Goal: Task Accomplishment & Management: Complete application form

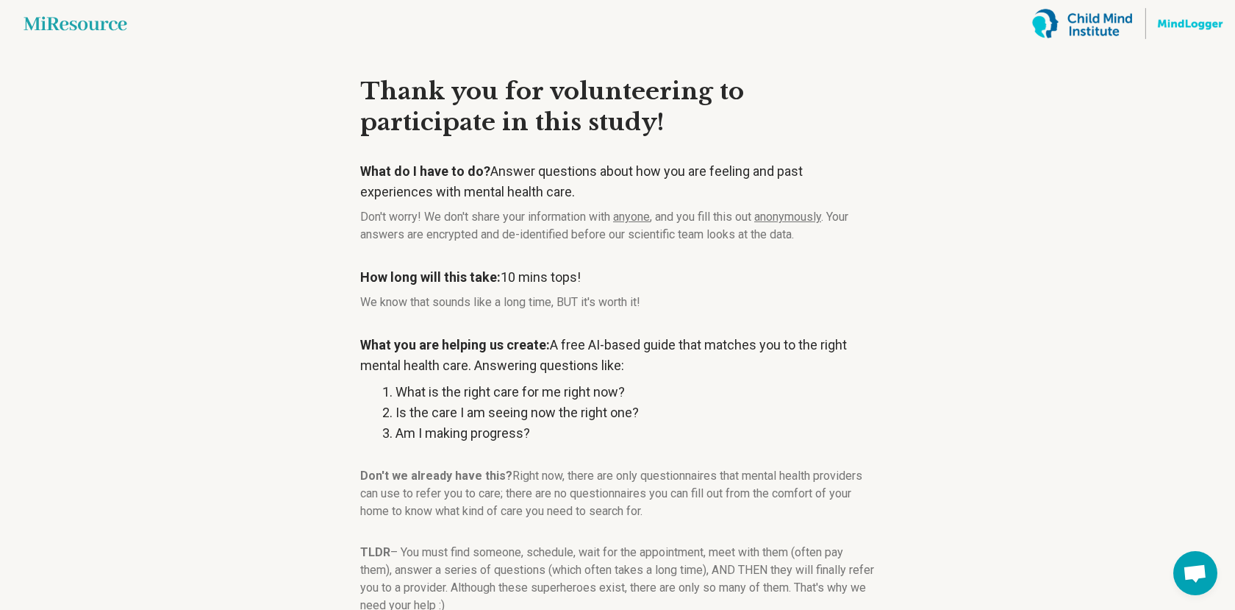
scroll to position [104, 0]
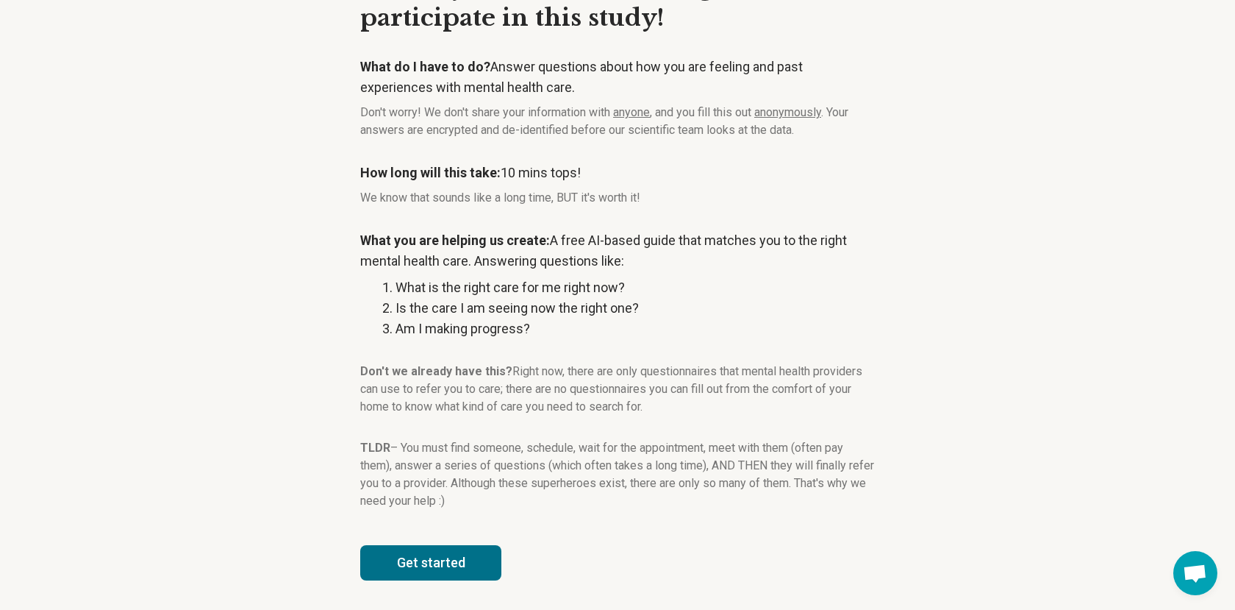
click at [449, 567] on button "Get started" at bounding box center [430, 562] width 141 height 35
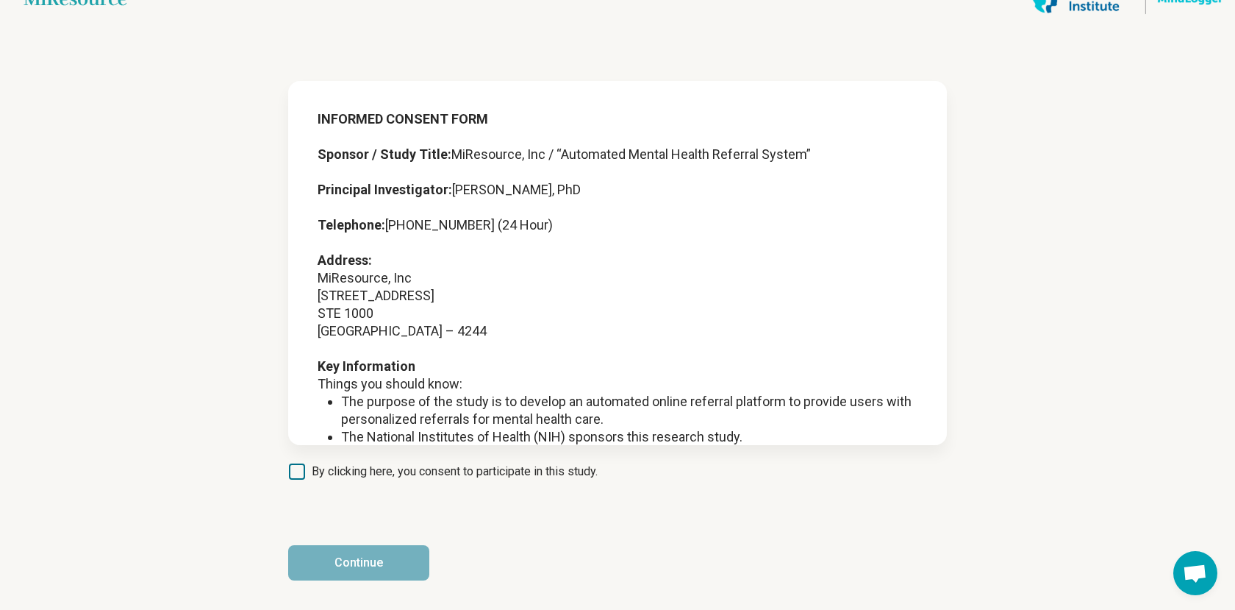
scroll to position [25, 0]
click at [377, 471] on span "By clicking here, you consent to participate in this study." at bounding box center [455, 471] width 286 height 18
click at [378, 575] on button "Continue" at bounding box center [358, 562] width 141 height 35
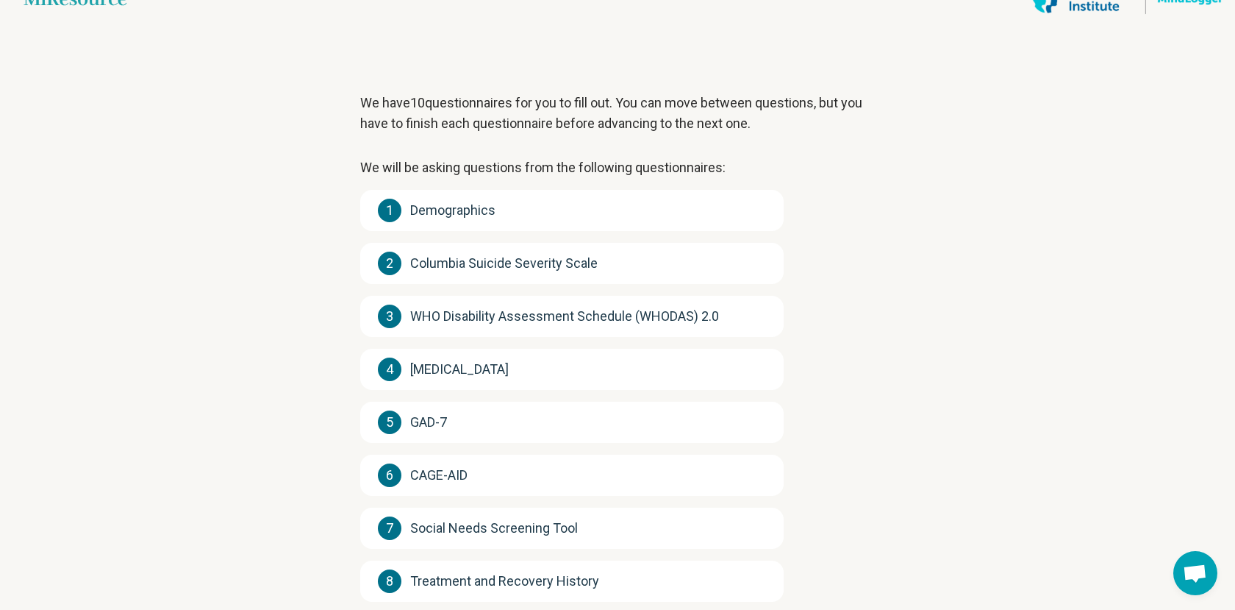
scroll to position [223, 0]
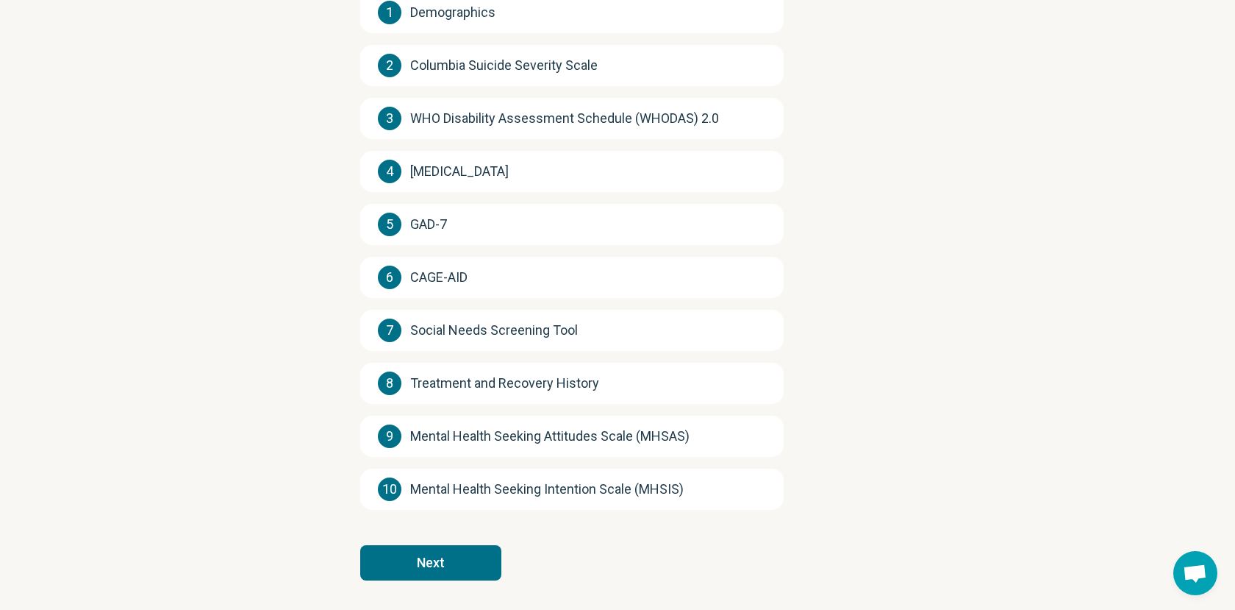
click at [432, 554] on button "Next" at bounding box center [430, 562] width 141 height 35
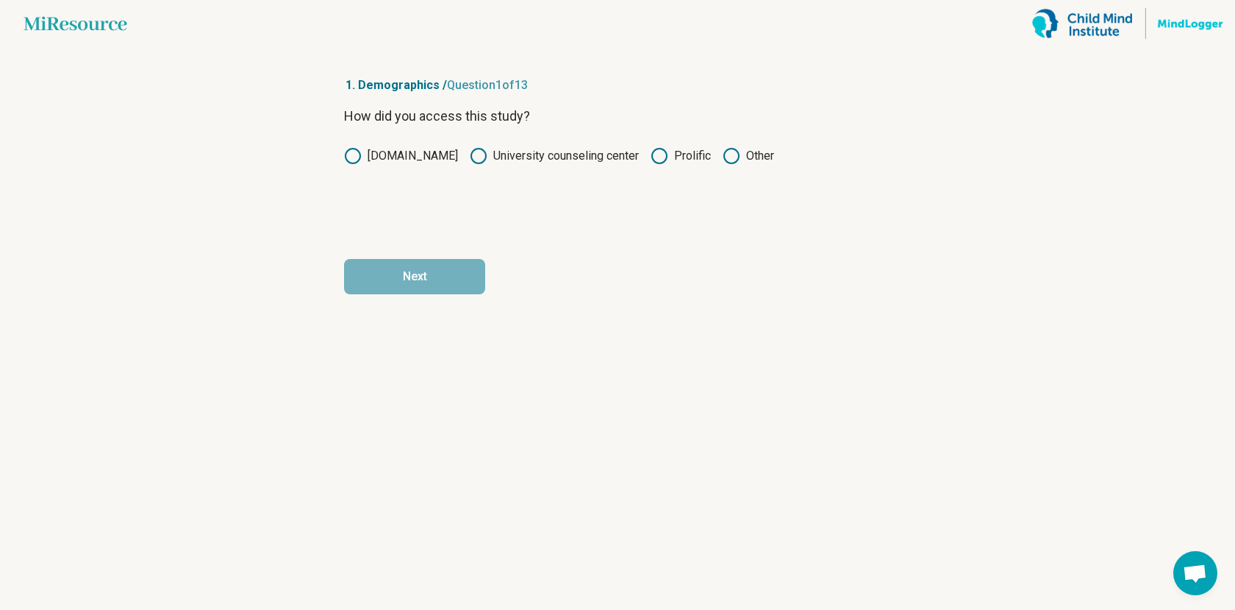
click at [694, 157] on label "Prolific" at bounding box center [681, 156] width 60 height 18
click at [442, 263] on button "Next" at bounding box center [414, 276] width 141 height 35
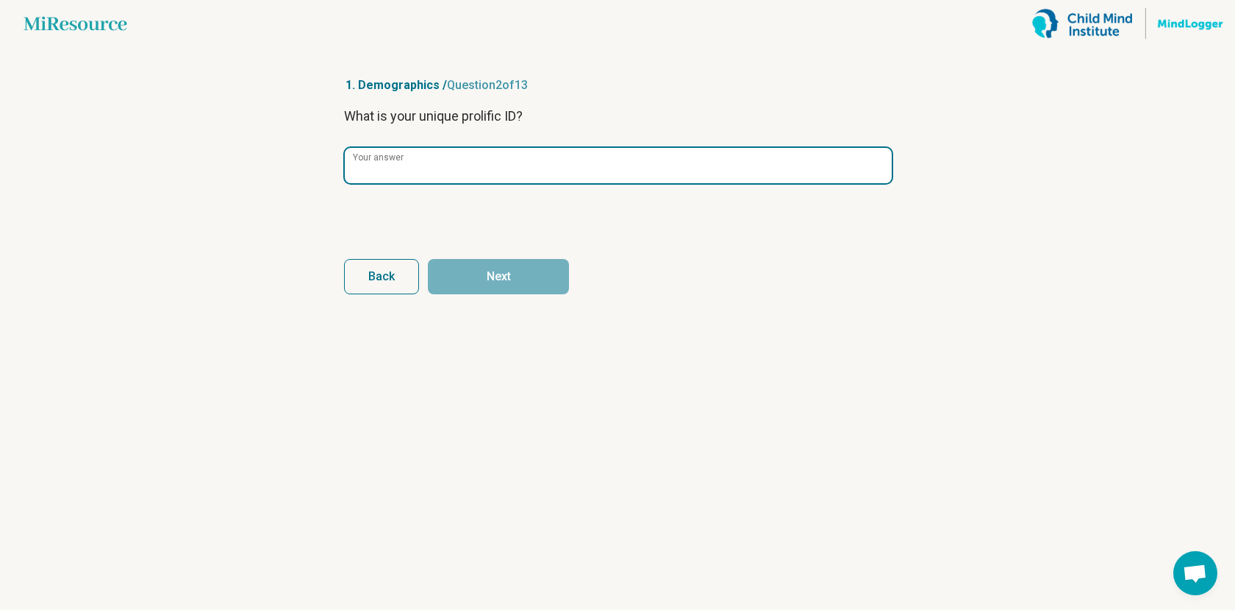
click at [460, 176] on input "Your answer" at bounding box center [618, 165] width 547 height 35
paste input "**********"
type input "**********"
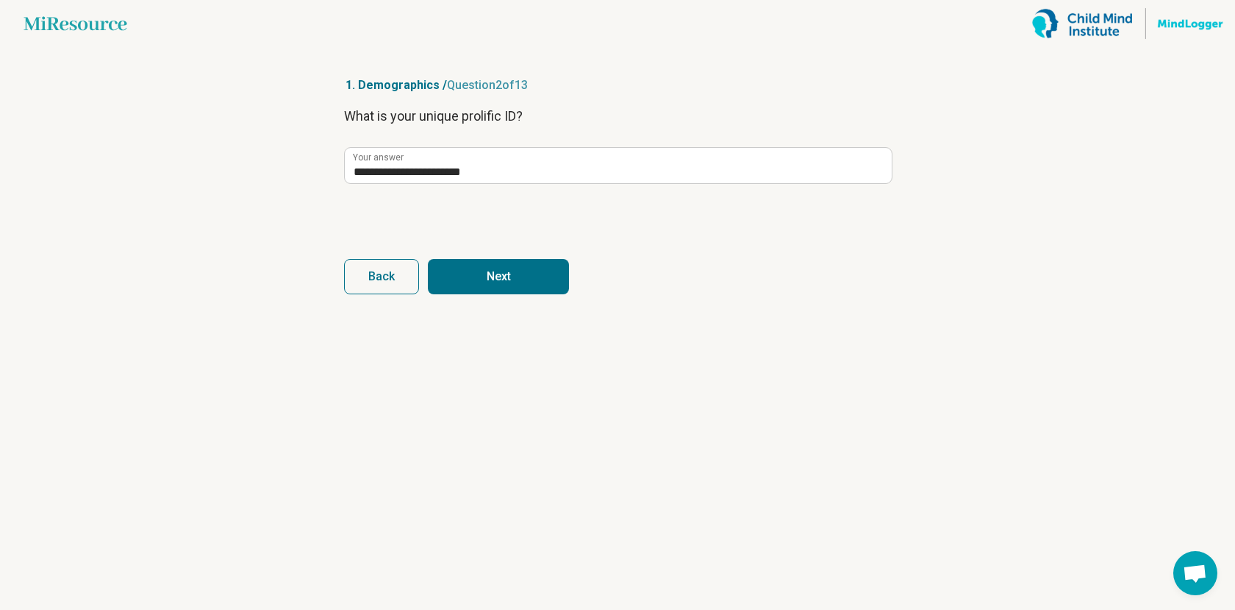
click at [519, 276] on button "Next" at bounding box center [498, 276] width 141 height 35
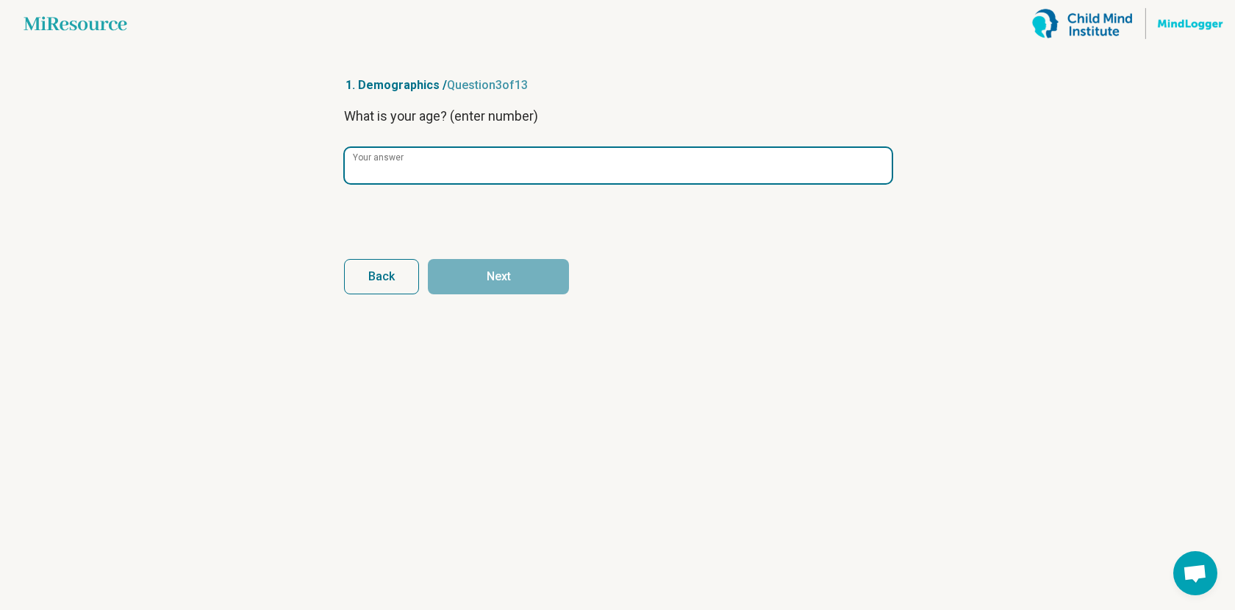
click at [521, 176] on input "Your answer" at bounding box center [618, 165] width 547 height 35
type input "**"
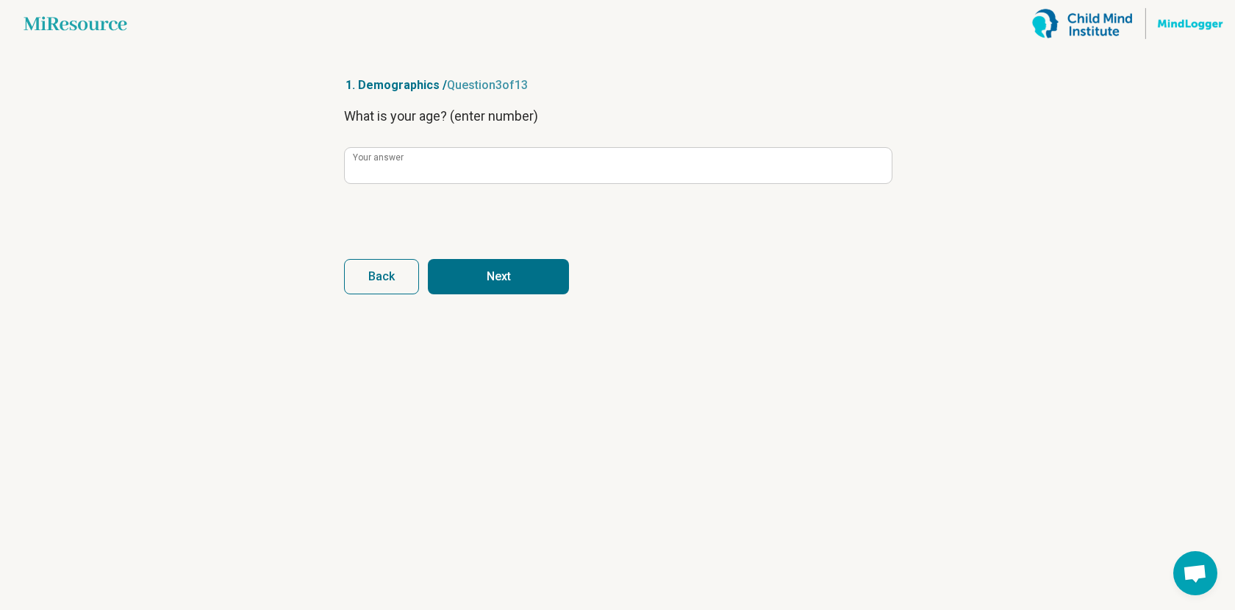
click at [541, 268] on button "Next" at bounding box center [498, 276] width 141 height 35
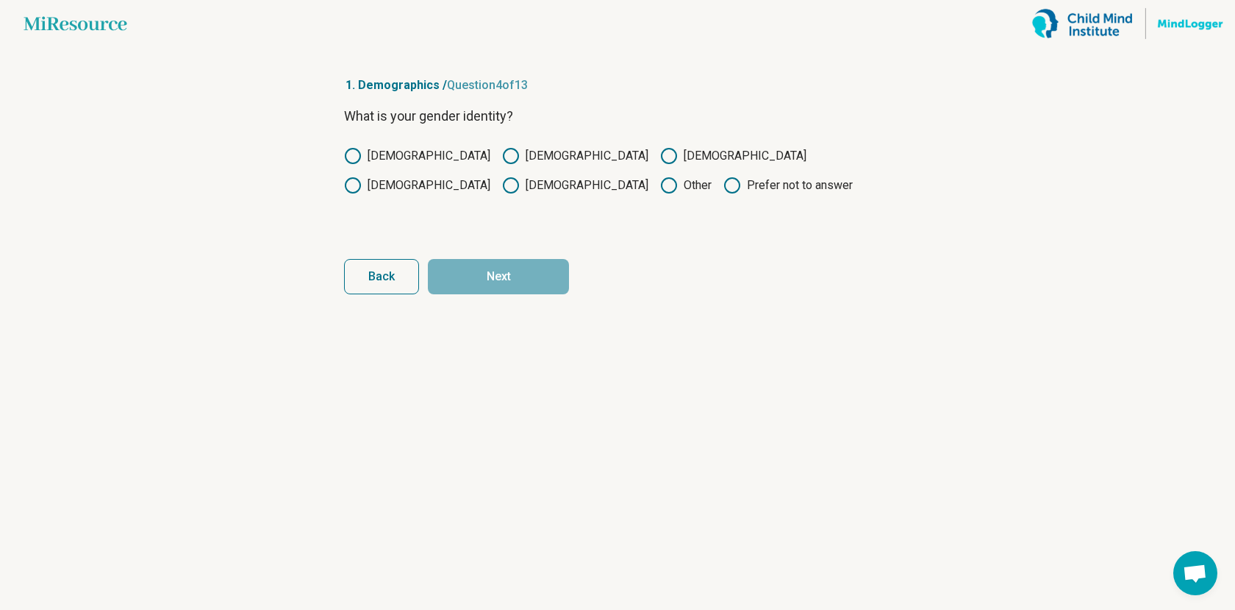
click at [502, 154] on label "[DEMOGRAPHIC_DATA]" at bounding box center [575, 156] width 146 height 18
click at [493, 279] on button "Next" at bounding box center [498, 276] width 141 height 35
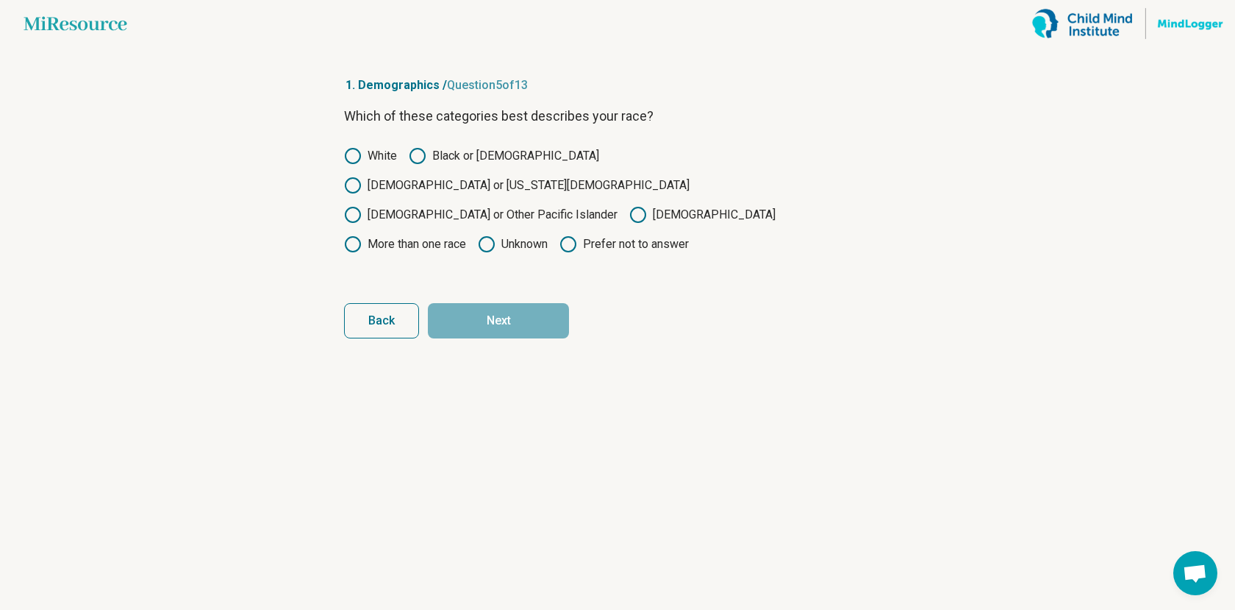
click at [629, 206] on label "[DEMOGRAPHIC_DATA]" at bounding box center [702, 215] width 146 height 18
click at [537, 303] on button "Next" at bounding box center [498, 320] width 141 height 35
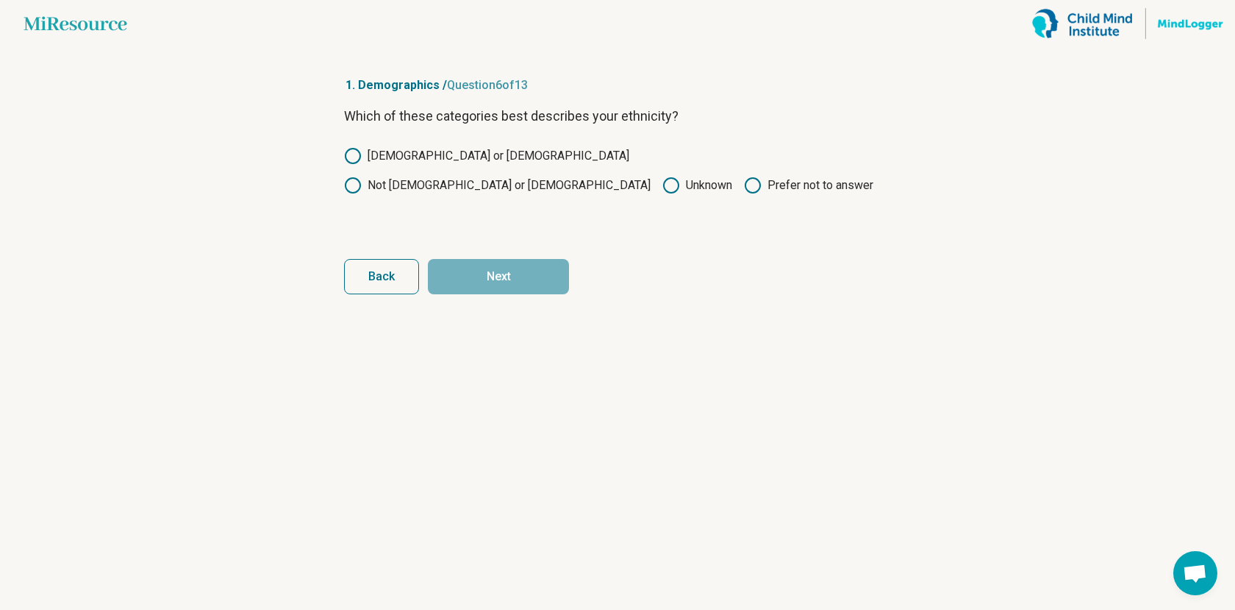
click at [510, 176] on label "Not [DEMOGRAPHIC_DATA] or [DEMOGRAPHIC_DATA]" at bounding box center [497, 185] width 307 height 18
click at [496, 268] on button "Next" at bounding box center [498, 276] width 141 height 35
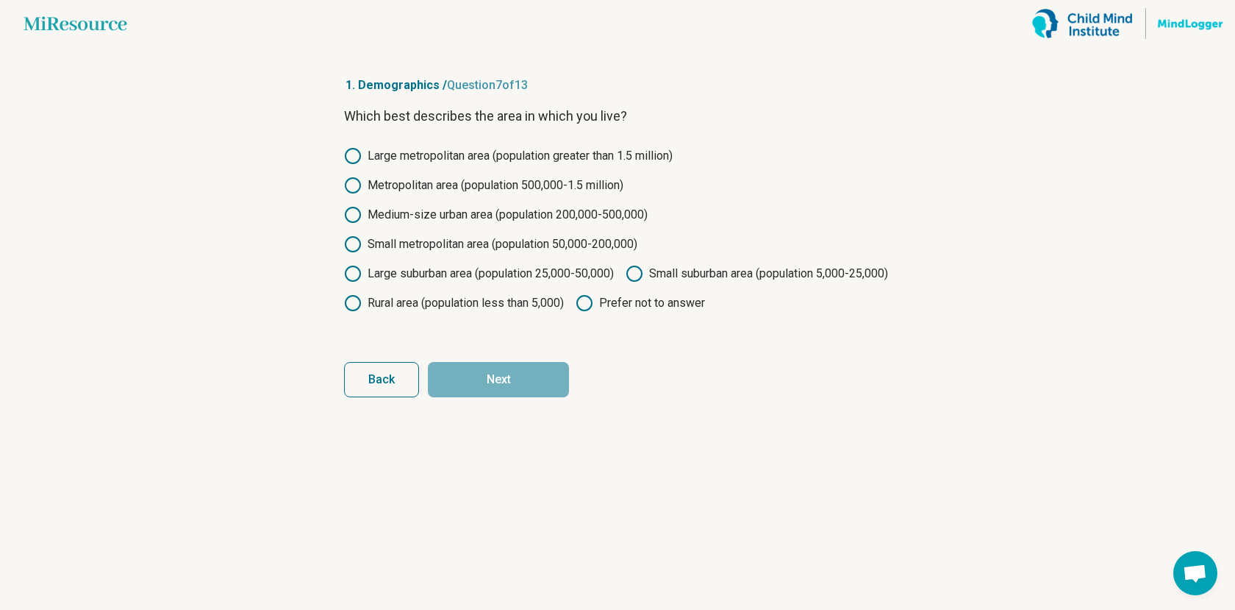
click at [487, 246] on label "Small metropolitan area (population 50,000-200,000)" at bounding box center [490, 244] width 293 height 18
click at [526, 397] on button "Next" at bounding box center [498, 379] width 141 height 35
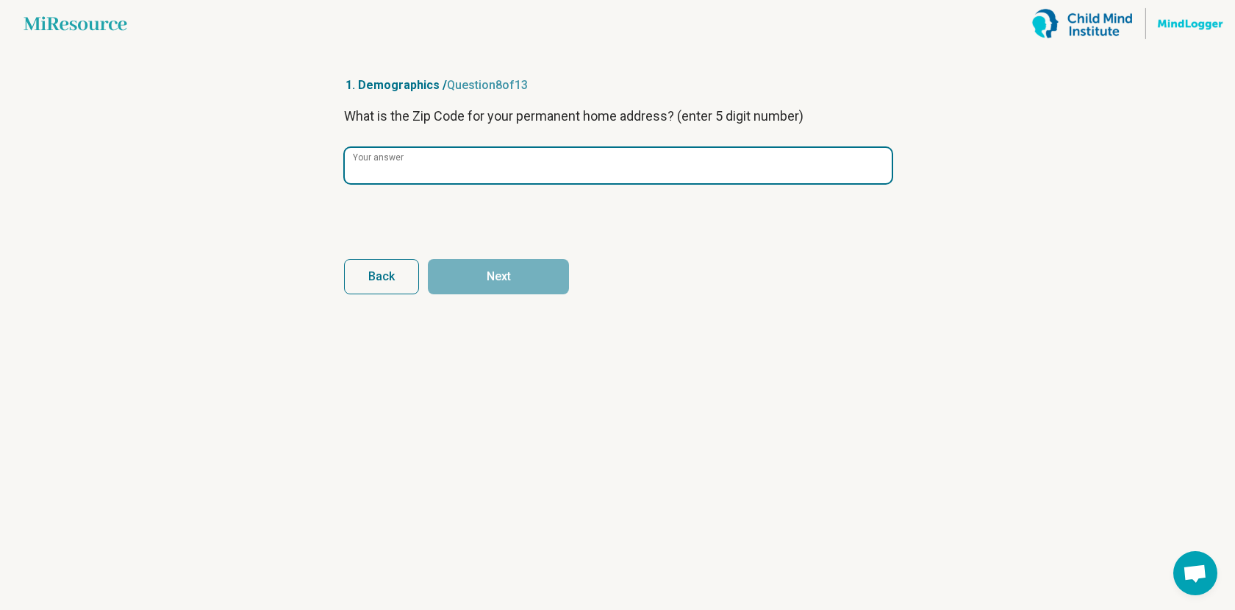
click at [571, 164] on input "Your answer" at bounding box center [618, 165] width 547 height 35
type input "*****"
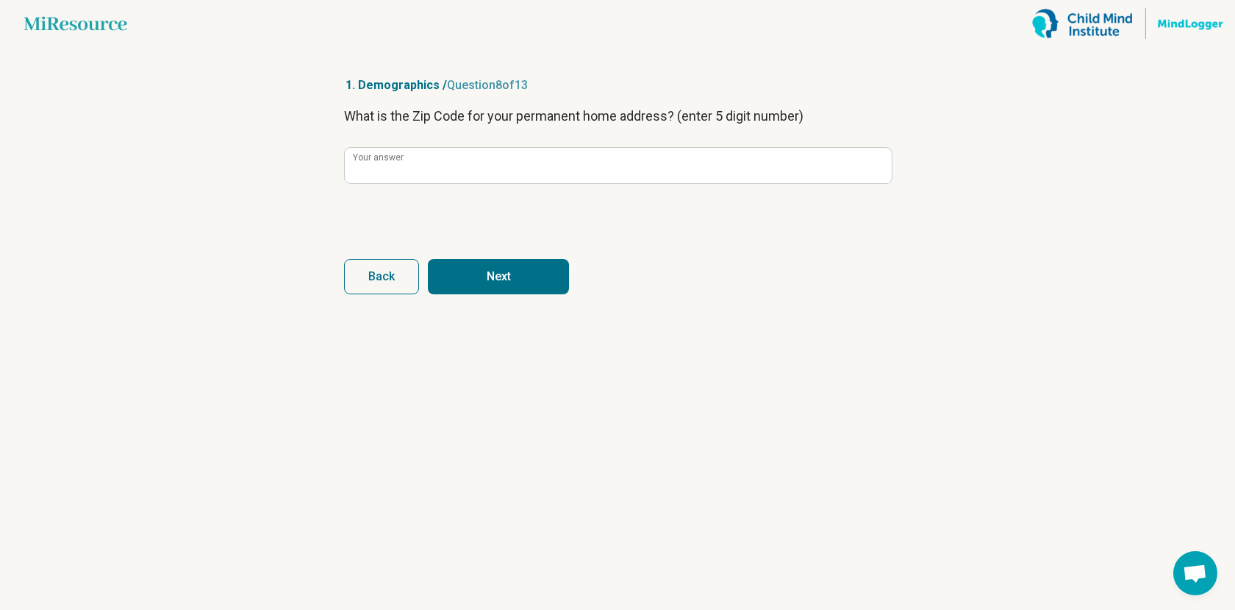
click at [522, 281] on button "Next" at bounding box center [498, 276] width 141 height 35
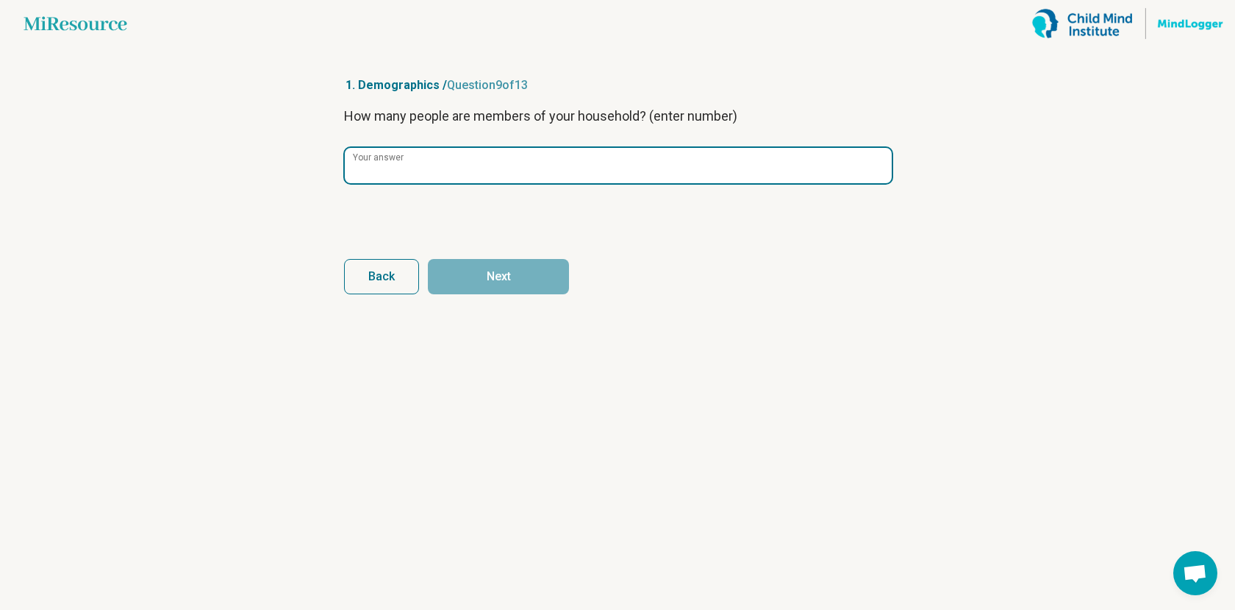
click at [535, 162] on input "Your answer" at bounding box center [618, 165] width 547 height 35
type input "*"
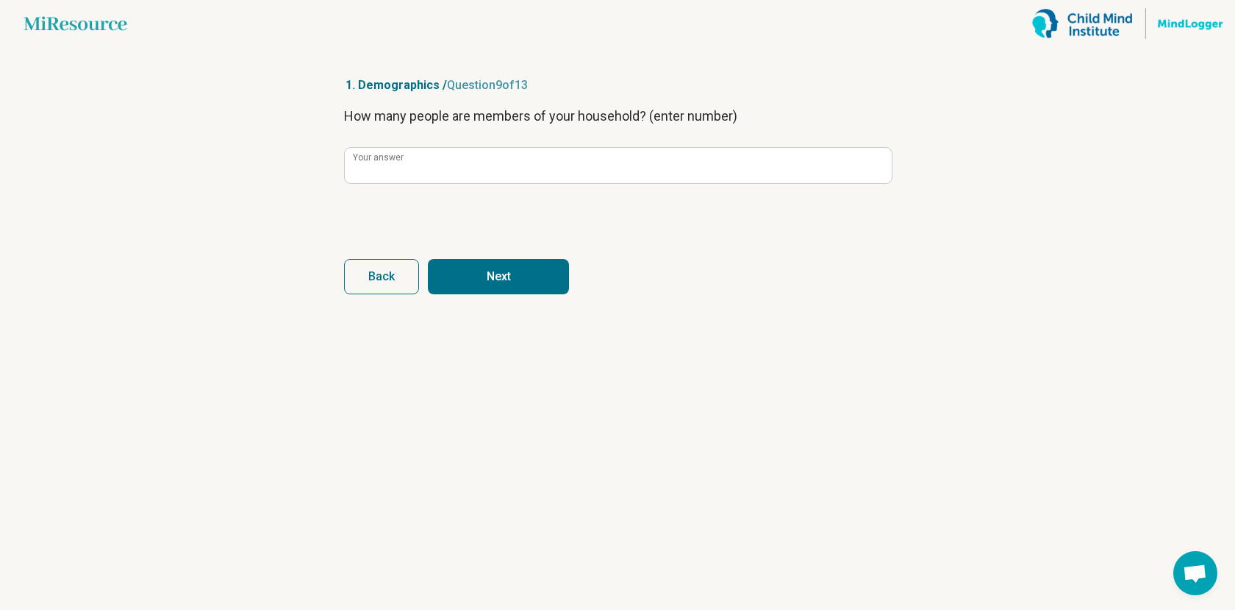
click at [508, 268] on button "Next" at bounding box center [498, 276] width 141 height 35
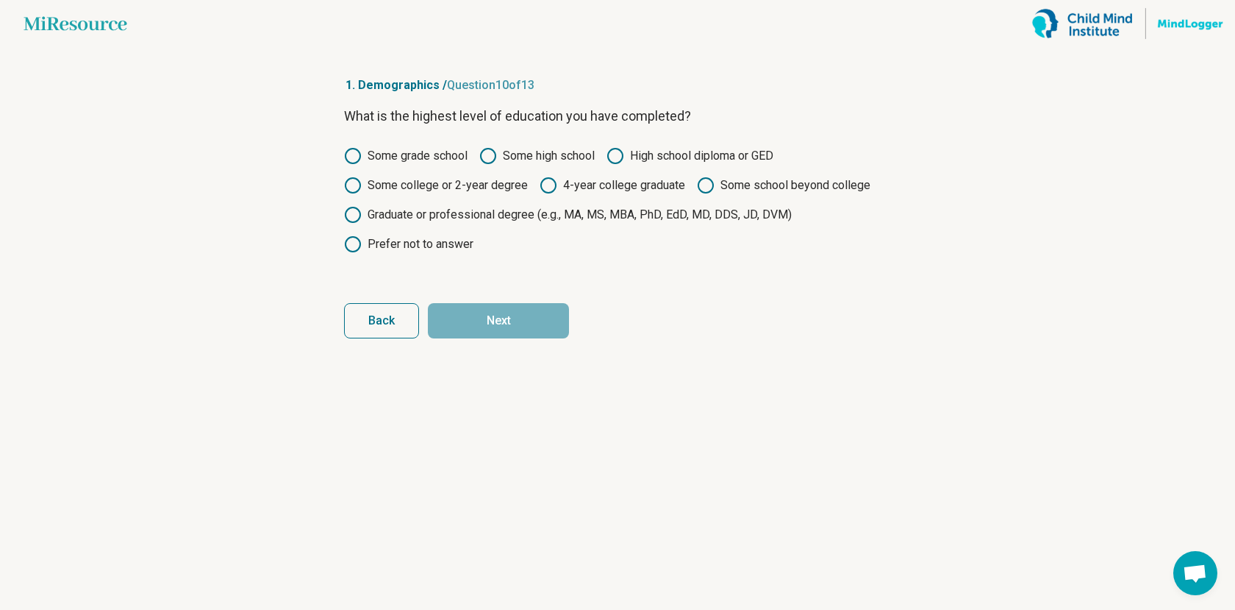
click at [579, 182] on label "4-year college graduate" at bounding box center [613, 185] width 146 height 18
click at [726, 184] on label "Some school beyond college" at bounding box center [784, 185] width 174 height 18
click at [513, 332] on button "Next" at bounding box center [498, 320] width 141 height 35
click at [585, 187] on label "4-year college graduate" at bounding box center [613, 185] width 146 height 18
click at [527, 321] on button "Next" at bounding box center [498, 320] width 141 height 35
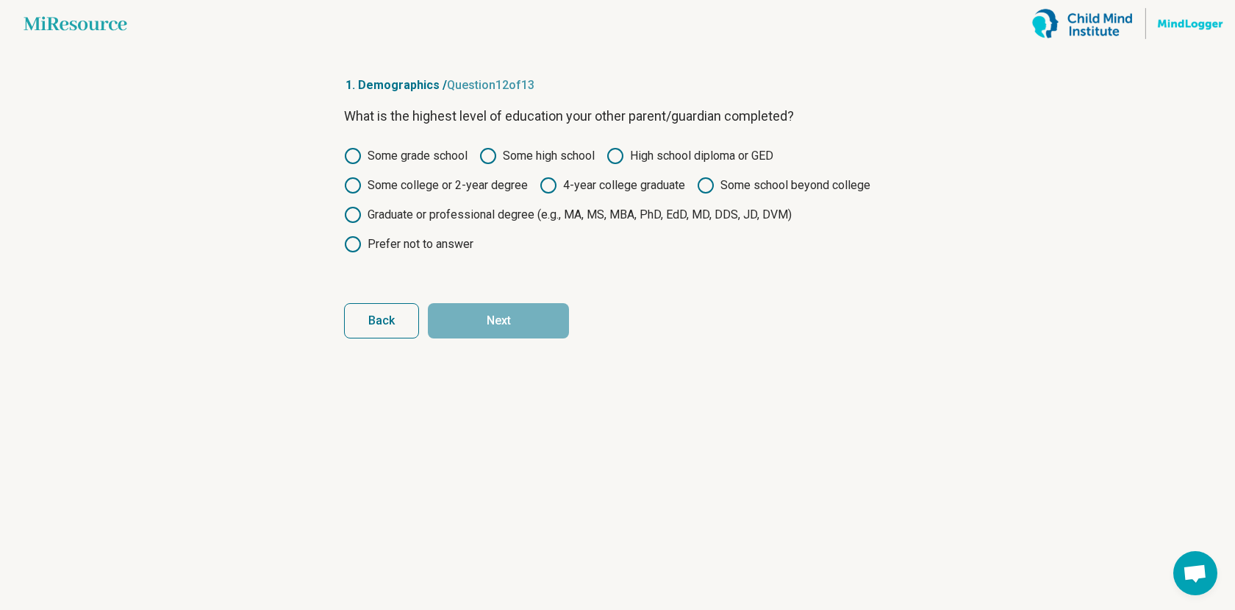
click at [576, 184] on label "4-year college graduate" at bounding box center [613, 185] width 146 height 18
click at [535, 288] on form "What is the highest level of education your other parent/guardian completed? So…" at bounding box center [617, 222] width 547 height 232
click at [524, 315] on button "Next" at bounding box center [498, 320] width 141 height 35
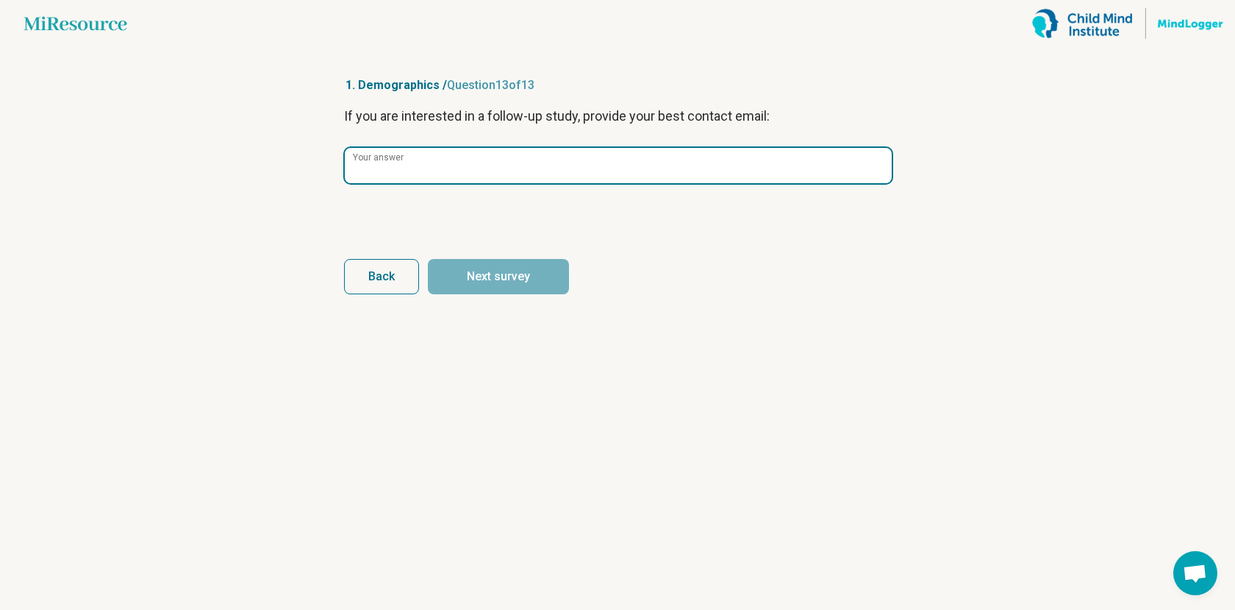
click at [537, 170] on input "Your answer" at bounding box center [618, 165] width 547 height 35
paste input "**********"
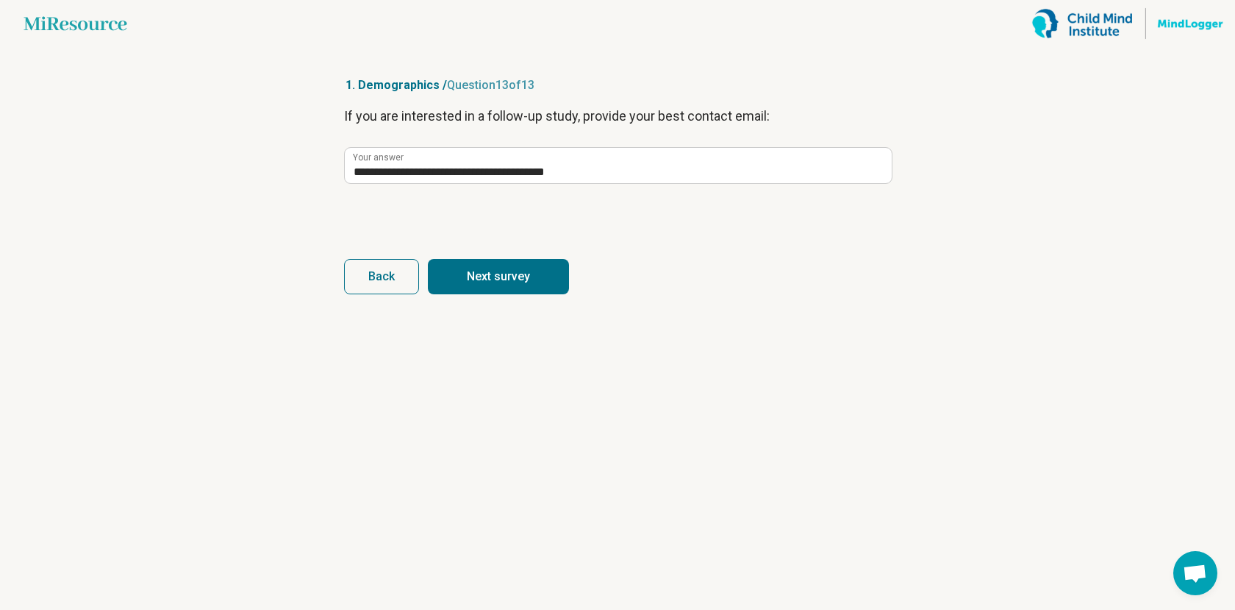
click at [520, 271] on button "Next survey" at bounding box center [498, 276] width 141 height 35
type input "**********"
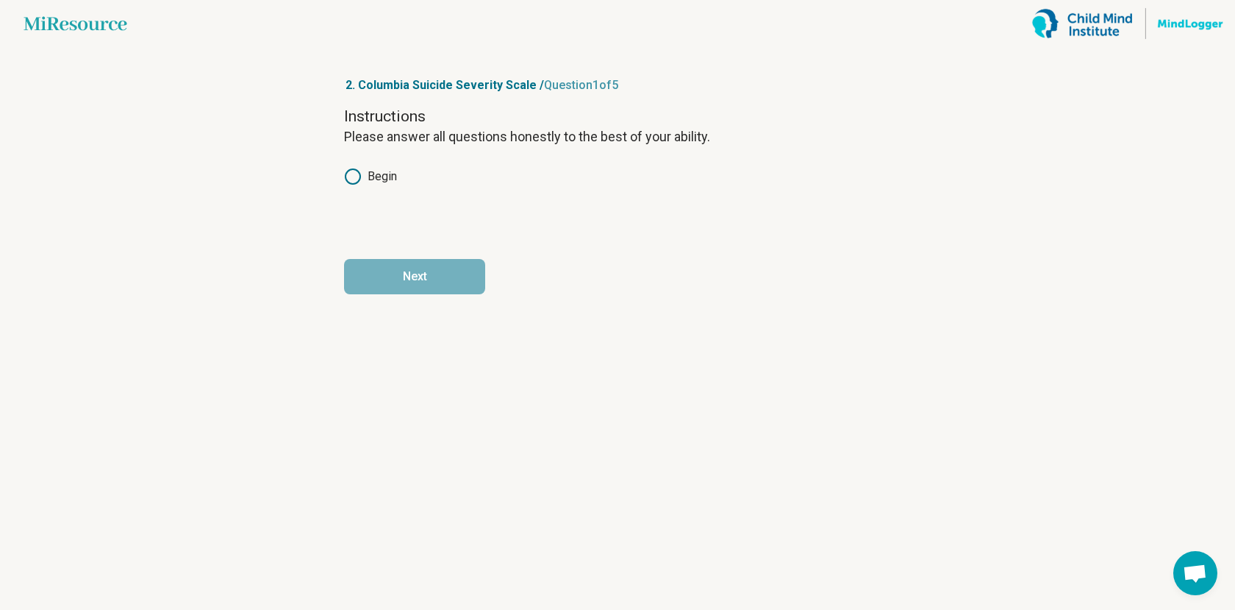
click at [385, 174] on label "Begin" at bounding box center [370, 177] width 53 height 18
click at [399, 280] on button "Next" at bounding box center [414, 276] width 141 height 35
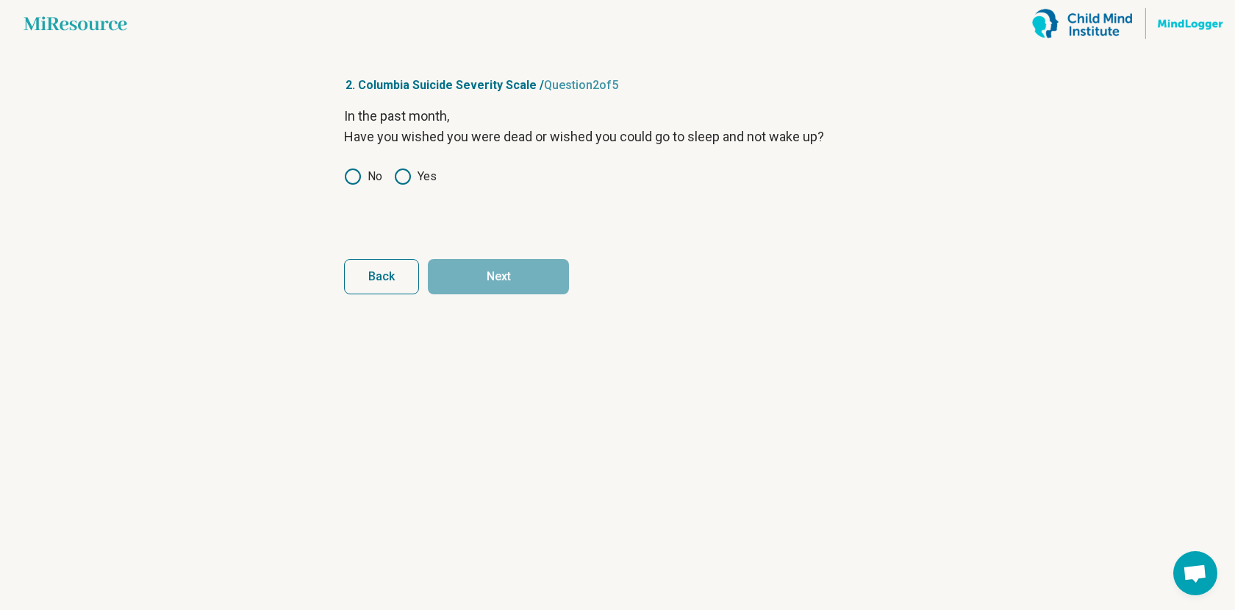
click at [415, 174] on label "Yes" at bounding box center [415, 177] width 43 height 18
click at [345, 184] on icon at bounding box center [353, 177] width 18 height 18
click at [475, 286] on button "Next" at bounding box center [498, 276] width 141 height 35
click at [365, 171] on label "No" at bounding box center [363, 177] width 38 height 18
click at [504, 293] on button "Next" at bounding box center [498, 276] width 141 height 35
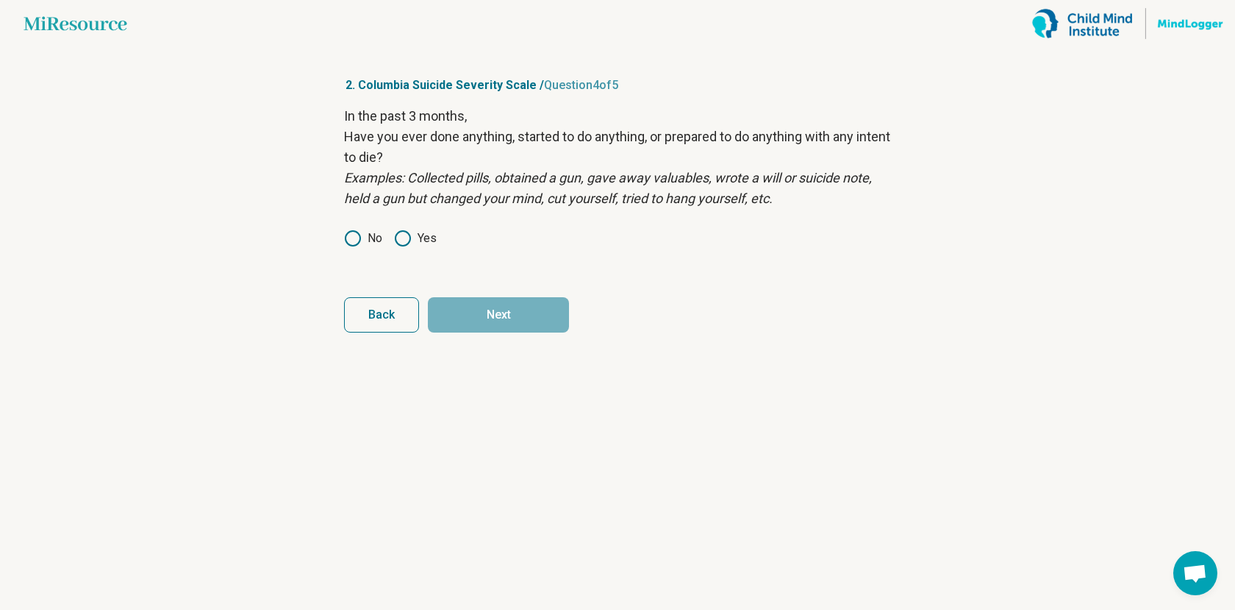
click at [371, 230] on label "No" at bounding box center [363, 238] width 38 height 18
click at [518, 307] on button "Next" at bounding box center [498, 314] width 141 height 35
click at [346, 240] on circle at bounding box center [353, 238] width 15 height 15
click at [490, 312] on button "Next survey" at bounding box center [498, 314] width 141 height 35
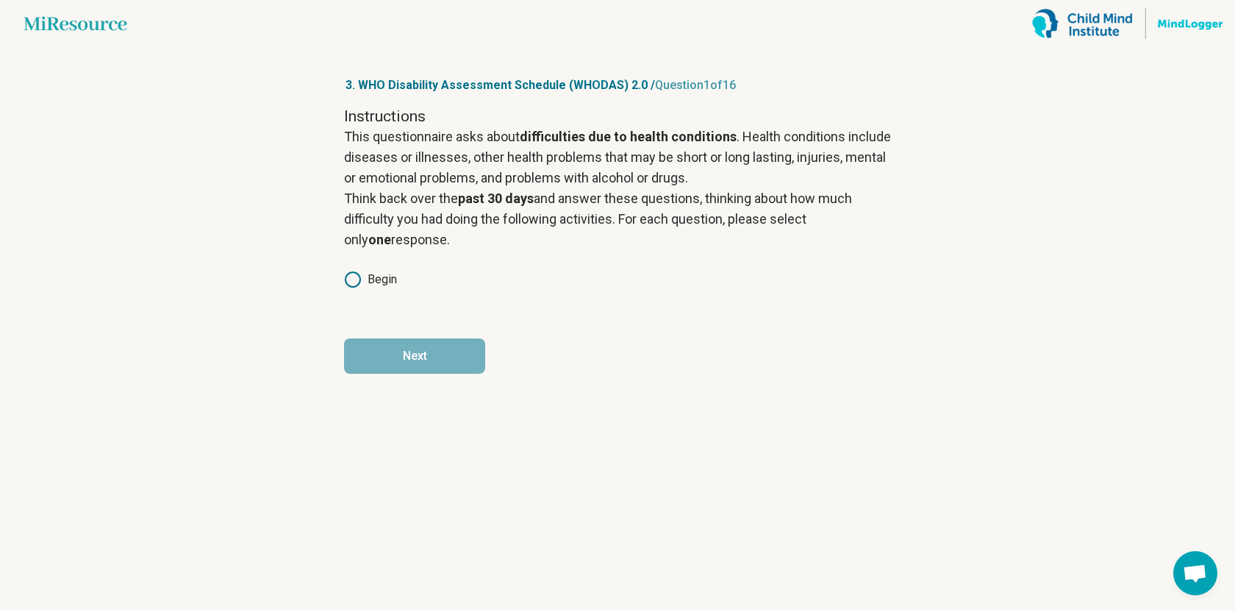
click at [372, 267] on div "Instructions This questionnaire asks about difficulties due to health condition…" at bounding box center [617, 207] width 547 height 203
click at [355, 262] on div "Instructions This questionnaire asks about difficulties due to health condition…" at bounding box center [617, 207] width 547 height 203
click at [351, 287] on icon at bounding box center [353, 280] width 18 height 18
click at [389, 369] on button "Next" at bounding box center [414, 355] width 141 height 35
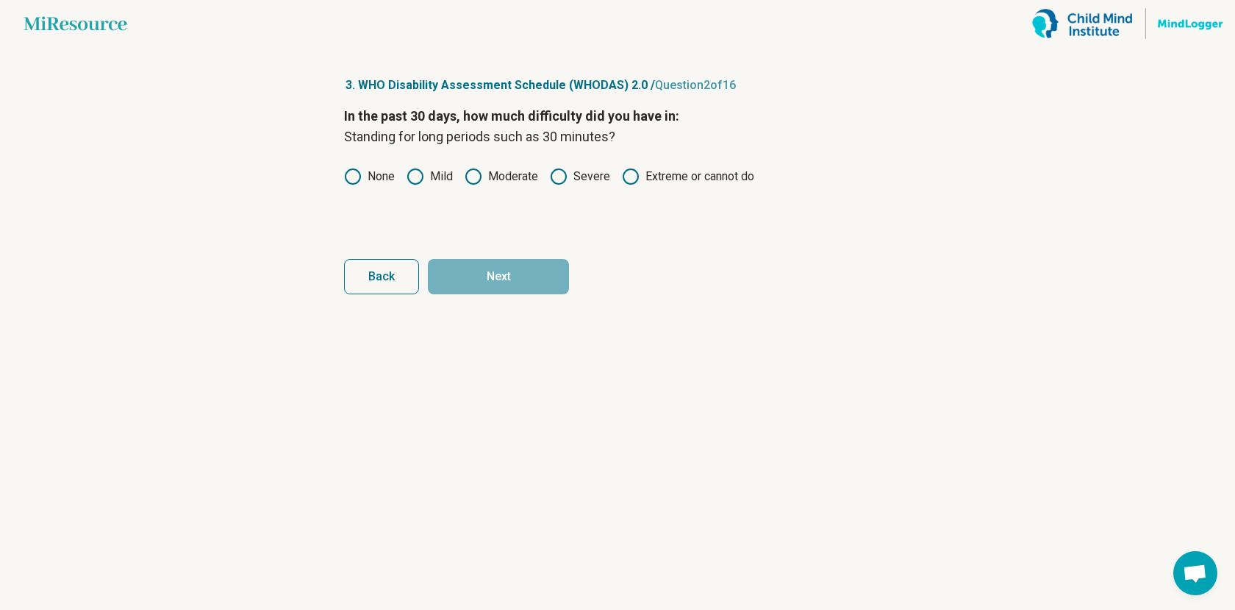
click at [385, 178] on label "None" at bounding box center [369, 177] width 51 height 18
click at [480, 283] on button "Next" at bounding box center [498, 276] width 141 height 35
click at [388, 176] on label "None" at bounding box center [369, 177] width 51 height 18
click at [480, 268] on button "Next" at bounding box center [498, 276] width 141 height 35
click at [392, 174] on label "None" at bounding box center [369, 177] width 51 height 18
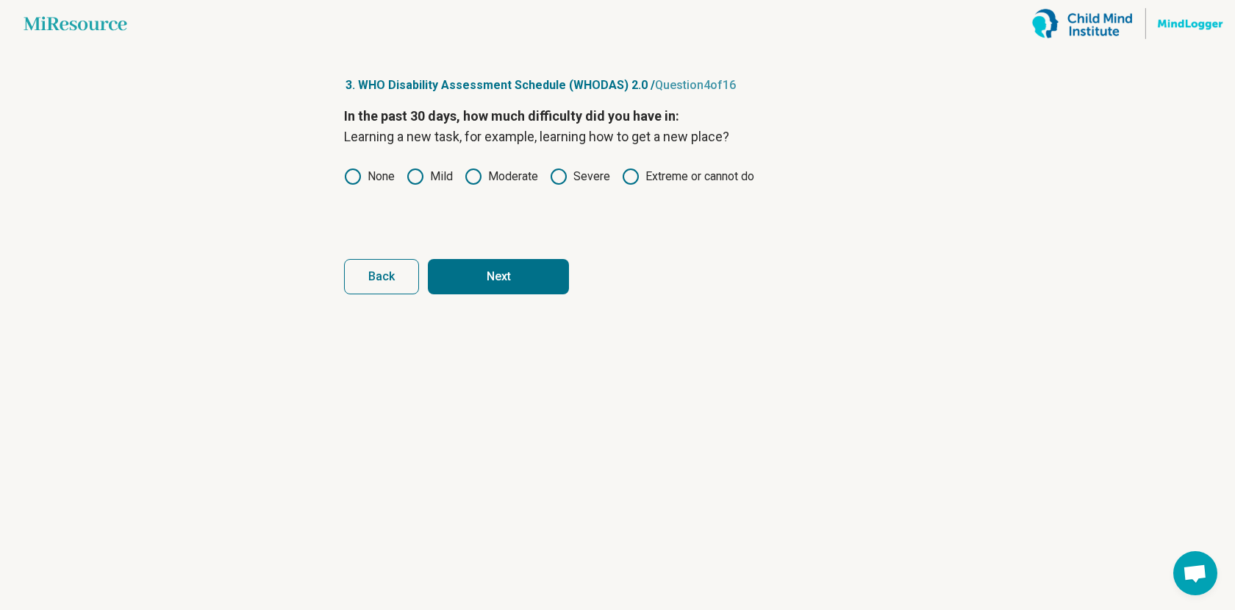
click at [390, 174] on label "None" at bounding box center [369, 177] width 51 height 18
click at [495, 266] on button "Next" at bounding box center [498, 276] width 141 height 35
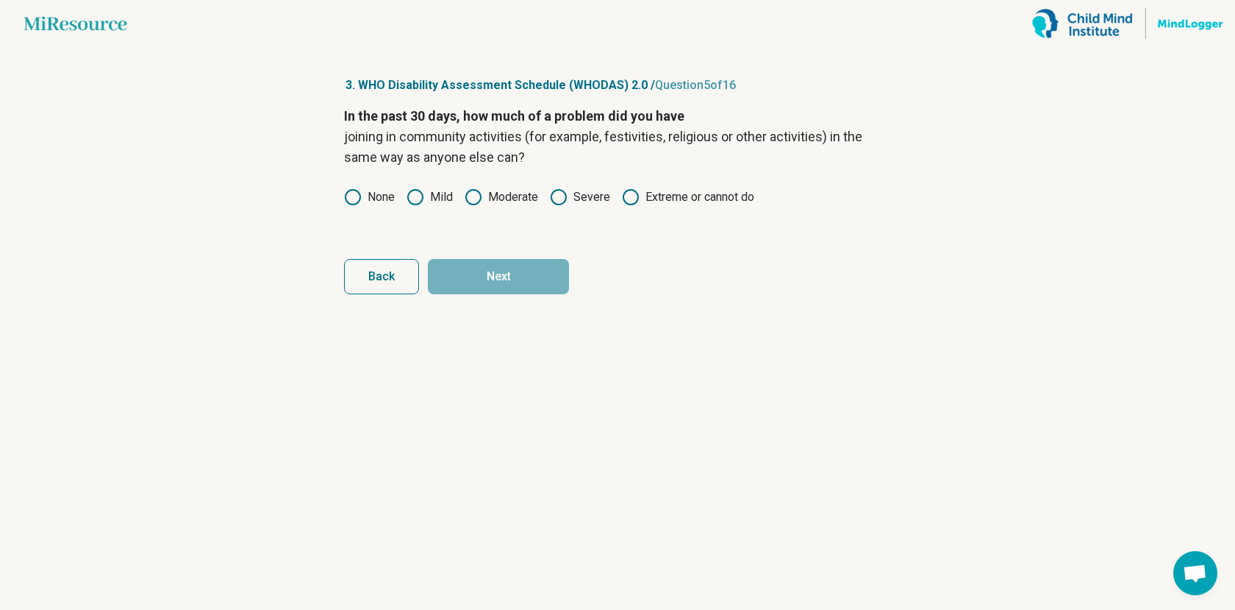
click at [442, 194] on label "Mild" at bounding box center [430, 197] width 46 height 18
click at [484, 274] on button "Next" at bounding box center [498, 276] width 141 height 35
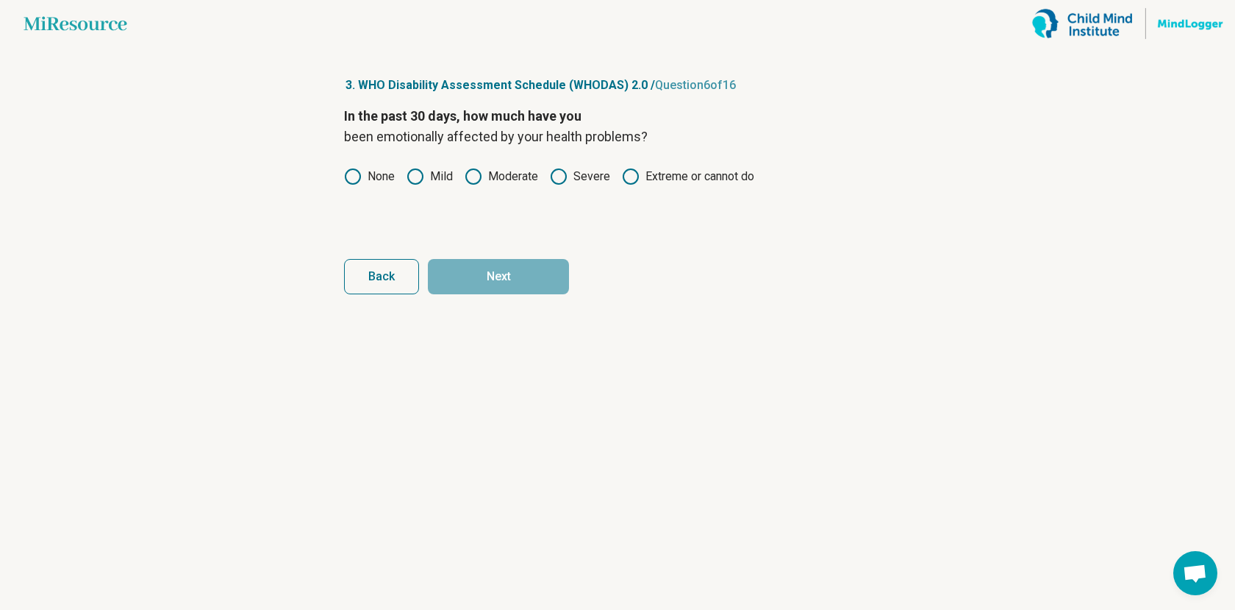
click at [381, 181] on label "None" at bounding box center [369, 177] width 51 height 18
click at [482, 288] on button "Next" at bounding box center [498, 276] width 141 height 35
click at [385, 176] on label "None" at bounding box center [369, 177] width 51 height 18
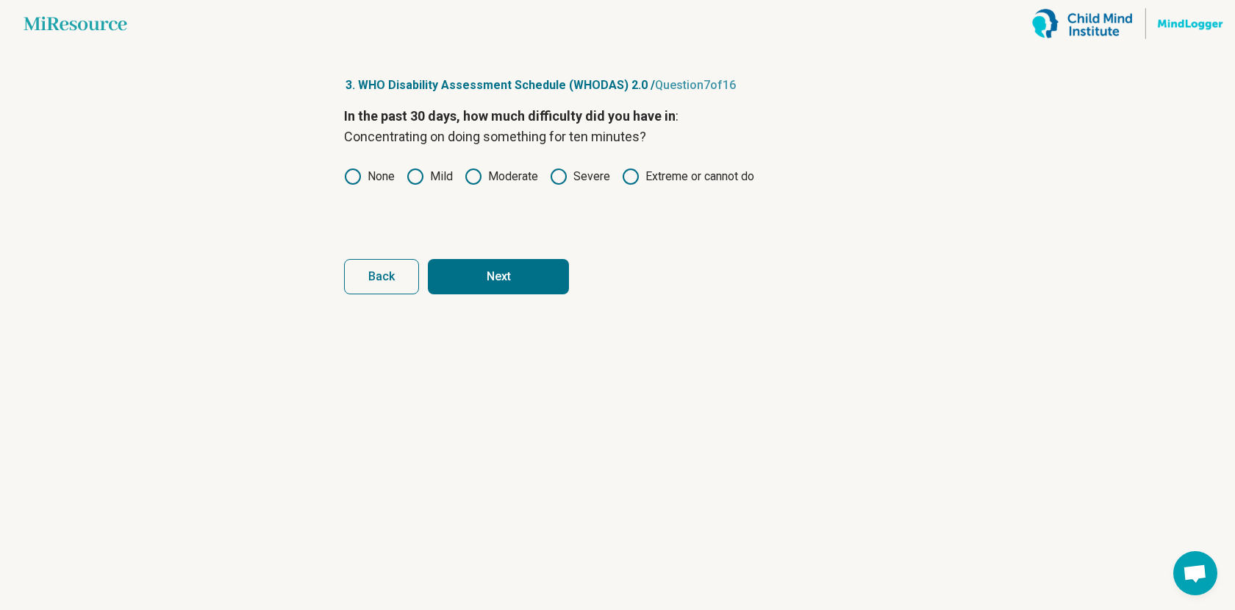
click at [474, 276] on button "Next" at bounding box center [498, 276] width 141 height 35
click at [377, 185] on label "None" at bounding box center [369, 177] width 51 height 18
click at [463, 245] on form "In the past 30 days, how much difficulty did you have in : Walking a long dista…" at bounding box center [617, 200] width 547 height 188
click at [467, 262] on button "Next" at bounding box center [498, 276] width 141 height 35
click at [401, 174] on div "None Mild Moderate Severe Extreme or cannot do" at bounding box center [617, 177] width 547 height 18
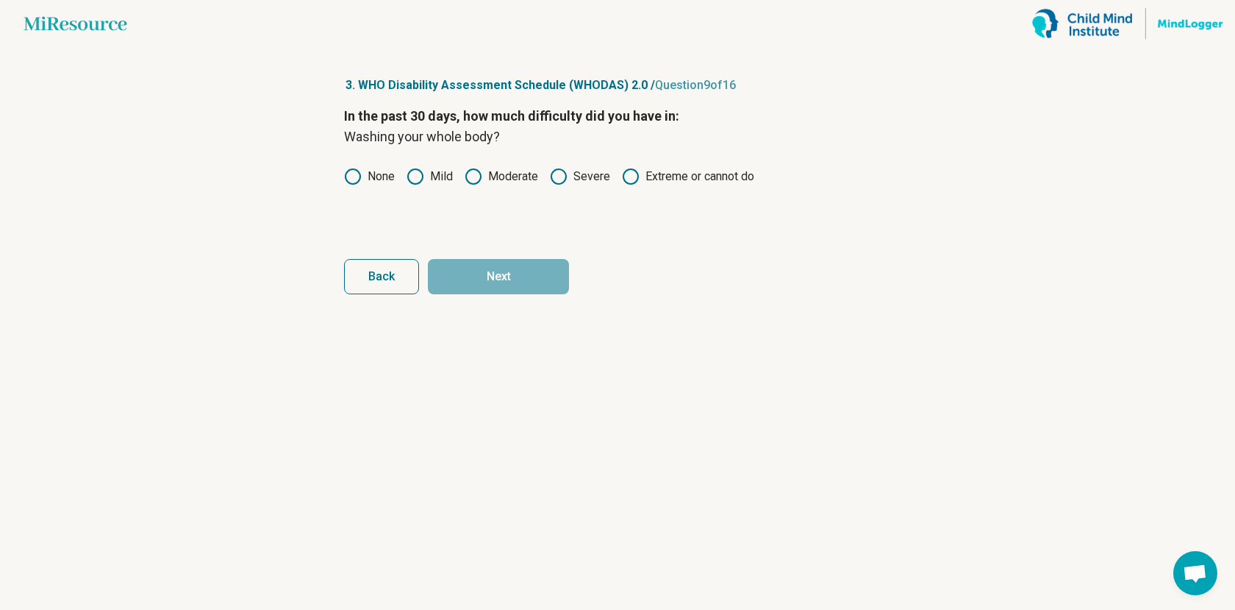
click at [394, 175] on label "None" at bounding box center [369, 177] width 51 height 18
click at [481, 281] on button "Next" at bounding box center [498, 276] width 141 height 35
click at [384, 185] on label "None" at bounding box center [369, 177] width 51 height 18
click at [454, 275] on button "Next" at bounding box center [498, 276] width 141 height 35
click at [422, 167] on div "In the past 30 days, how much difficulty did you have in : Dealing with people …" at bounding box center [617, 168] width 547 height 124
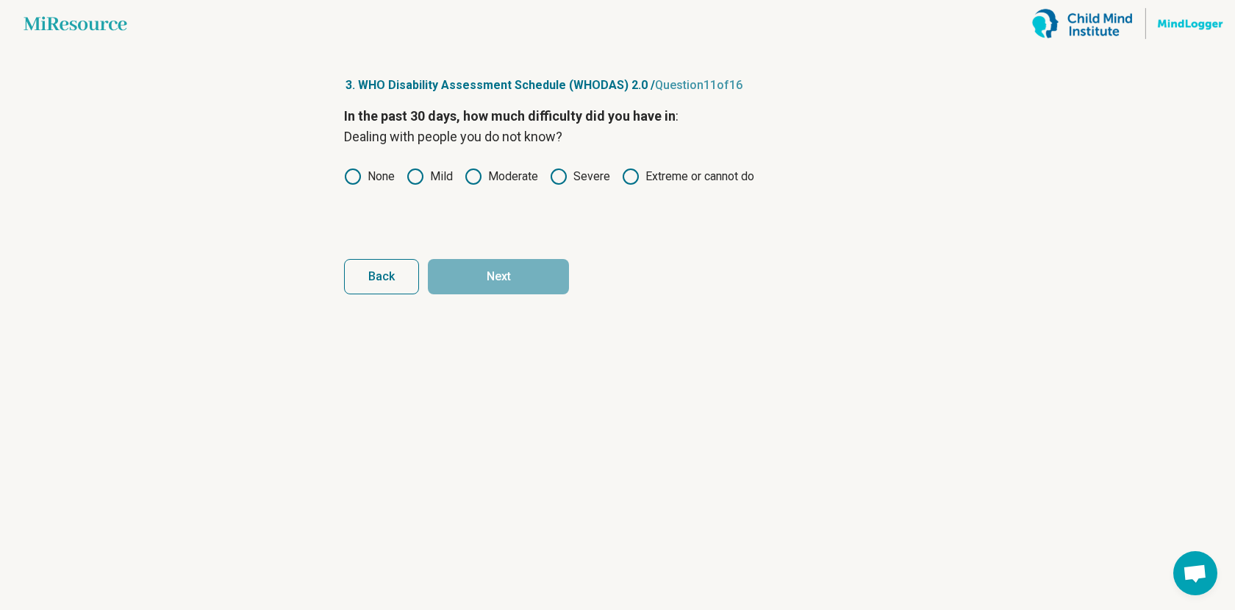
click at [374, 176] on label "None" at bounding box center [369, 177] width 51 height 18
click at [471, 282] on button "Next" at bounding box center [498, 276] width 141 height 35
click at [390, 178] on label "None" at bounding box center [369, 177] width 51 height 18
click at [468, 272] on button "Next" at bounding box center [498, 276] width 141 height 35
click at [395, 174] on label "None" at bounding box center [369, 177] width 51 height 18
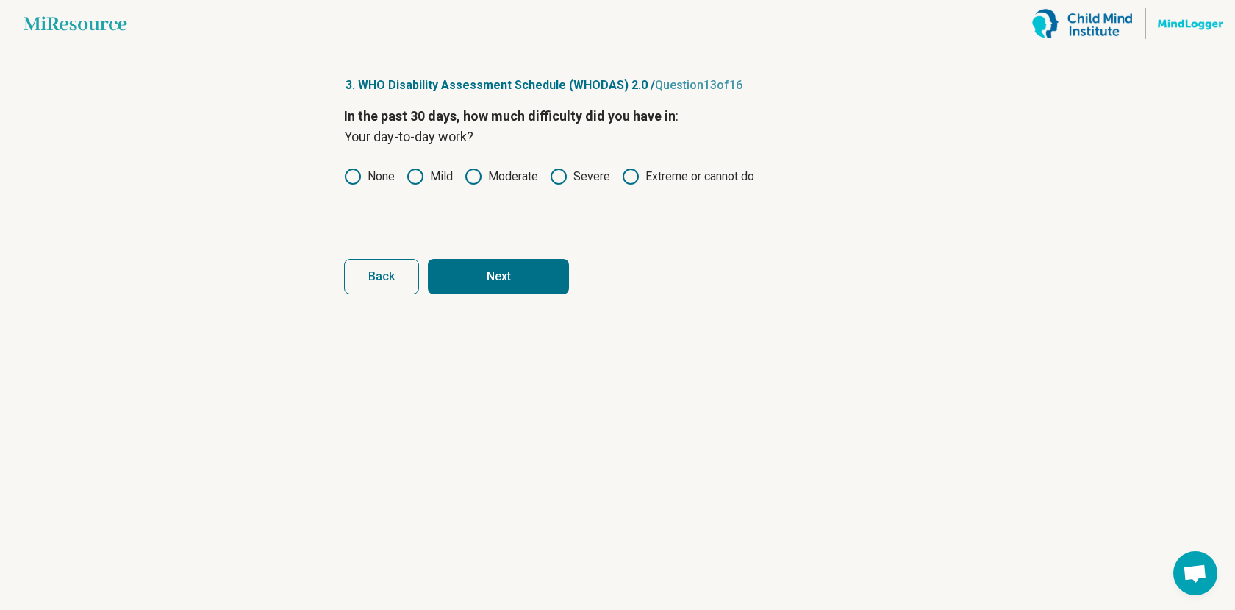
click at [500, 284] on button "Next" at bounding box center [498, 276] width 141 height 35
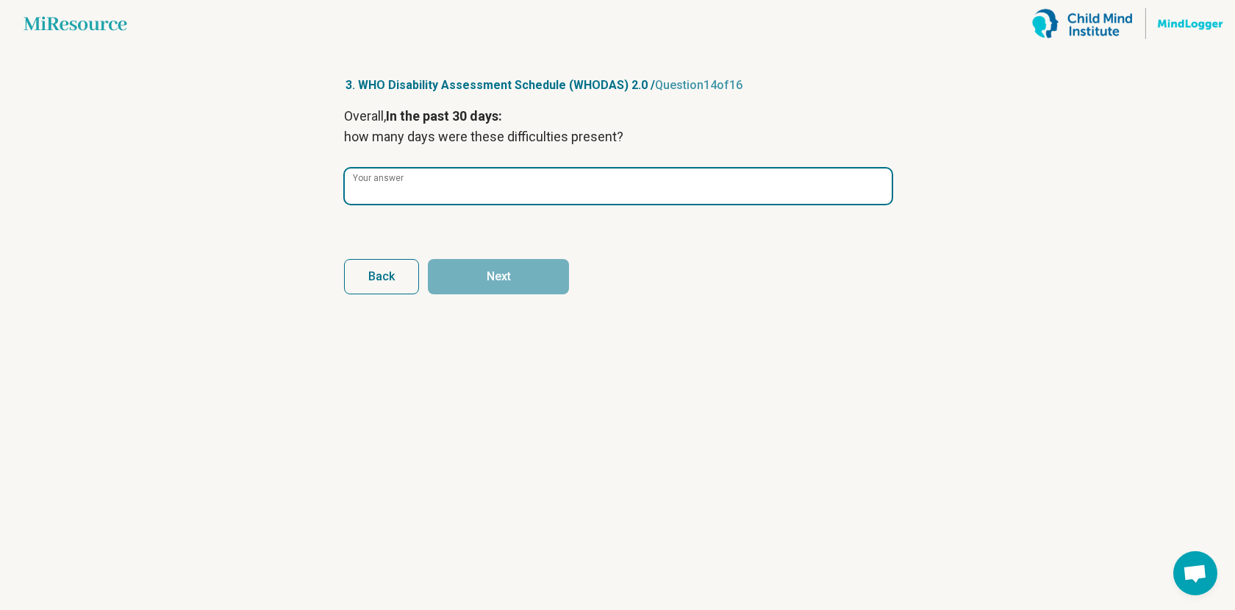
click at [493, 197] on input "Your answer" at bounding box center [618, 185] width 547 height 35
type input "*"
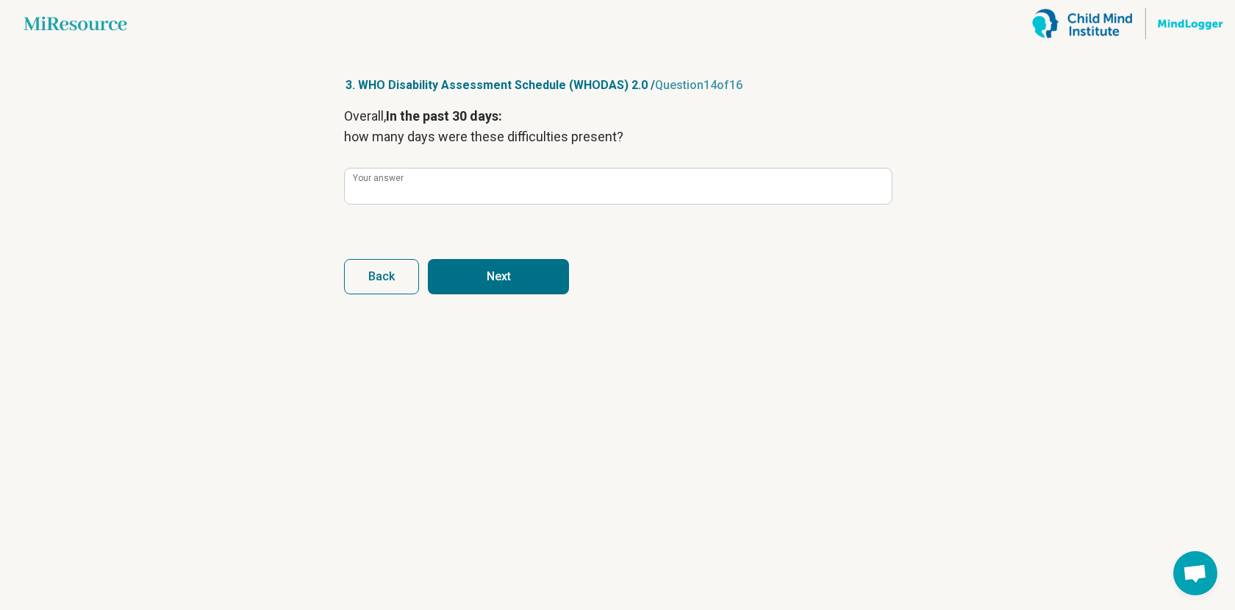
click at [519, 280] on button "Next" at bounding box center [498, 276] width 141 height 35
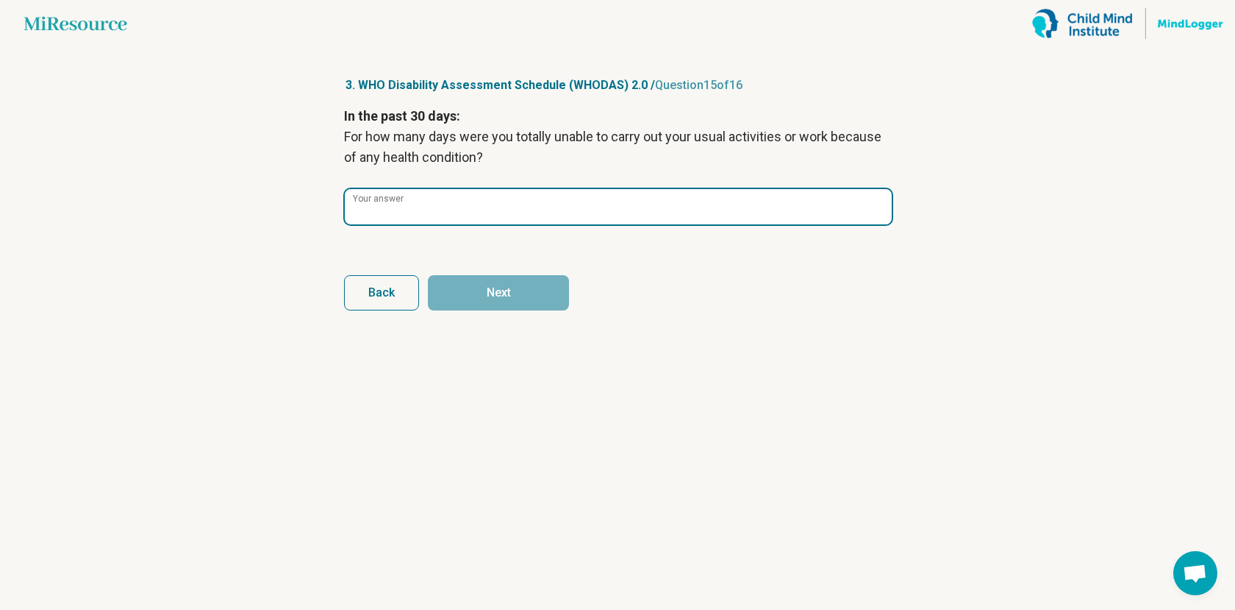
click at [538, 201] on input "Your answer" at bounding box center [618, 206] width 547 height 35
type input "*"
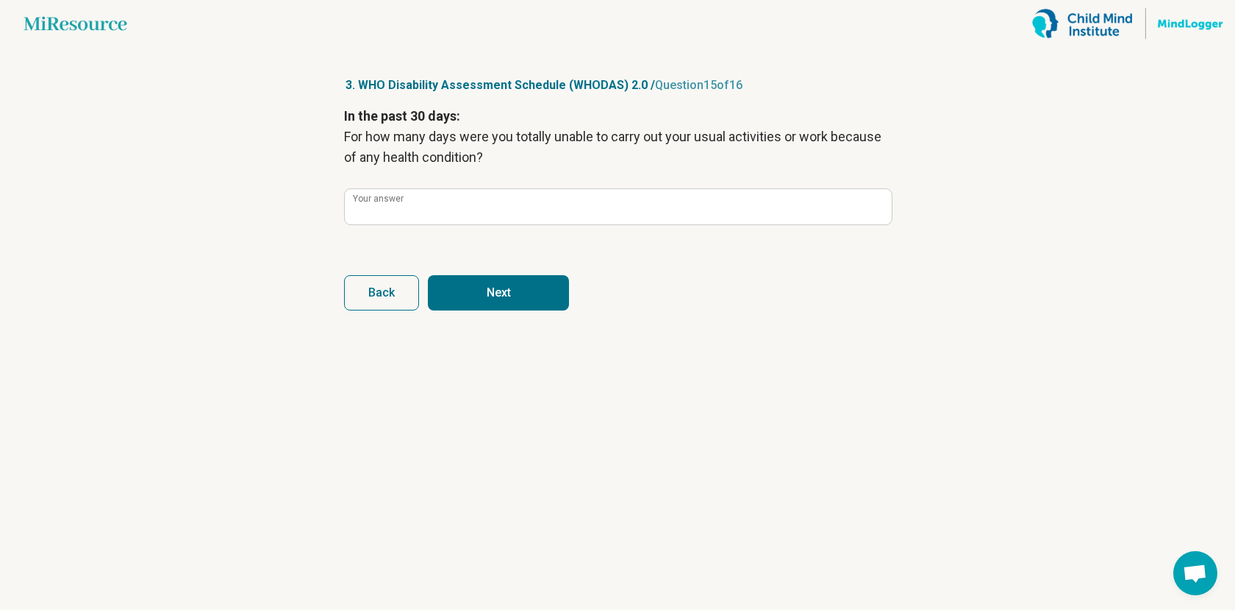
click at [527, 285] on button "Next" at bounding box center [498, 292] width 141 height 35
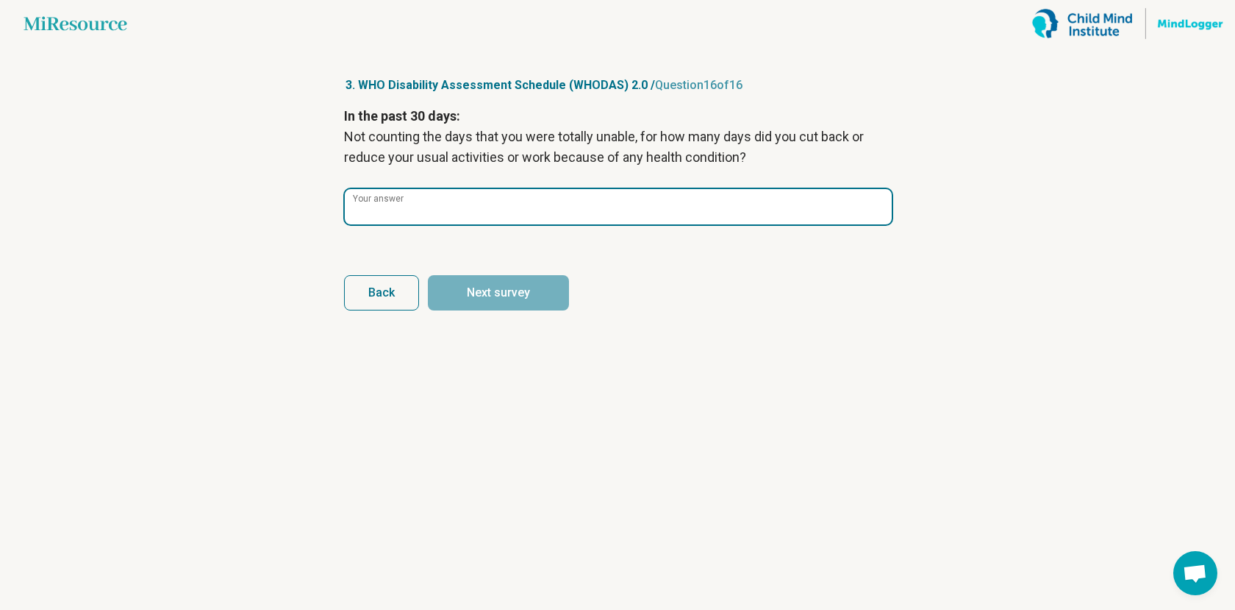
click at [568, 191] on input "Your answer" at bounding box center [618, 206] width 547 height 35
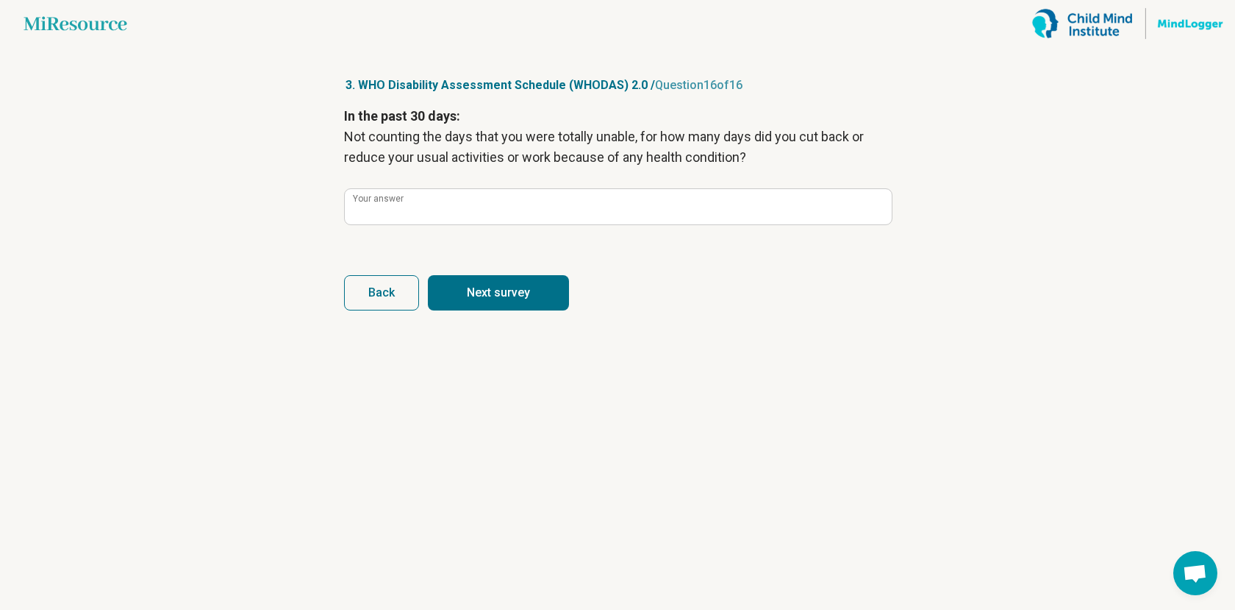
click at [509, 301] on button "Next survey" at bounding box center [498, 292] width 141 height 35
type input "*"
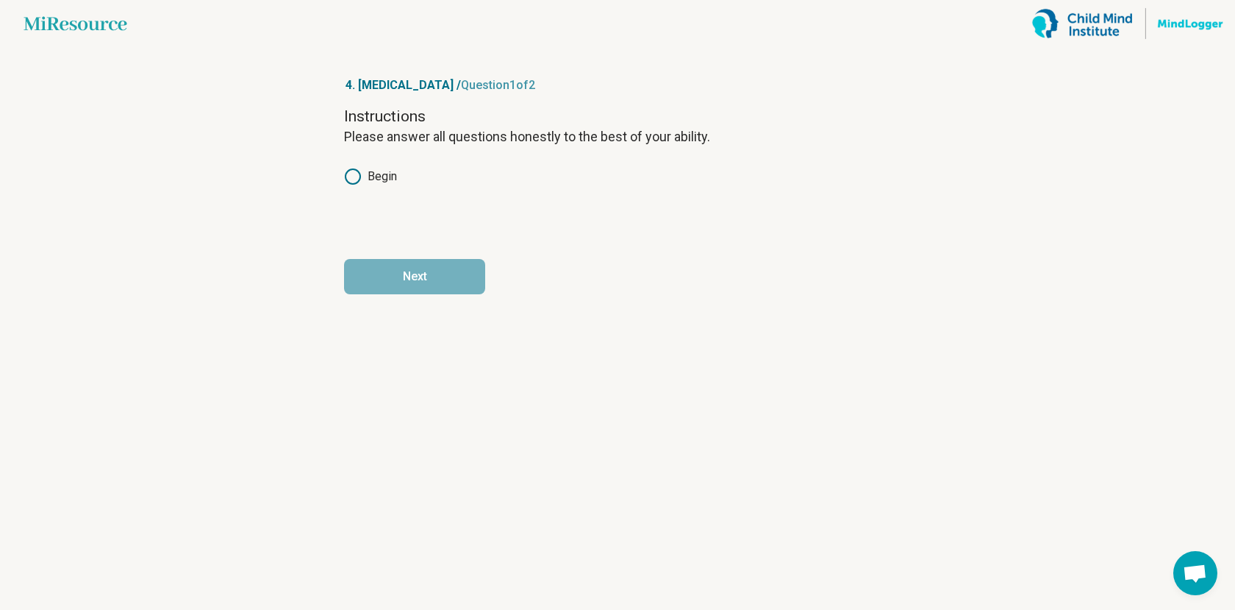
click at [393, 181] on label "Begin" at bounding box center [370, 177] width 53 height 18
click at [396, 260] on button "Next" at bounding box center [414, 276] width 141 height 35
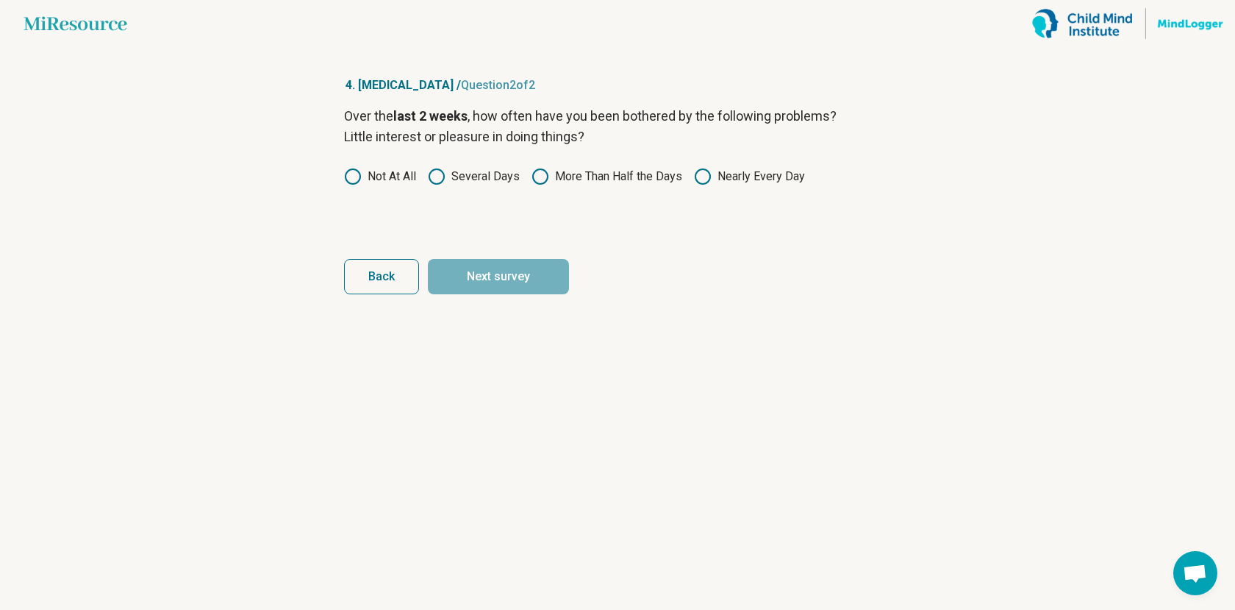
click at [492, 172] on label "Several Days" at bounding box center [474, 177] width 92 height 18
click at [500, 272] on button "Next survey" at bounding box center [498, 276] width 141 height 35
click at [487, 169] on label "Several Days" at bounding box center [474, 177] width 92 height 18
click at [507, 280] on button "Next survey" at bounding box center [498, 276] width 141 height 35
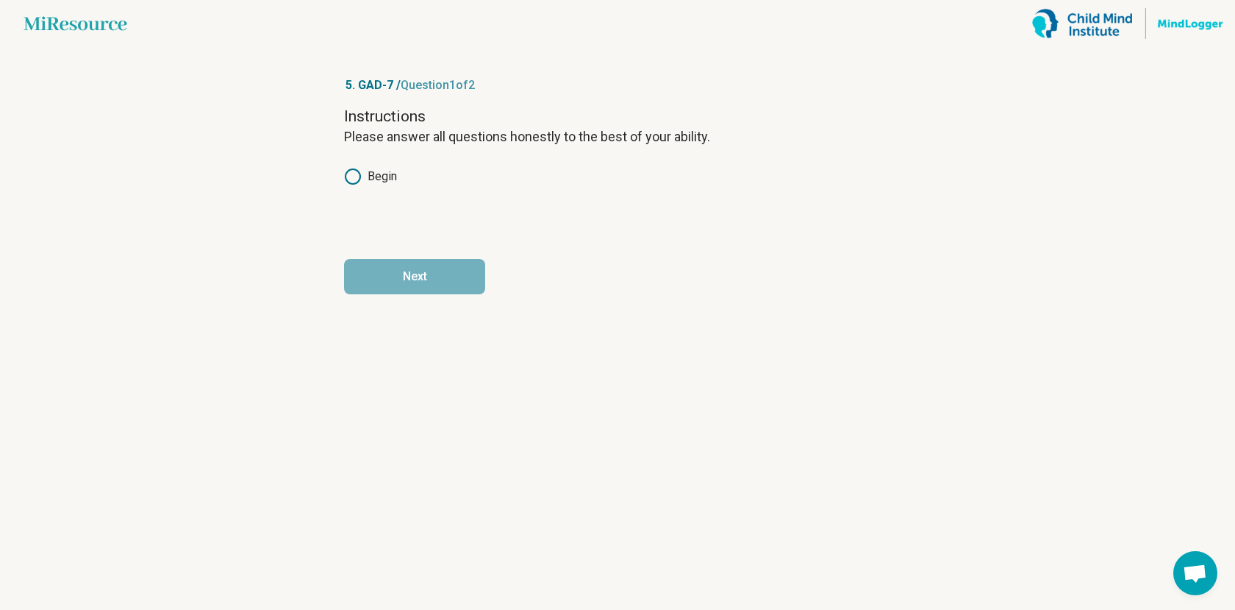
click at [379, 184] on label "Begin" at bounding box center [370, 177] width 53 height 18
click at [420, 267] on button "Next" at bounding box center [414, 276] width 141 height 35
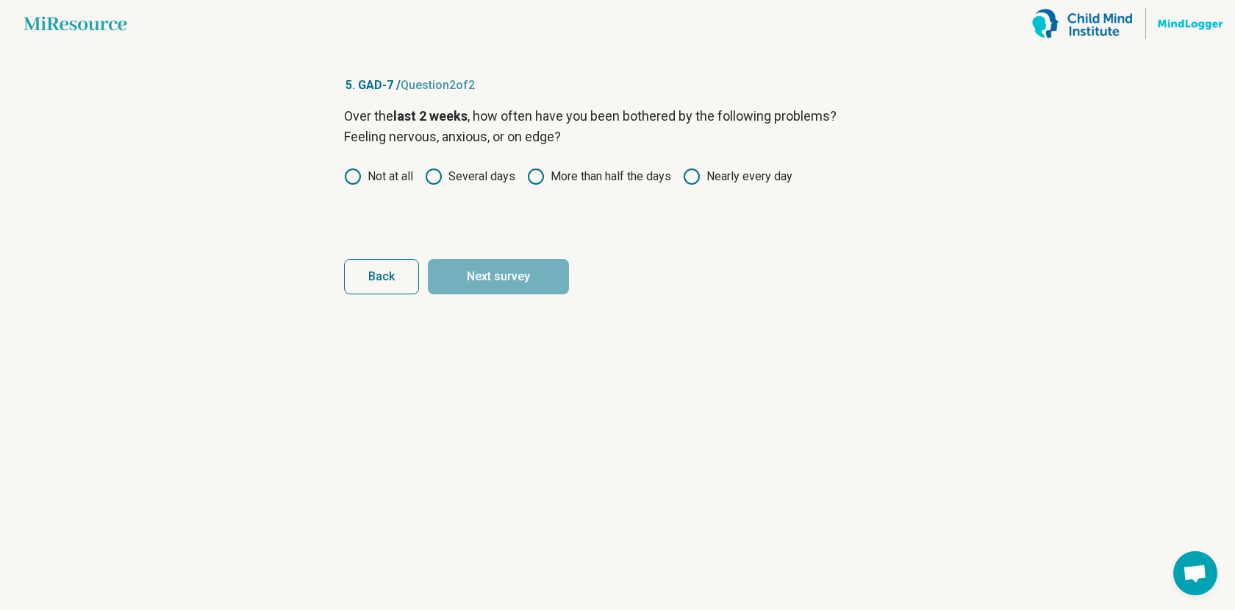
click at [507, 182] on label "Several days" at bounding box center [470, 177] width 90 height 18
click at [503, 271] on button "Next survey" at bounding box center [498, 276] width 141 height 35
click at [492, 181] on label "Several days" at bounding box center [470, 177] width 90 height 18
click at [536, 255] on form "Over the last 2 weeks , how often have you been bothered by the following probl…" at bounding box center [617, 200] width 547 height 188
click at [532, 272] on button "Next survey" at bounding box center [498, 276] width 141 height 35
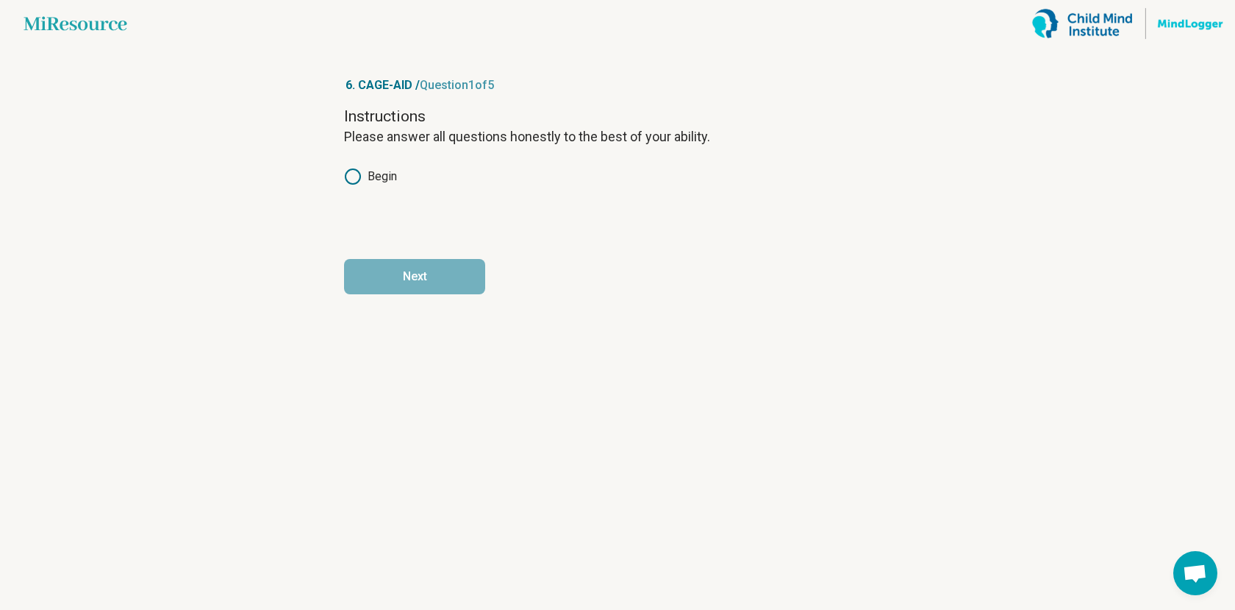
click at [382, 168] on label "Begin" at bounding box center [370, 177] width 53 height 18
click at [397, 277] on button "Next" at bounding box center [414, 276] width 141 height 35
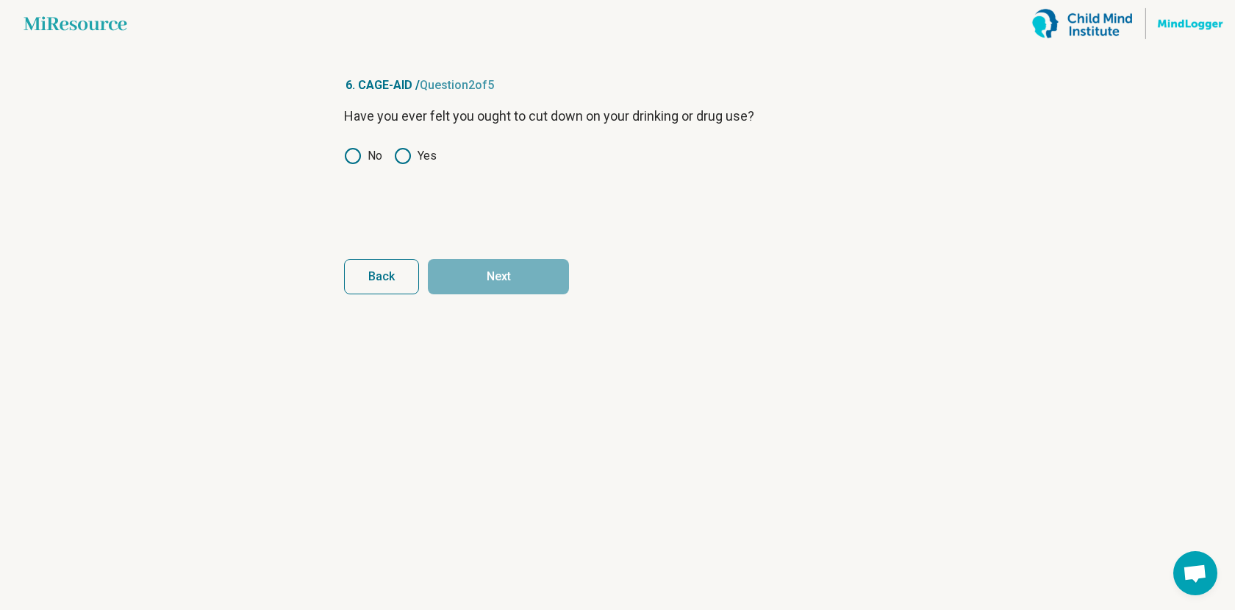
click at [379, 155] on label "No" at bounding box center [363, 156] width 38 height 18
click at [468, 262] on button "Next" at bounding box center [498, 276] width 141 height 35
click at [382, 150] on div "No Yes" at bounding box center [617, 156] width 547 height 18
click at [362, 152] on label "No" at bounding box center [363, 156] width 38 height 18
click at [497, 271] on button "Next" at bounding box center [498, 276] width 141 height 35
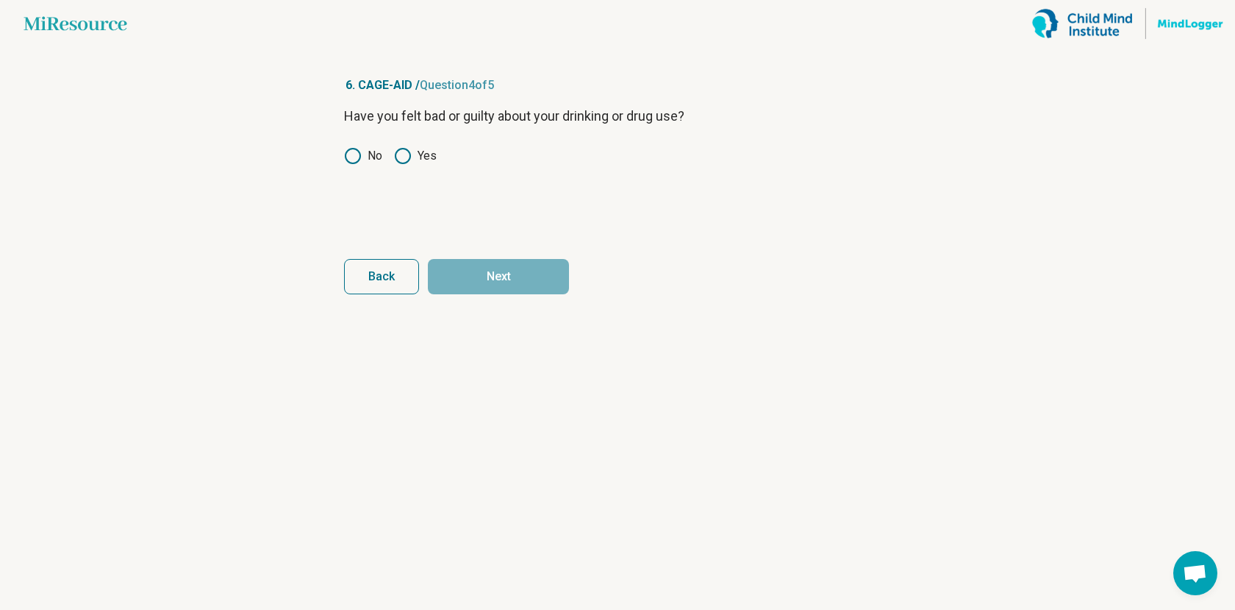
click at [361, 147] on icon at bounding box center [353, 156] width 18 height 18
click at [472, 260] on button "Next" at bounding box center [498, 276] width 141 height 35
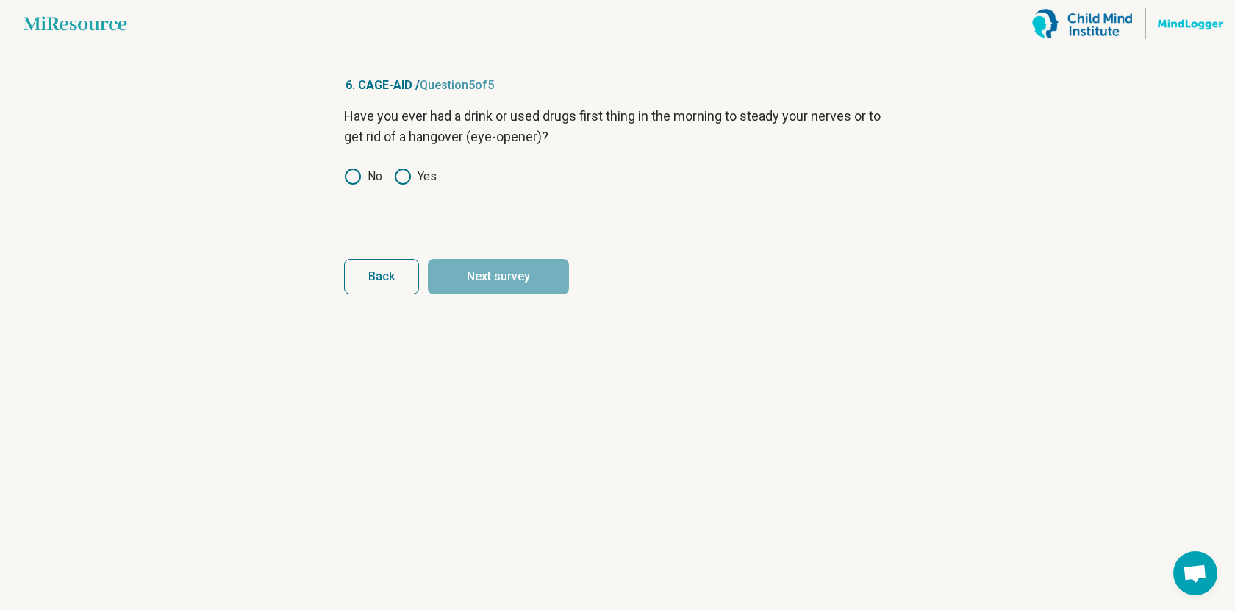
click at [376, 173] on label "No" at bounding box center [363, 177] width 38 height 18
click at [484, 277] on button "Next survey" at bounding box center [498, 276] width 141 height 35
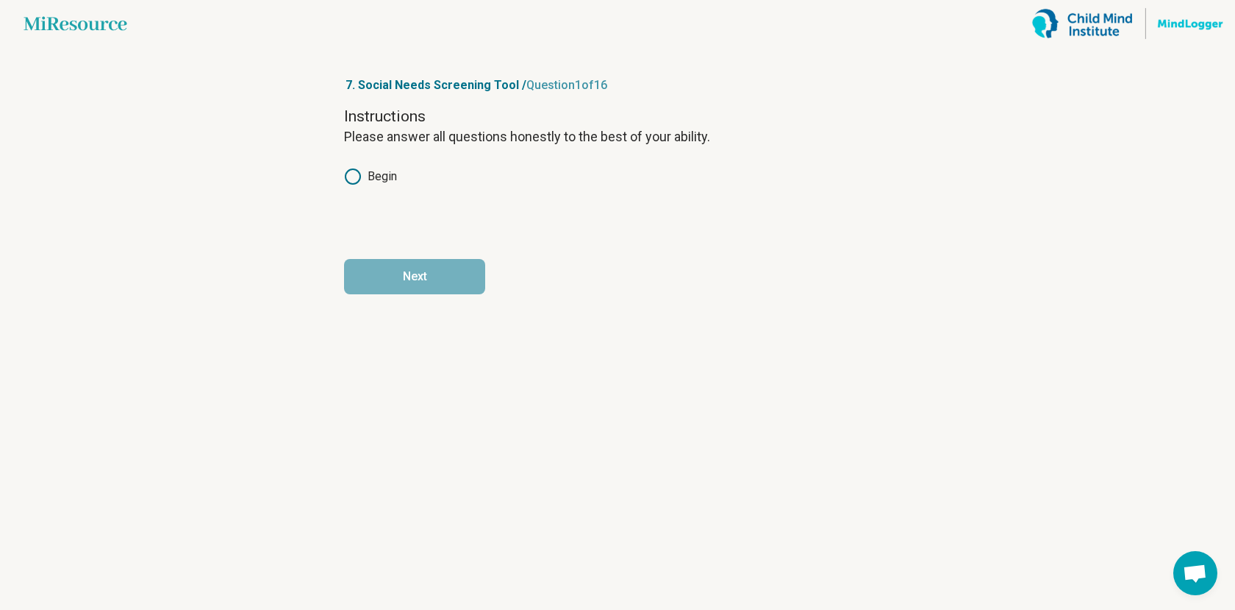
click at [390, 179] on label "Begin" at bounding box center [370, 177] width 53 height 18
click at [422, 257] on form "Instructions Please answer all questions honestly to the best of your ability. …" at bounding box center [617, 200] width 547 height 188
click at [422, 279] on button "Next" at bounding box center [414, 276] width 141 height 35
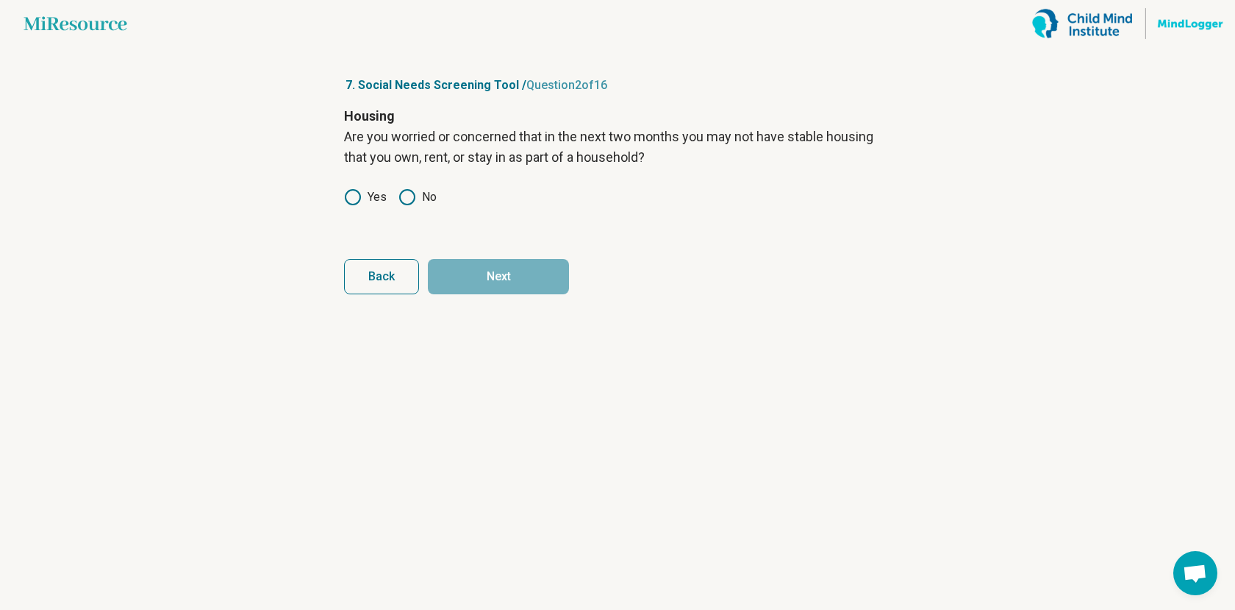
click at [409, 195] on icon at bounding box center [408, 197] width 18 height 18
click at [462, 274] on button "Next" at bounding box center [498, 276] width 141 height 35
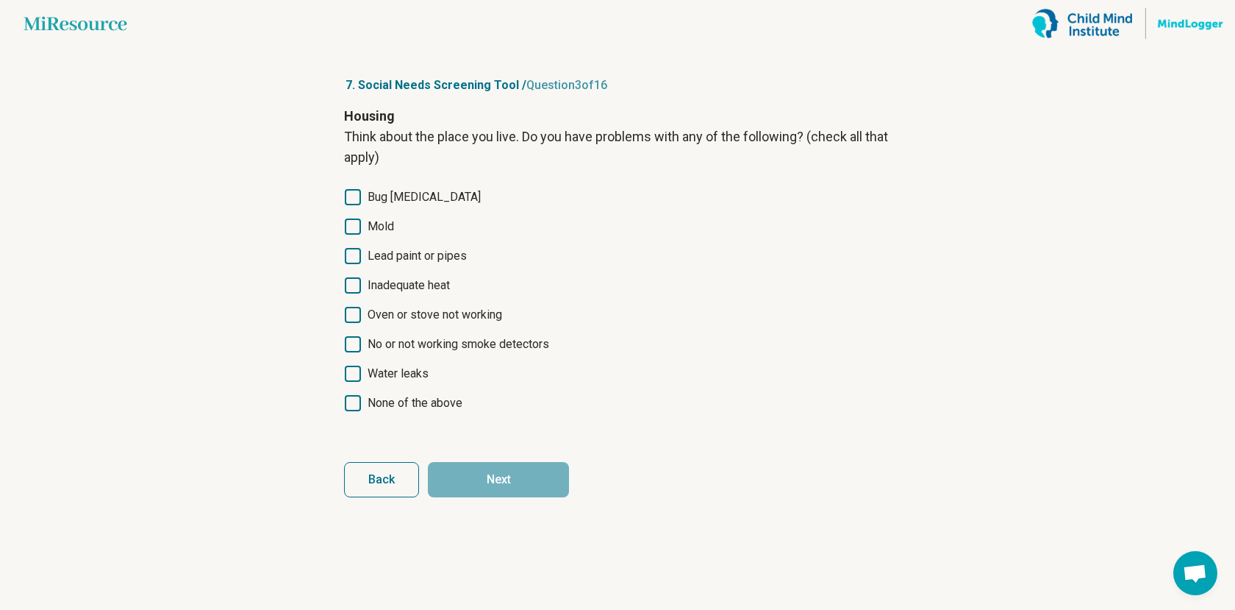
click at [427, 402] on span "None of the above" at bounding box center [415, 403] width 95 height 18
click at [469, 465] on button "Next" at bounding box center [498, 479] width 141 height 35
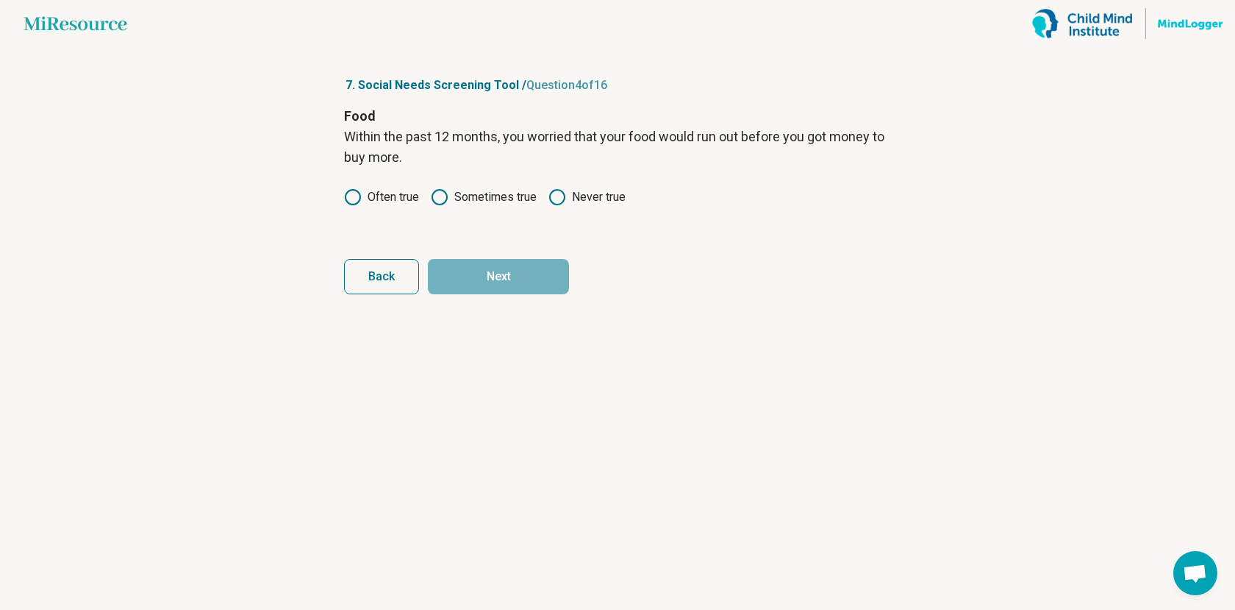
click at [575, 198] on label "Never true" at bounding box center [586, 197] width 77 height 18
click at [529, 278] on button "Next" at bounding box center [498, 276] width 141 height 35
click at [570, 195] on label "Never true" at bounding box center [586, 197] width 77 height 18
click at [521, 265] on button "Next" at bounding box center [498, 276] width 141 height 35
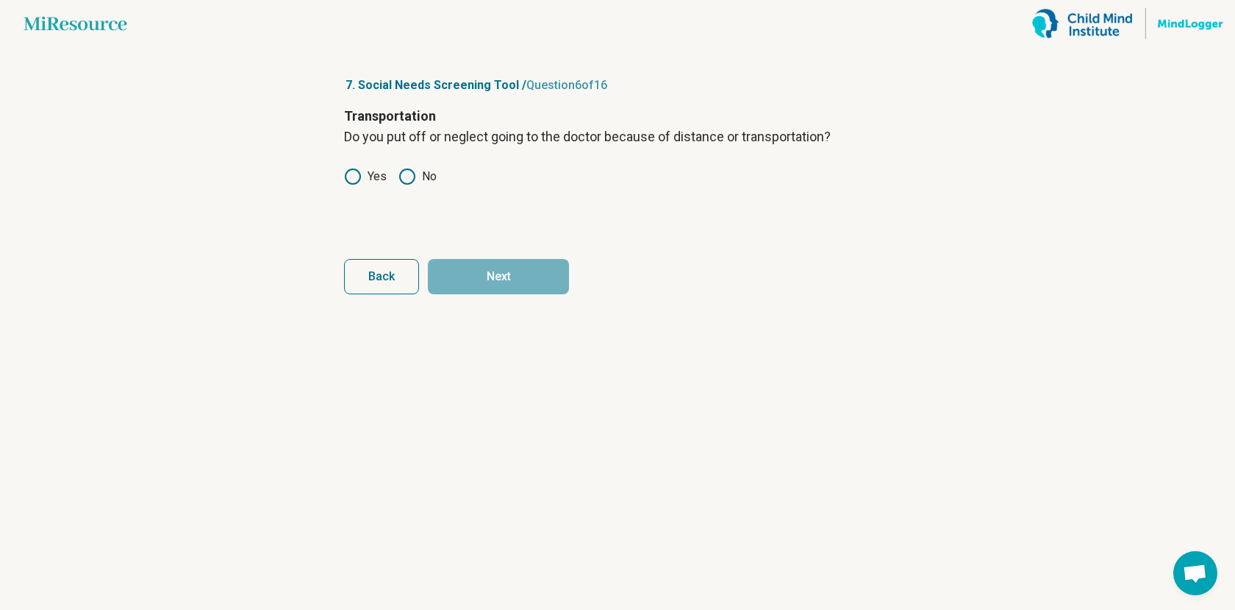
click at [422, 184] on label "No" at bounding box center [418, 177] width 38 height 18
click at [473, 271] on button "Next" at bounding box center [498, 276] width 141 height 35
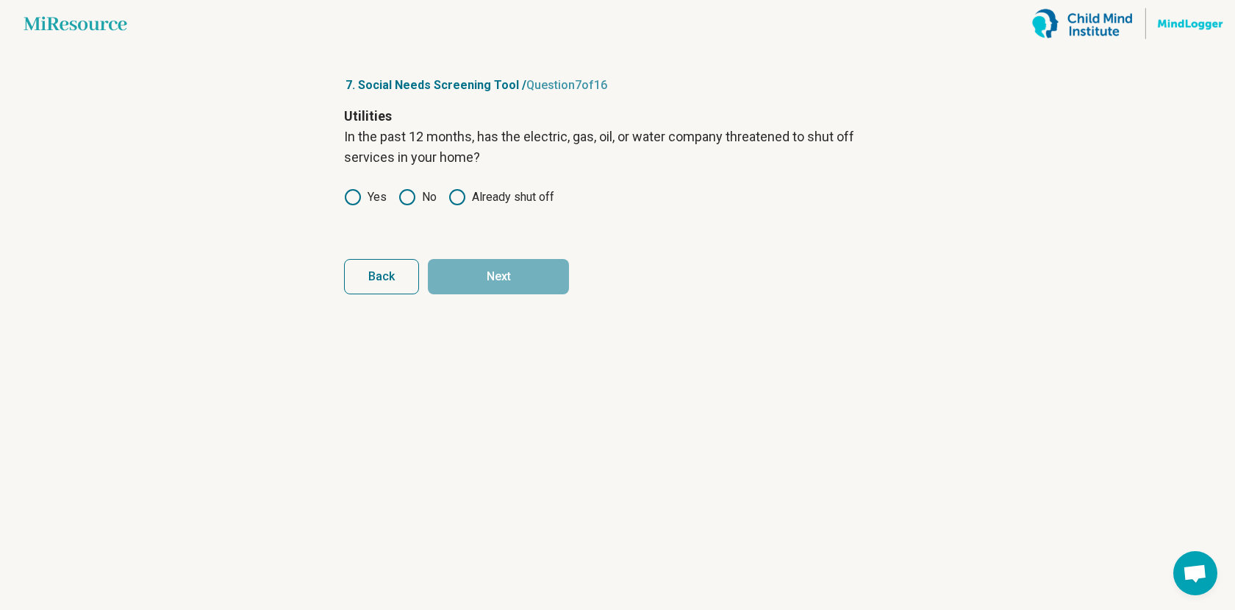
click at [415, 197] on icon at bounding box center [408, 197] width 18 height 18
click at [485, 279] on button "Next" at bounding box center [498, 276] width 141 height 35
click at [421, 174] on label "No" at bounding box center [418, 177] width 38 height 18
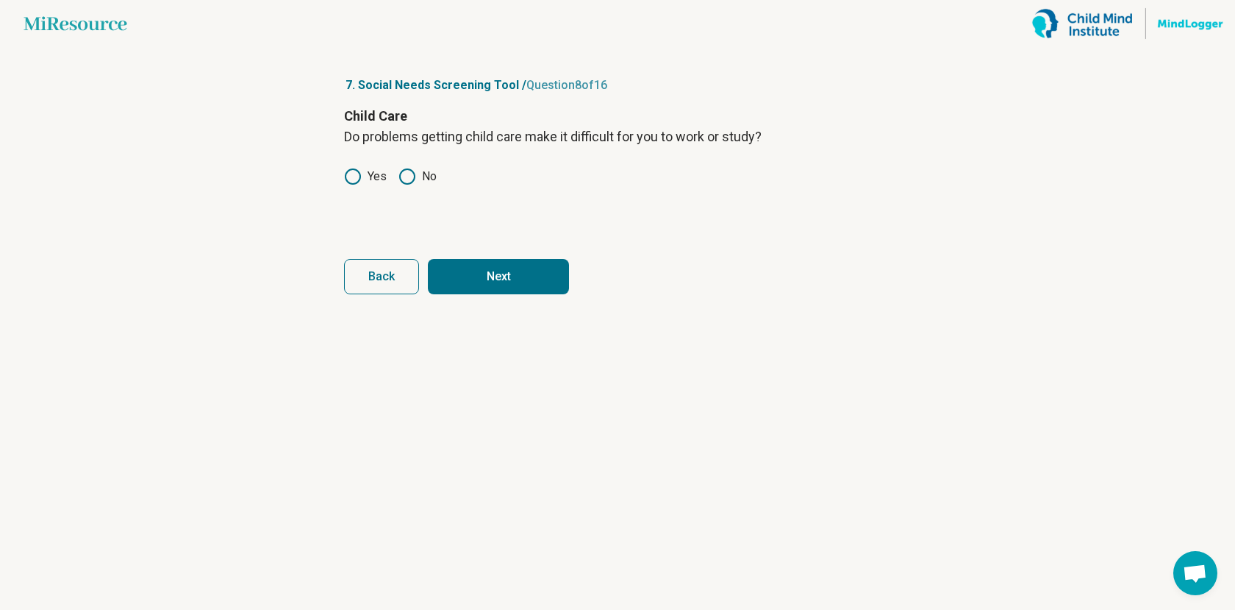
click at [487, 265] on button "Next" at bounding box center [498, 276] width 141 height 35
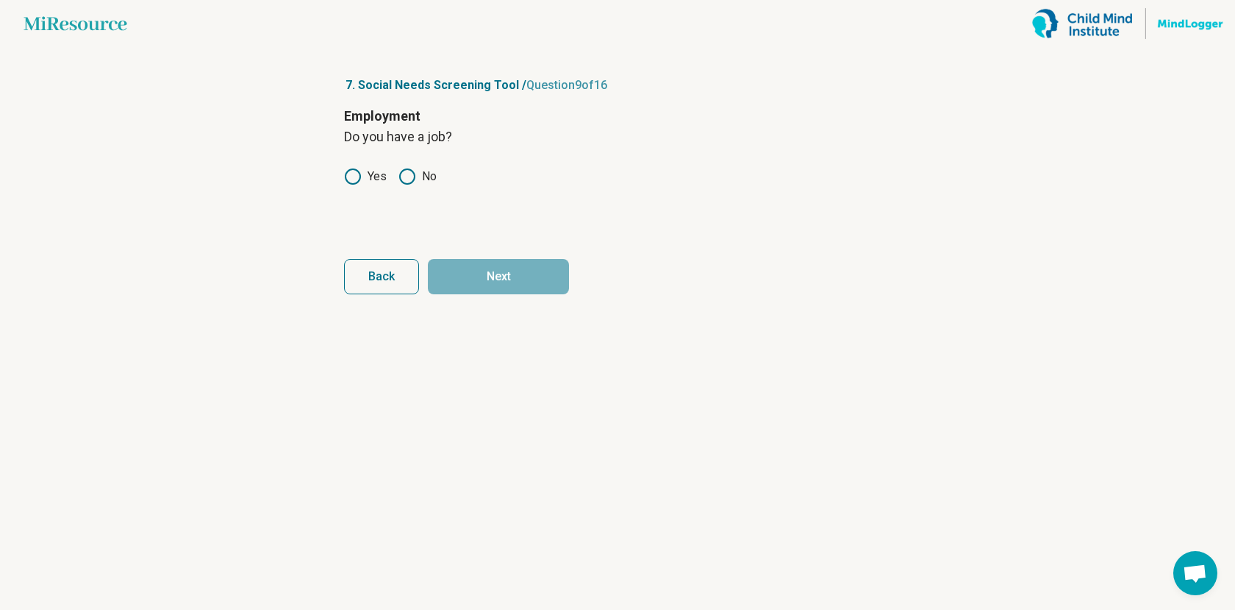
click at [415, 180] on icon at bounding box center [408, 177] width 18 height 18
click at [486, 304] on article "7. Social Needs Screening Tool / Question 9 of 16 Employment Do you have a job?…" at bounding box center [618, 328] width 594 height 562
click at [492, 279] on button "Next" at bounding box center [498, 276] width 141 height 35
click at [371, 169] on label "Yes" at bounding box center [365, 177] width 43 height 18
click at [469, 243] on form "Education Do you have a high school degree? Yes No Back Next" at bounding box center [617, 200] width 547 height 188
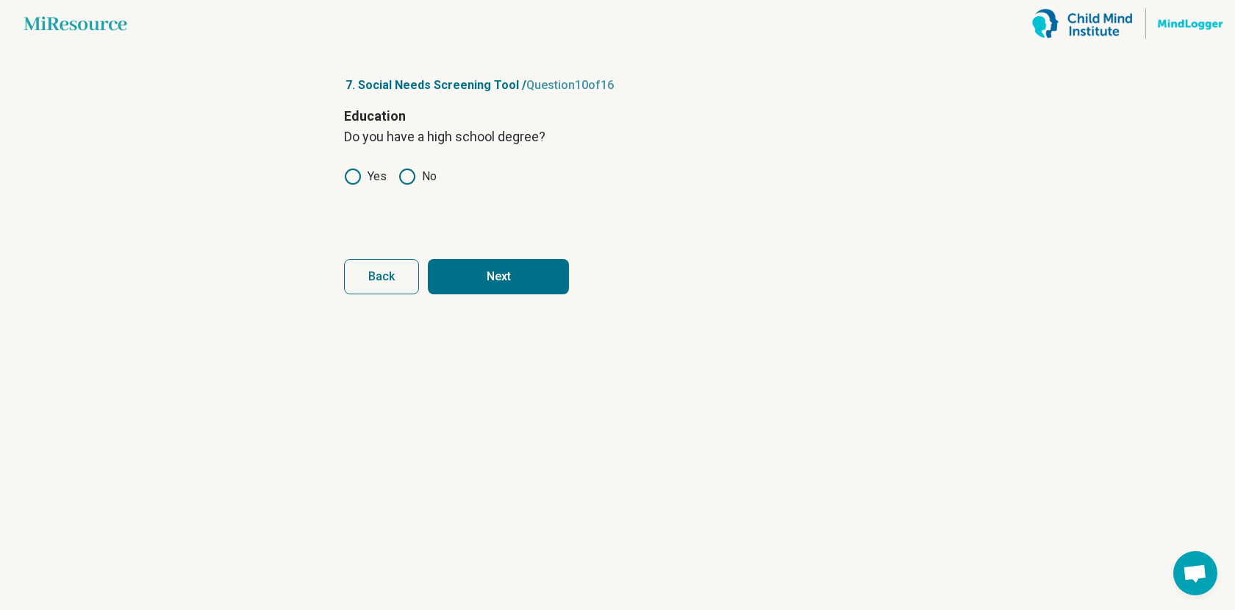
click at [474, 276] on button "Next" at bounding box center [498, 276] width 141 height 35
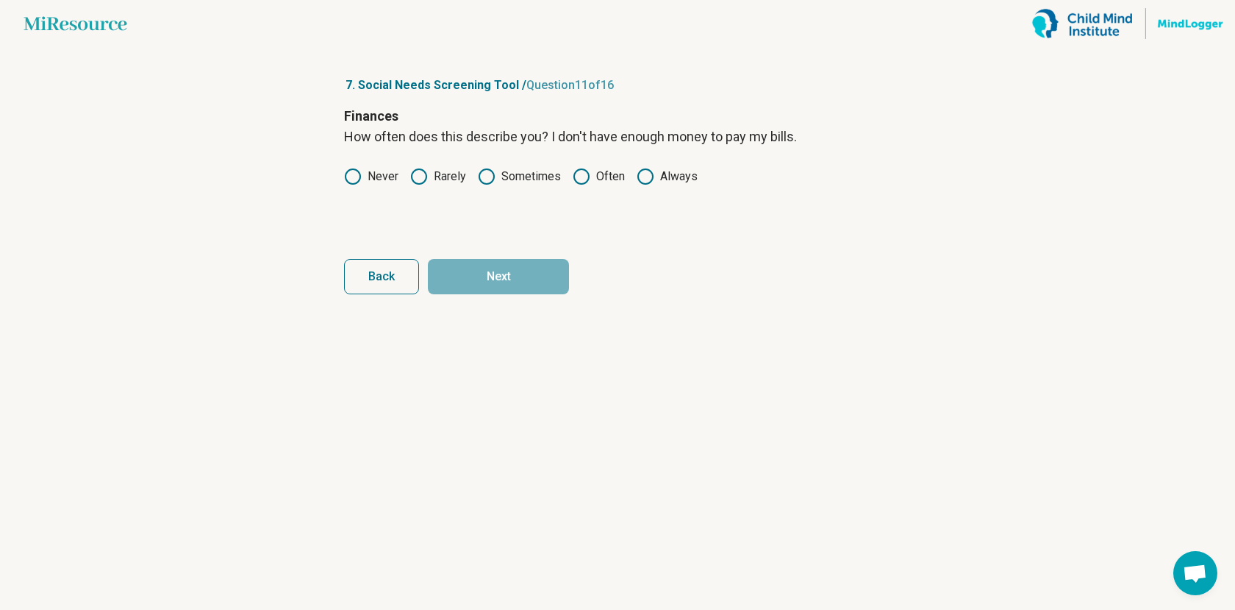
click at [386, 176] on label "Never" at bounding box center [371, 177] width 54 height 18
click at [476, 283] on button "Next" at bounding box center [498, 276] width 141 height 35
click at [397, 176] on label "Never" at bounding box center [371, 177] width 54 height 18
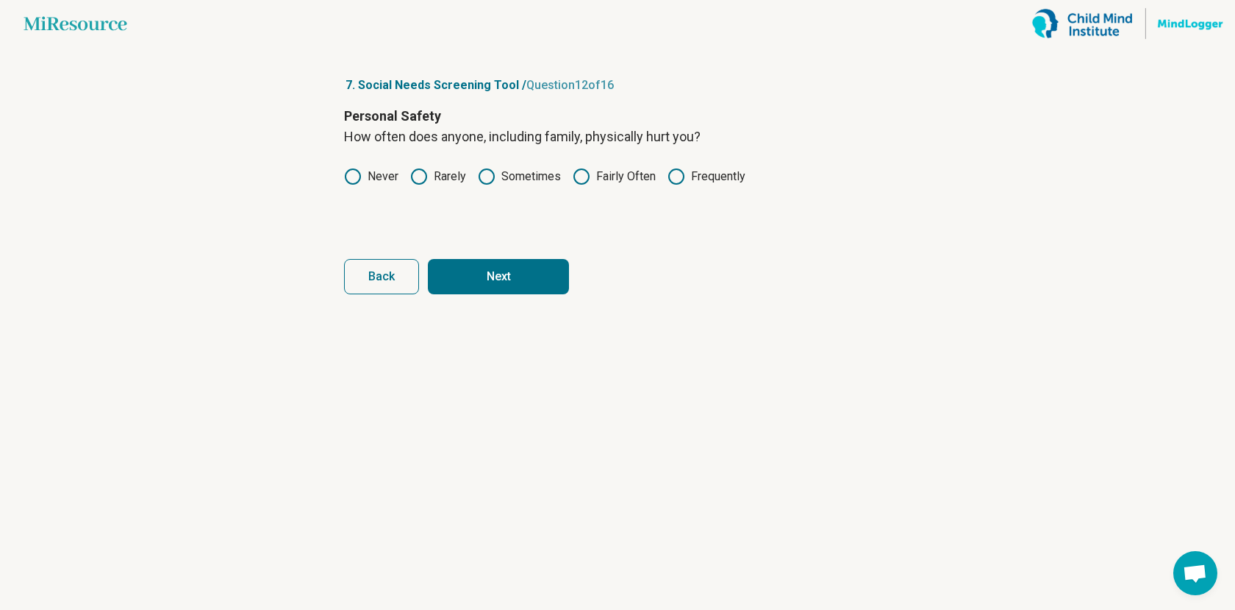
click at [490, 267] on button "Next" at bounding box center [498, 276] width 141 height 35
click at [452, 176] on label "Rarely" at bounding box center [438, 177] width 56 height 18
click at [496, 277] on button "Next" at bounding box center [498, 276] width 141 height 35
click at [361, 176] on icon at bounding box center [353, 177] width 18 height 18
click at [486, 260] on button "Next" at bounding box center [498, 276] width 141 height 35
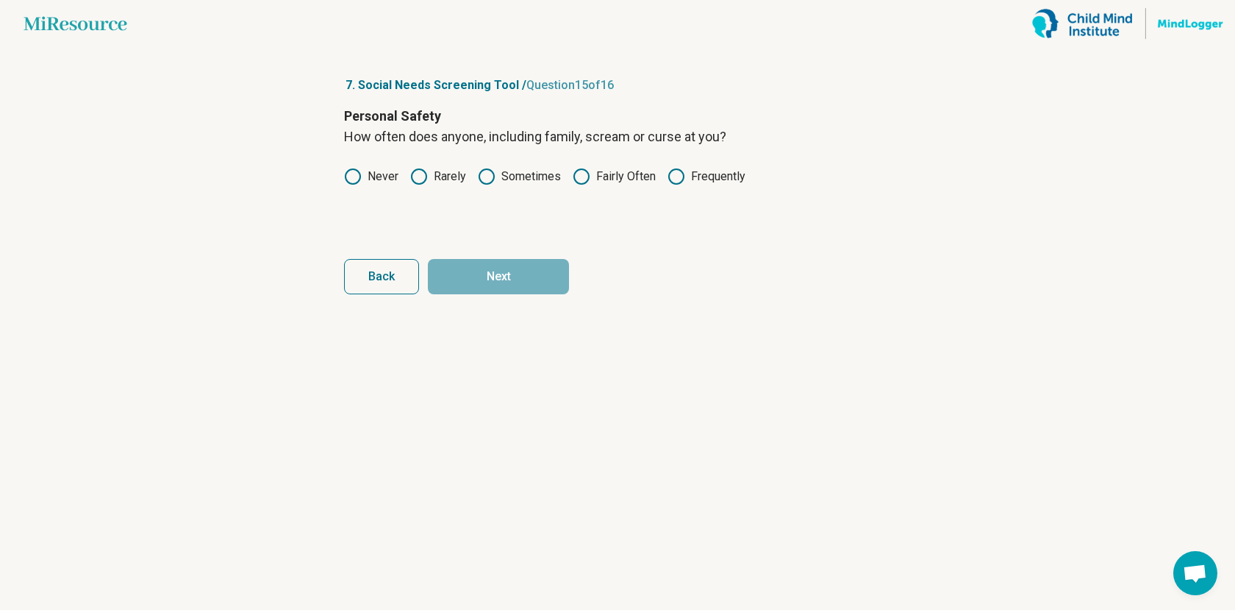
click at [386, 184] on label "Never" at bounding box center [371, 177] width 54 height 18
click at [434, 171] on label "Rarely" at bounding box center [438, 177] width 56 height 18
click at [471, 271] on button "Next" at bounding box center [498, 276] width 141 height 35
click at [377, 179] on label "Yes" at bounding box center [365, 177] width 43 height 18
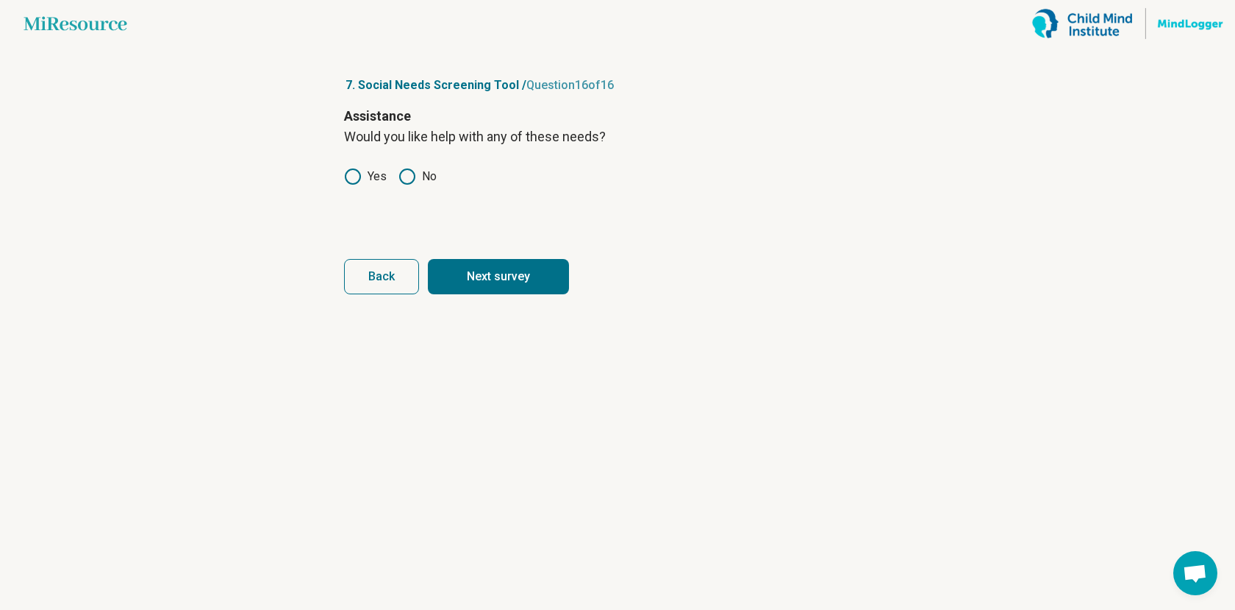
click at [413, 177] on circle at bounding box center [407, 176] width 15 height 15
click at [472, 282] on button "Next survey" at bounding box center [498, 276] width 141 height 35
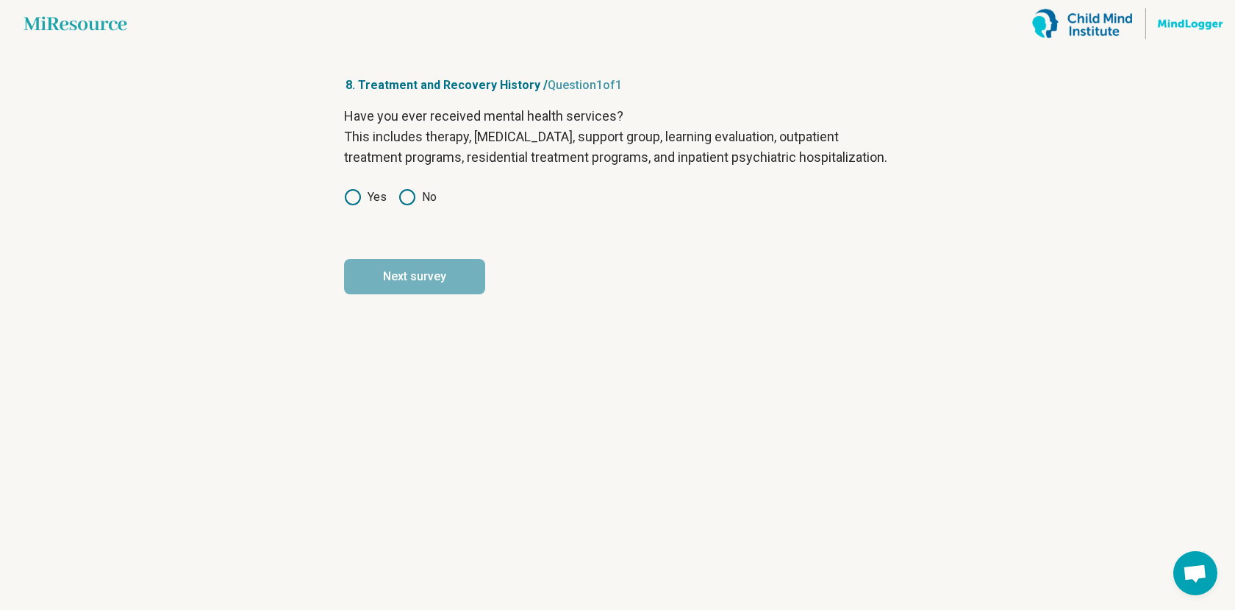
click at [375, 206] on label "Yes" at bounding box center [365, 197] width 43 height 18
click at [398, 288] on button "Next survey" at bounding box center [414, 276] width 141 height 35
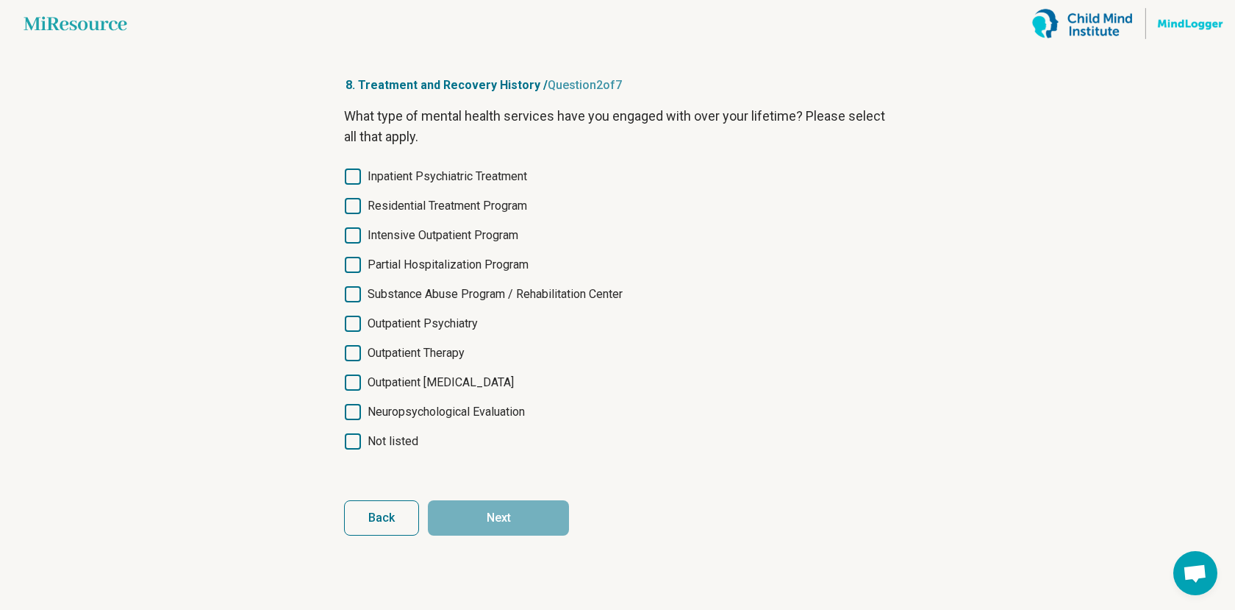
click at [414, 330] on span "Outpatient Psychiatry" at bounding box center [423, 324] width 110 height 18
click at [418, 355] on span "Outpatient Therapy" at bounding box center [416, 353] width 97 height 18
click at [461, 504] on button "Next" at bounding box center [498, 517] width 141 height 35
click at [460, 335] on div "Inpatient Psychiatric Treatment Residential Treatment Program Intensive Outpati…" at bounding box center [617, 309] width 547 height 282
click at [461, 322] on span "Outpatient Psychiatry" at bounding box center [423, 324] width 110 height 18
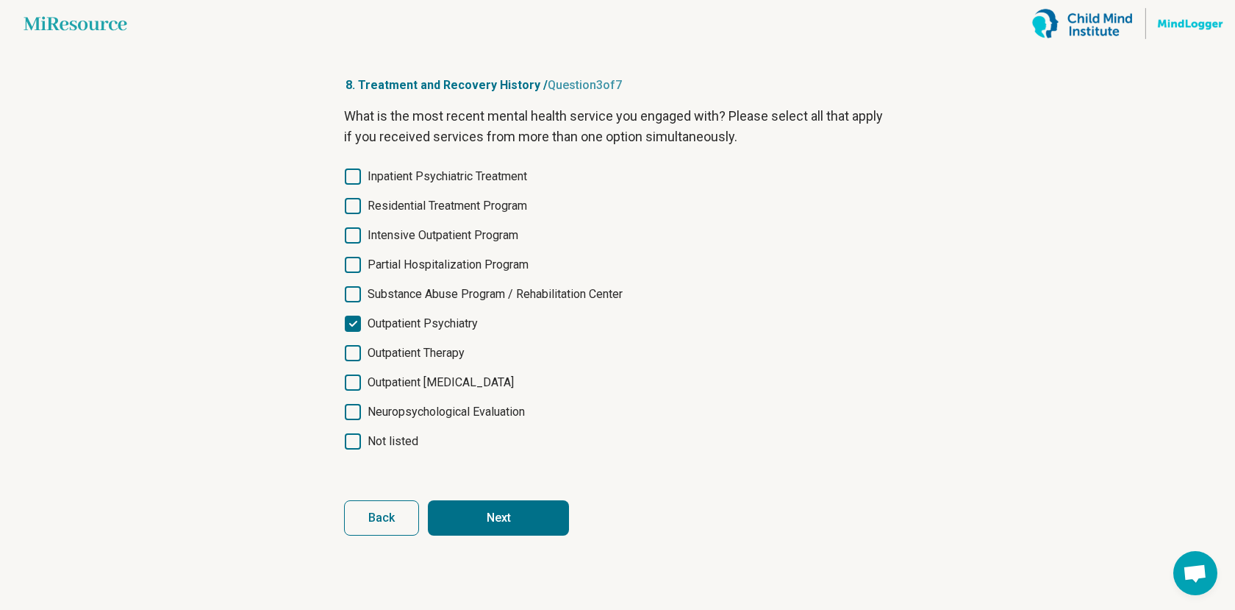
click at [490, 518] on button "Next" at bounding box center [498, 517] width 141 height 35
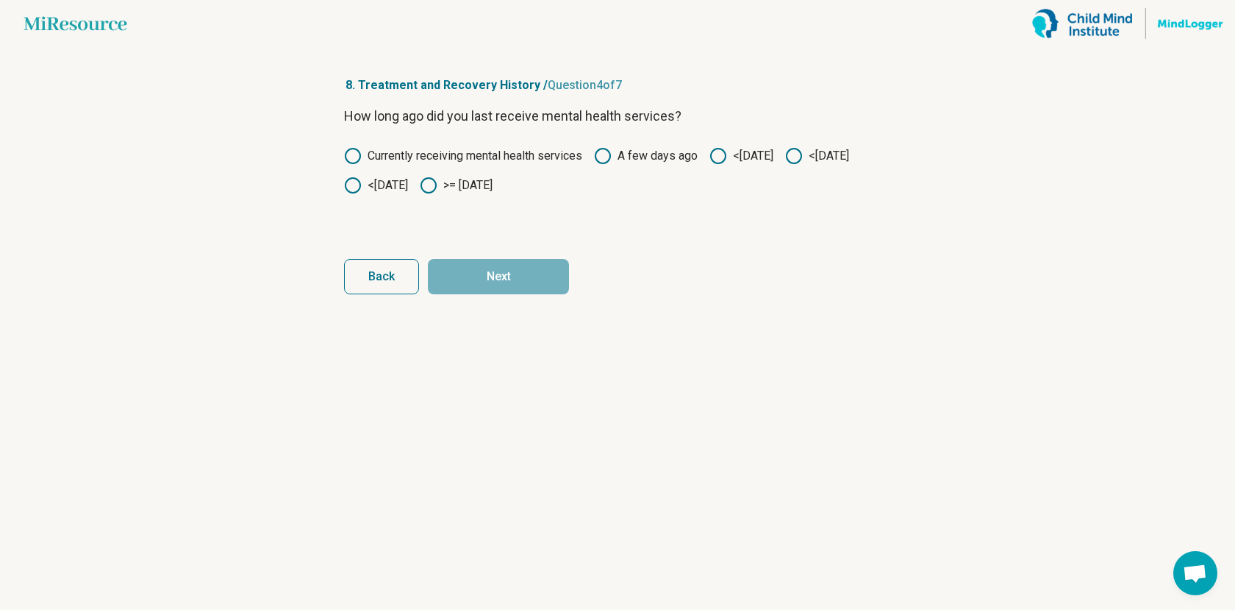
click at [437, 184] on icon at bounding box center [429, 185] width 18 height 18
click at [523, 274] on button "Next" at bounding box center [498, 276] width 141 height 35
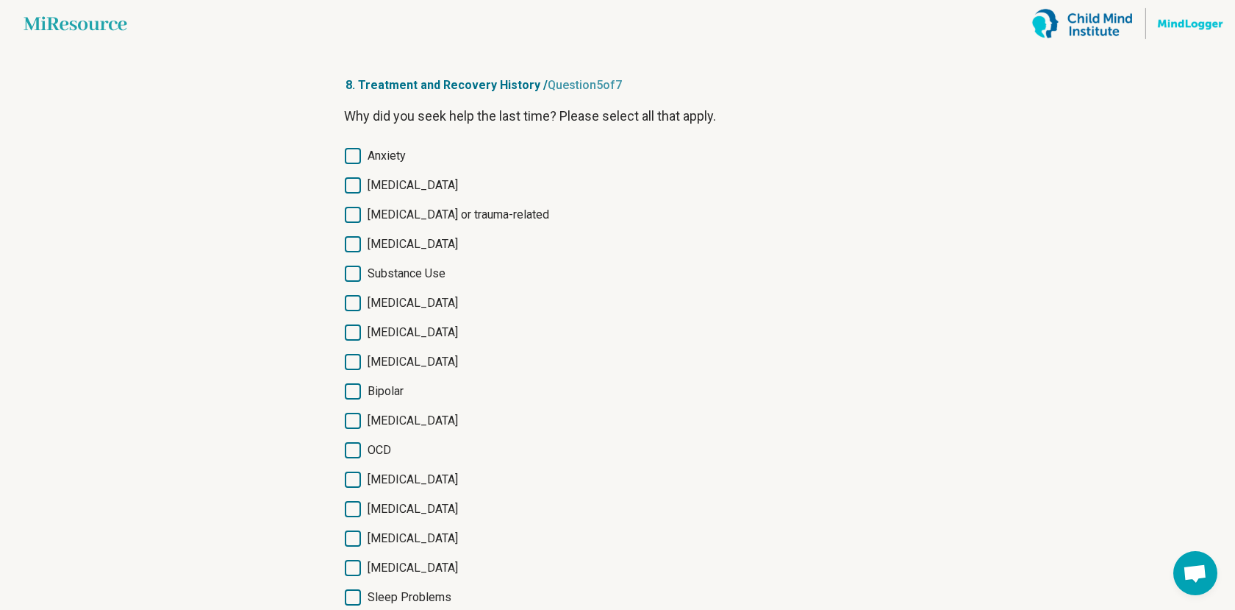
click at [387, 179] on span "[MEDICAL_DATA]" at bounding box center [413, 185] width 90 height 18
click at [384, 145] on div "Why did you seek help the last time? Please select all that apply. Anxiety [MED…" at bounding box center [617, 425] width 547 height 638
click at [382, 156] on span "Anxiety" at bounding box center [387, 156] width 38 height 18
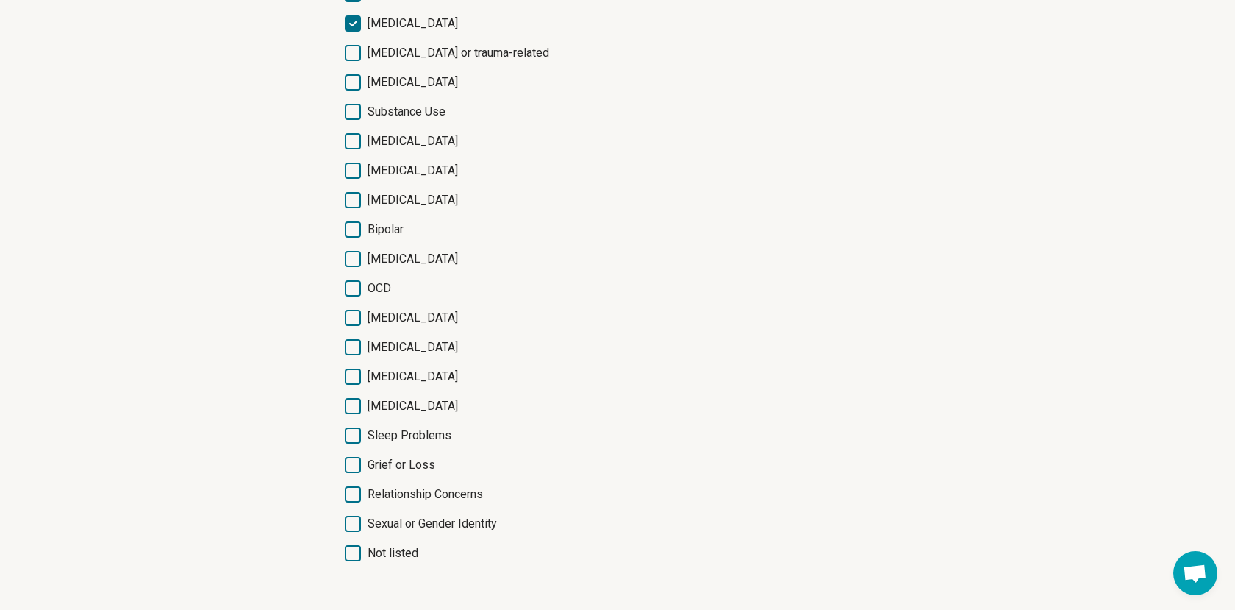
scroll to position [229, 0]
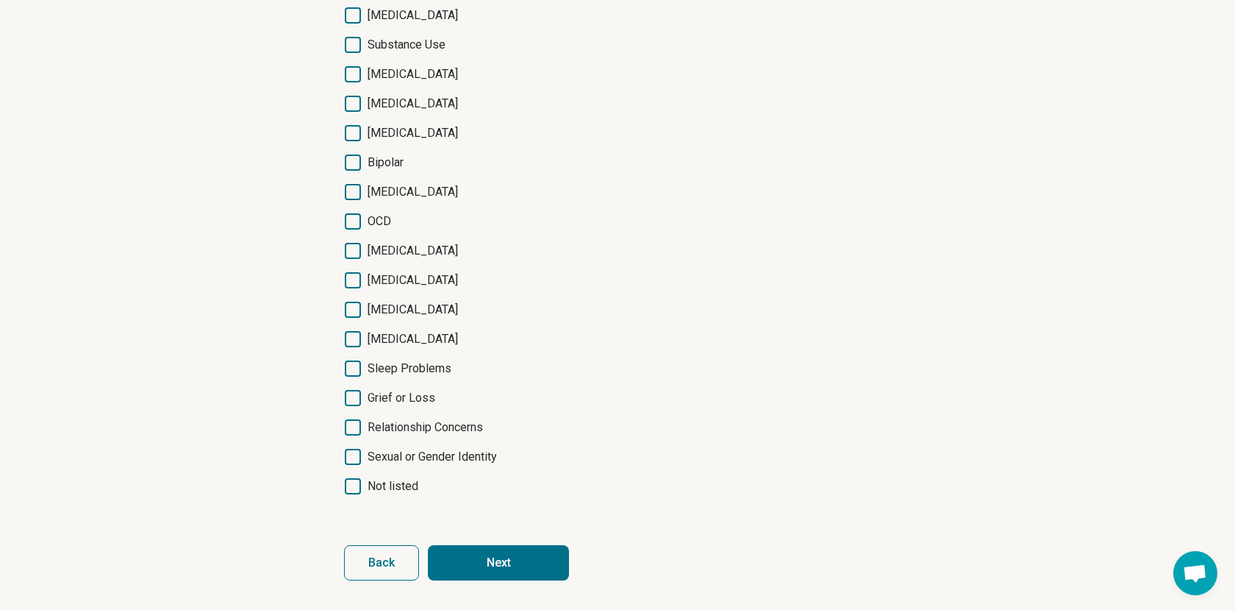
click at [488, 565] on button "Next" at bounding box center [498, 562] width 141 height 35
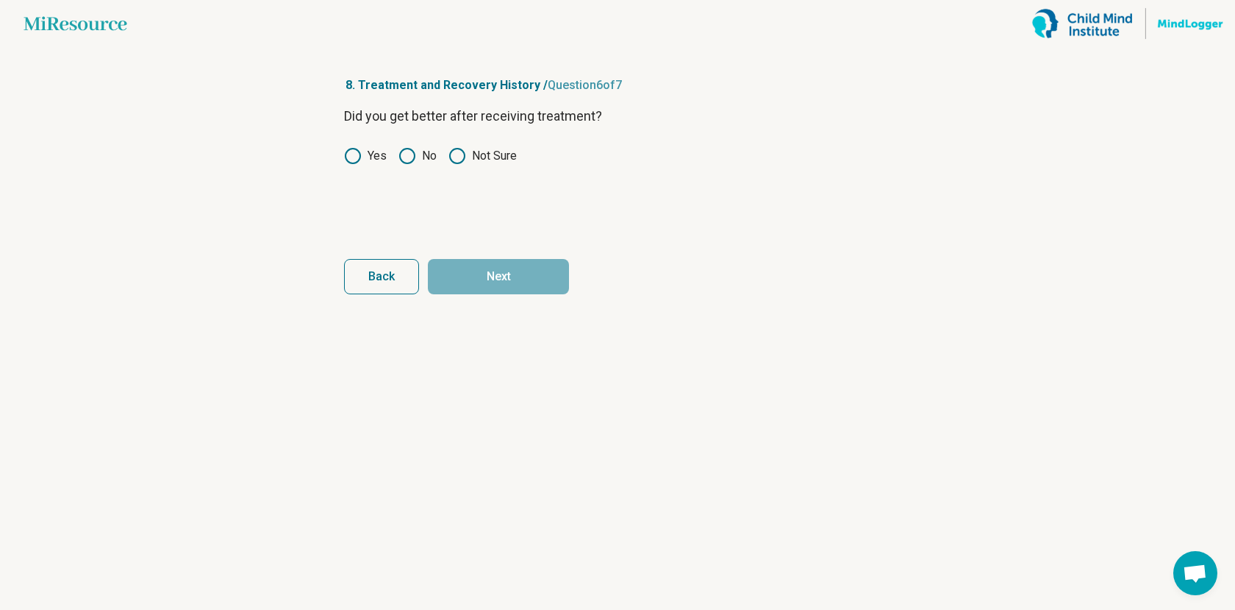
click at [382, 281] on span "Back" at bounding box center [381, 277] width 26 height 12
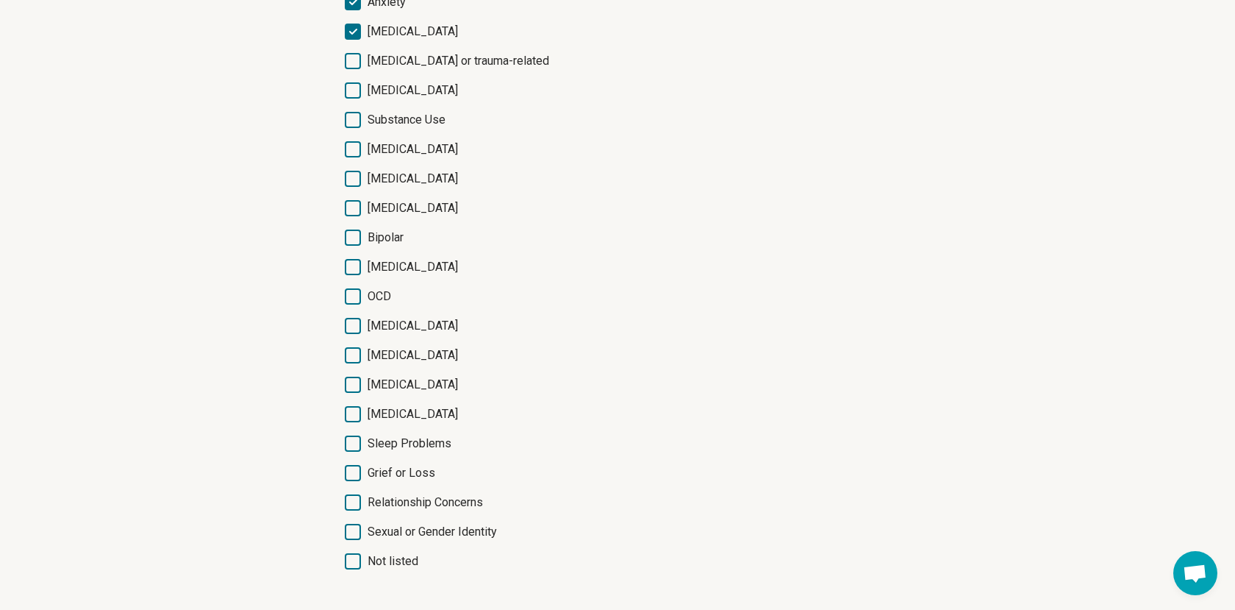
scroll to position [229, 0]
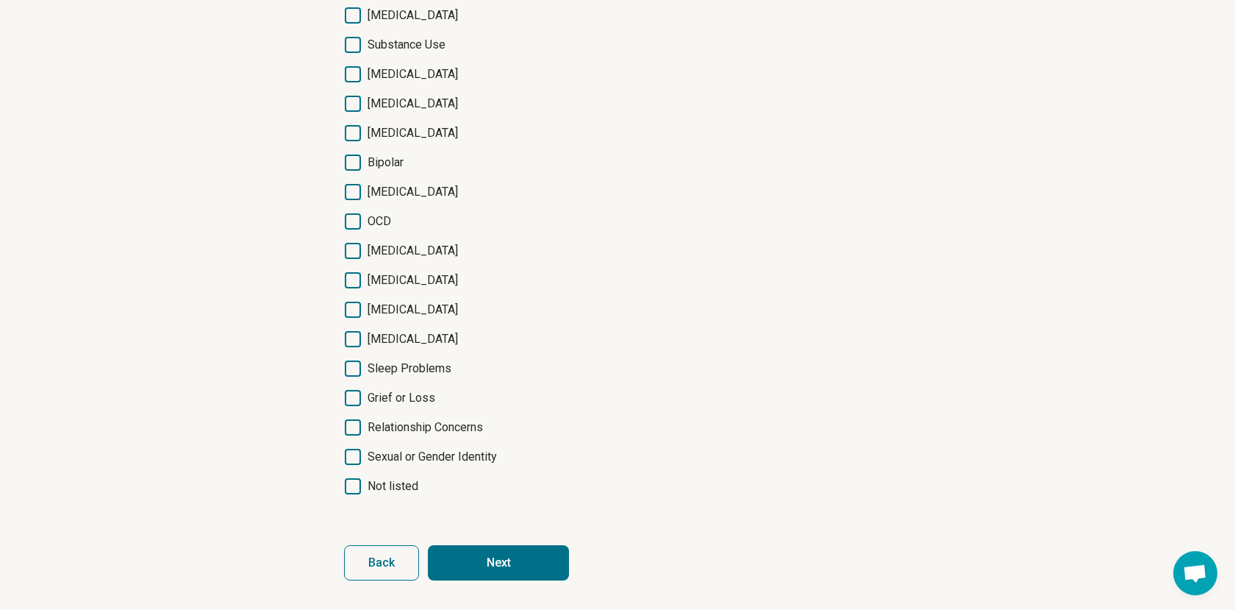
click at [443, 426] on span "Relationship Concerns" at bounding box center [425, 427] width 115 height 18
click at [483, 552] on button "Next" at bounding box center [498, 562] width 141 height 35
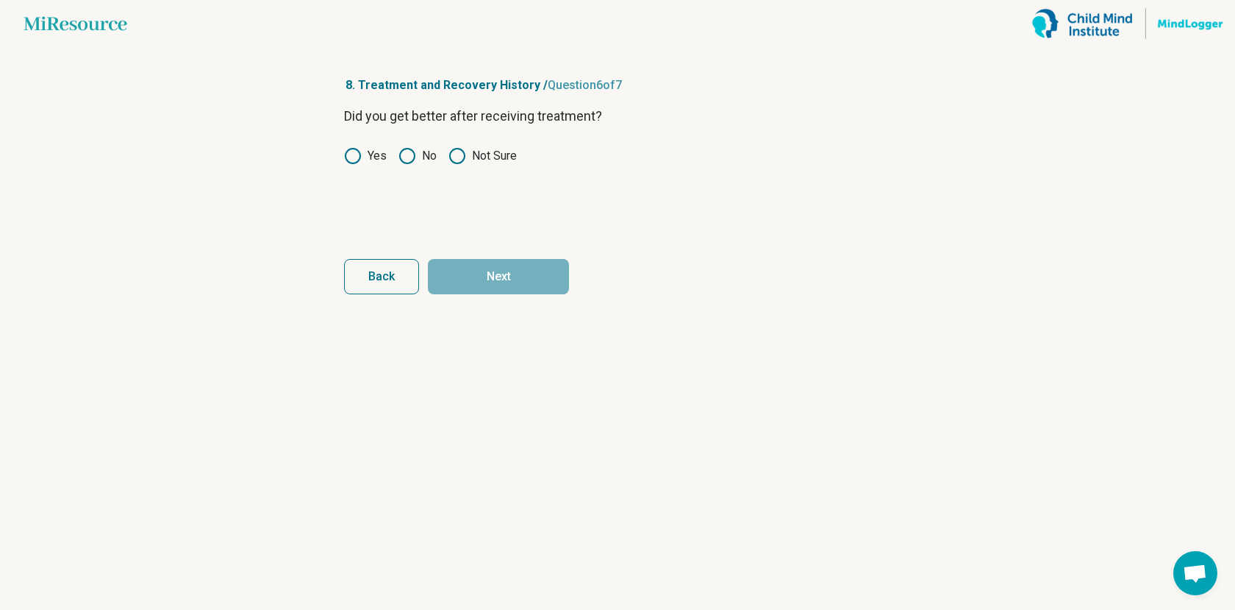
scroll to position [0, 0]
click at [454, 157] on icon at bounding box center [458, 156] width 18 height 18
click at [484, 282] on button "Next" at bounding box center [498, 276] width 141 height 35
click at [378, 155] on label "Yes" at bounding box center [365, 156] width 43 height 18
click at [472, 249] on form "Have you ever been prescribed [MEDICAL_DATA]? Yes No Back Next survey" at bounding box center [617, 200] width 547 height 188
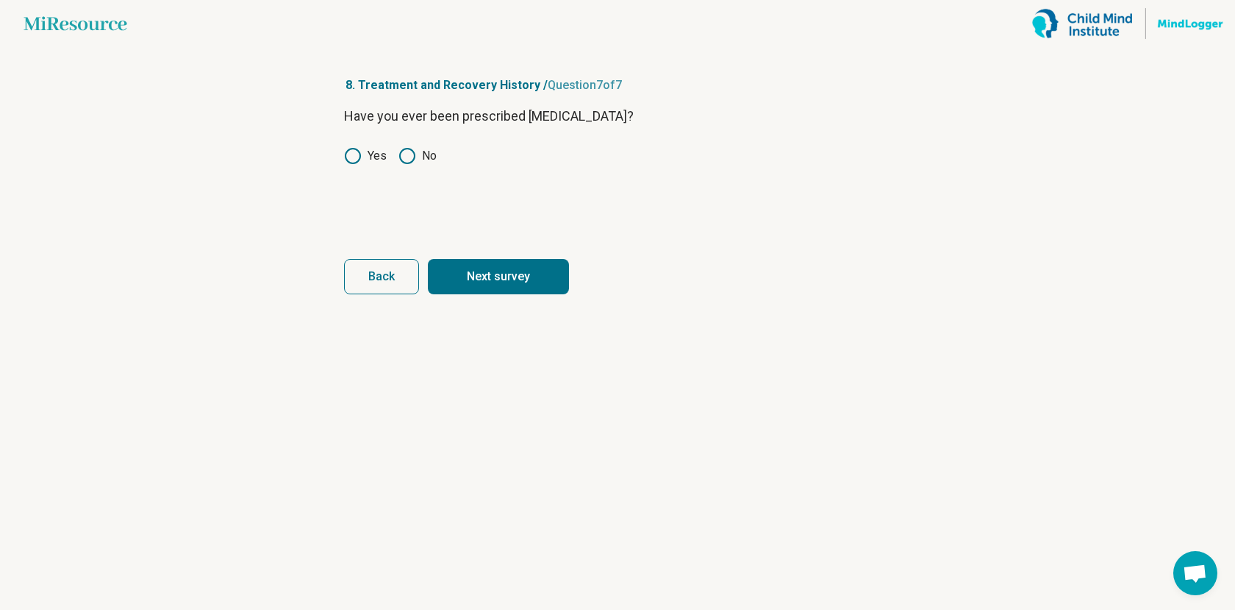
click at [472, 265] on button "Next survey" at bounding box center [498, 276] width 141 height 35
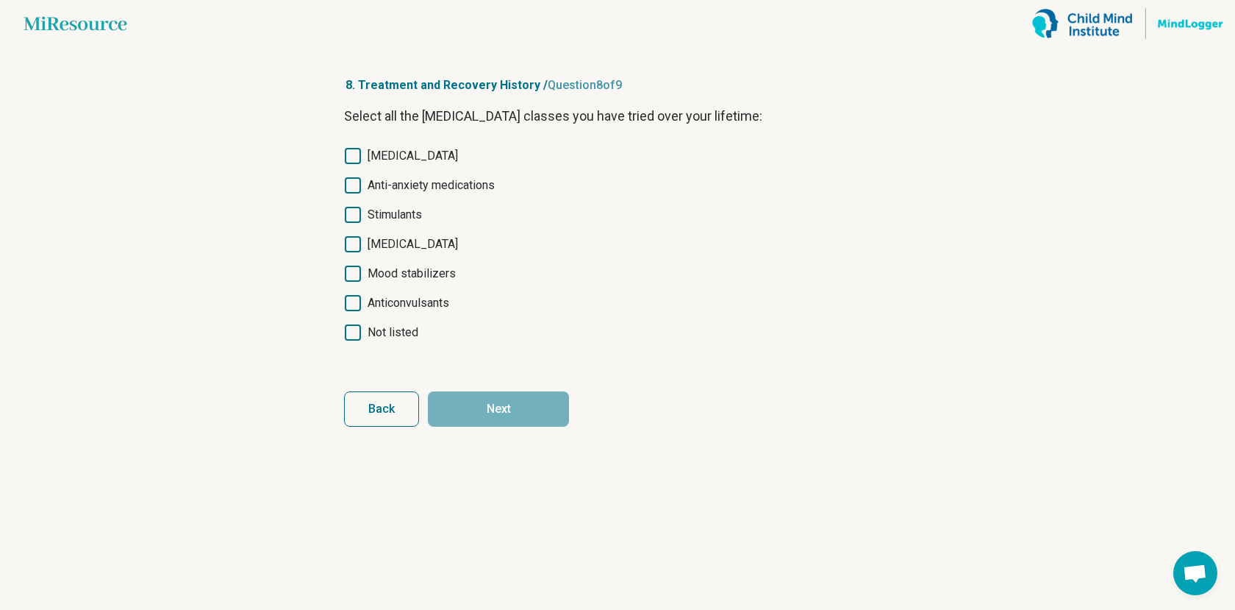
click at [429, 155] on span "[MEDICAL_DATA]" at bounding box center [413, 156] width 90 height 18
click at [487, 415] on button "Next" at bounding box center [498, 408] width 141 height 35
click at [426, 151] on span "[MEDICAL_DATA]" at bounding box center [413, 156] width 90 height 18
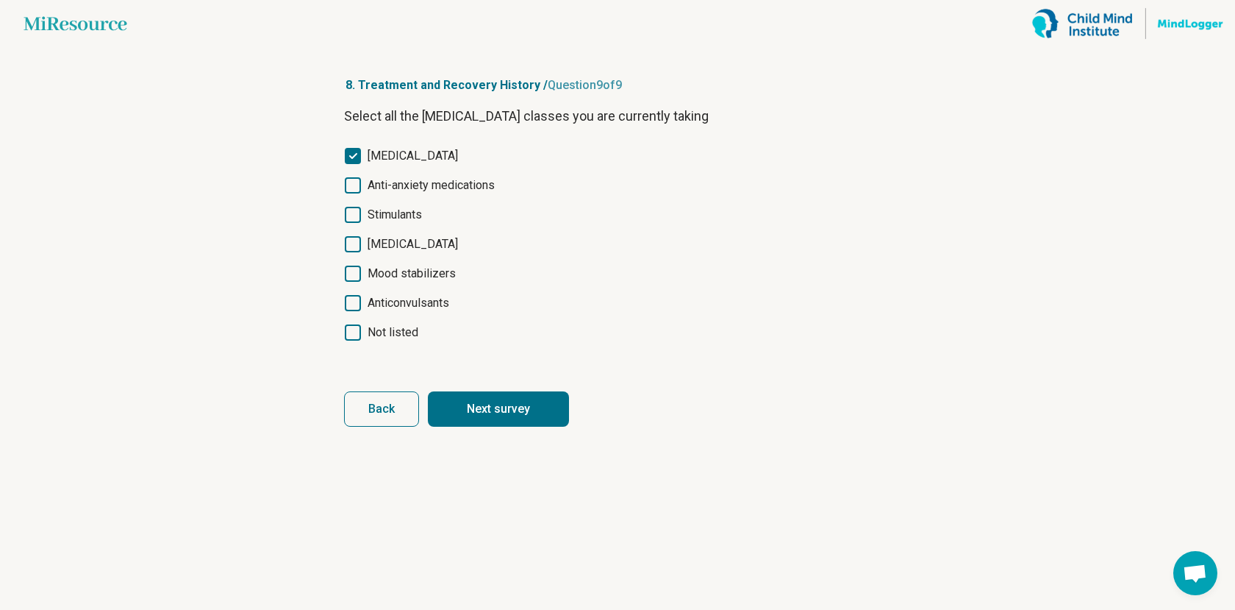
click at [475, 413] on button "Next survey" at bounding box center [498, 408] width 141 height 35
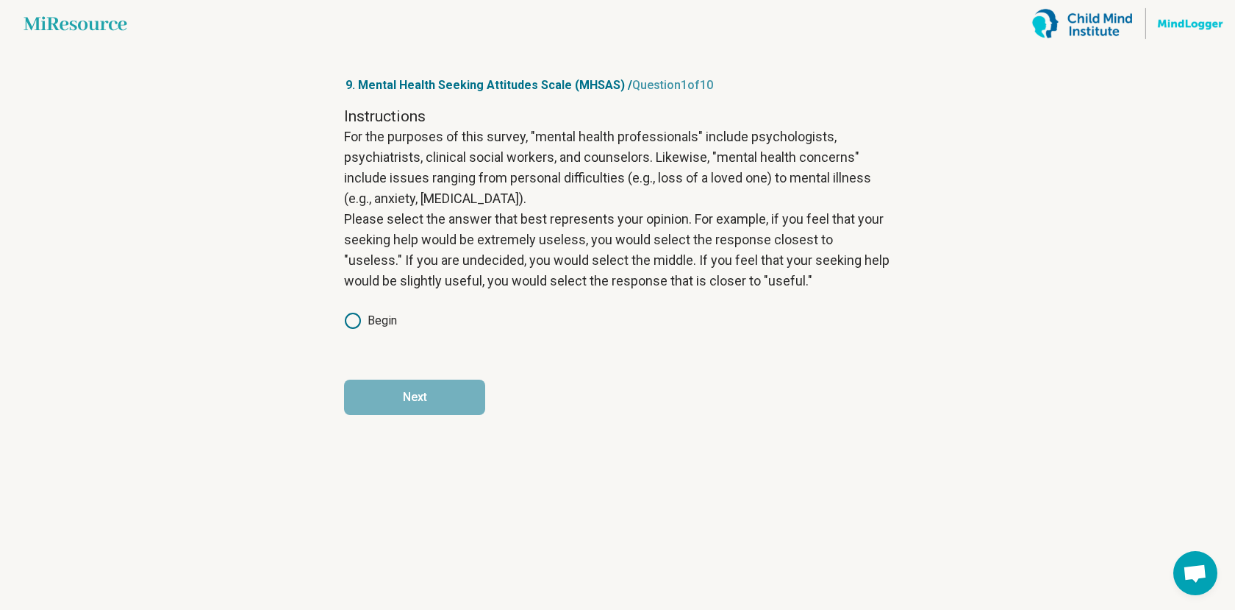
click at [384, 318] on label "Begin" at bounding box center [370, 321] width 53 height 18
click at [407, 401] on button "Next" at bounding box center [414, 396] width 141 height 35
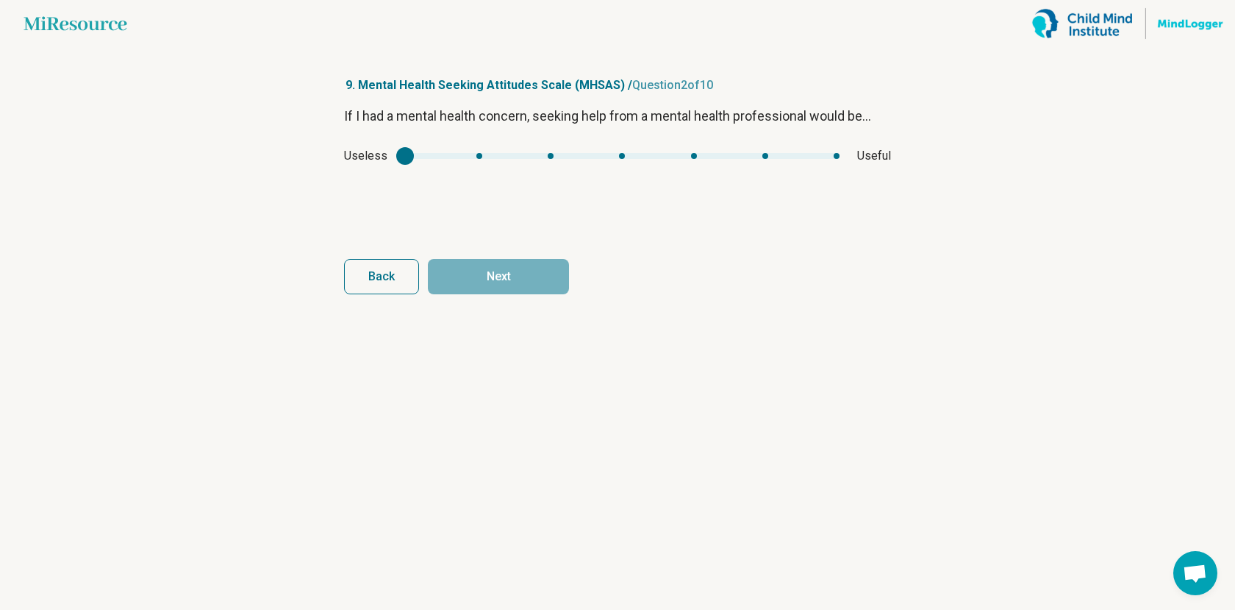
type input "*"
click at [763, 157] on div "mhsas1" at bounding box center [622, 156] width 435 height 6
click at [529, 274] on button "Next" at bounding box center [498, 276] width 141 height 35
click at [478, 157] on div "mhsas2" at bounding box center [611, 156] width 401 height 6
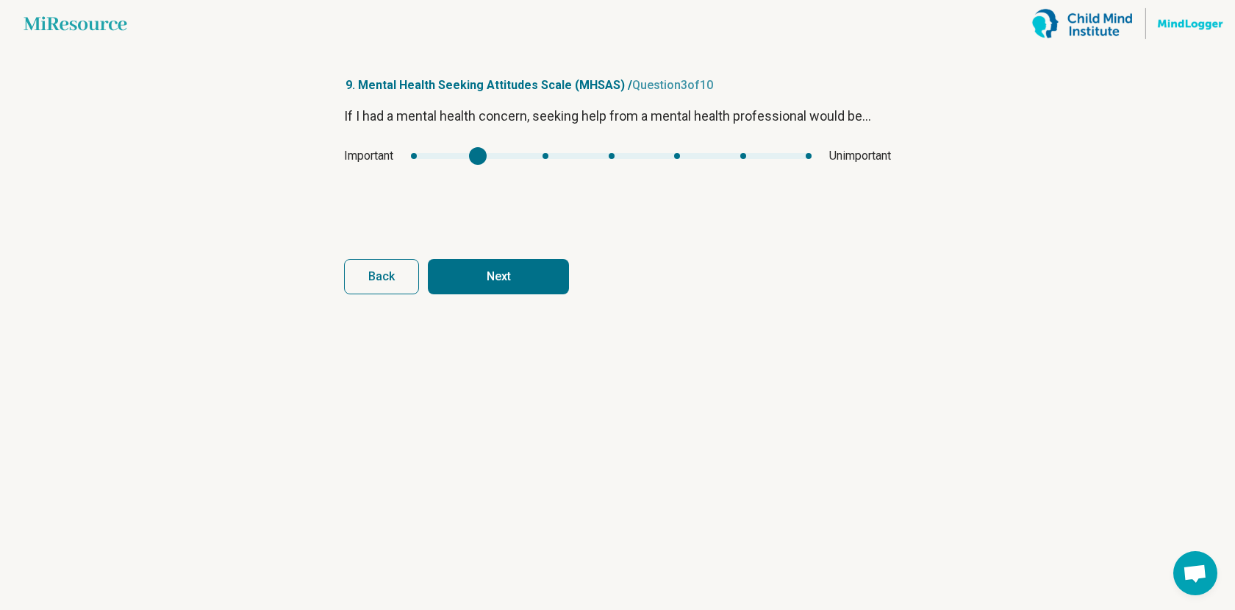
click at [546, 151] on div "Important Unimportant" at bounding box center [617, 156] width 547 height 18
click at [546, 152] on div "Important Unimportant" at bounding box center [617, 156] width 547 height 18
type input "*"
click at [543, 154] on div "mhsas2" at bounding box center [611, 156] width 401 height 6
click at [521, 287] on button "Next" at bounding box center [498, 276] width 141 height 35
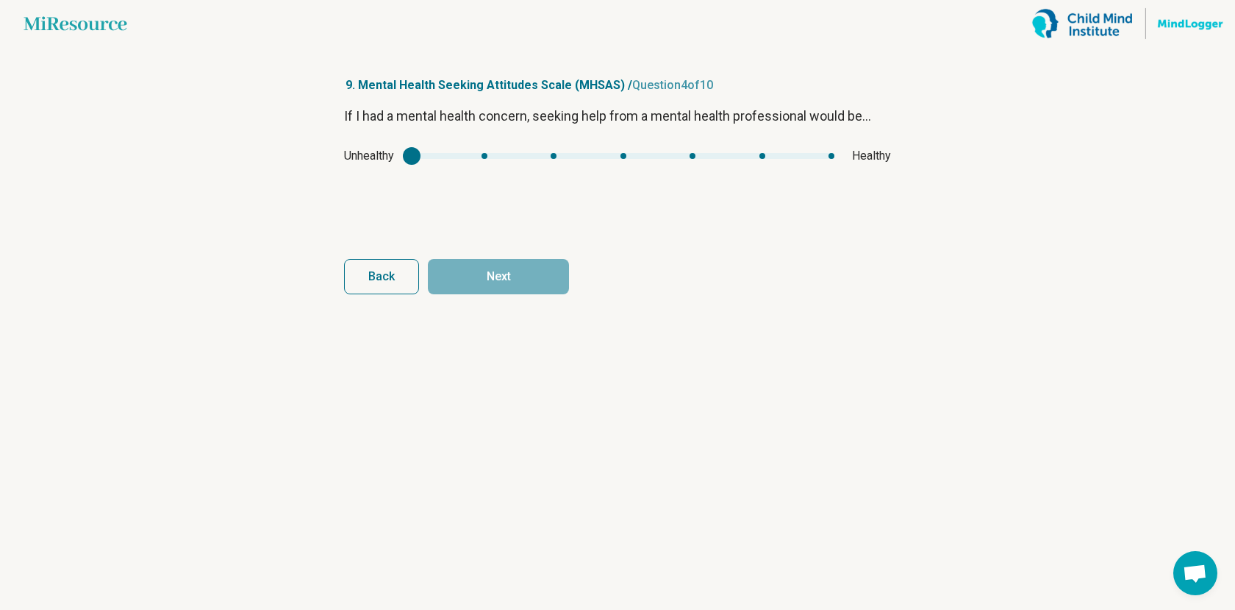
click at [763, 149] on div "Unhealthy Healthy" at bounding box center [617, 156] width 547 height 18
click at [836, 150] on div "Unhealthy Healthy" at bounding box center [617, 156] width 547 height 18
type input "*"
click at [829, 154] on div "mhsas3" at bounding box center [623, 156] width 423 height 6
click at [555, 274] on button "Next" at bounding box center [498, 276] width 141 height 35
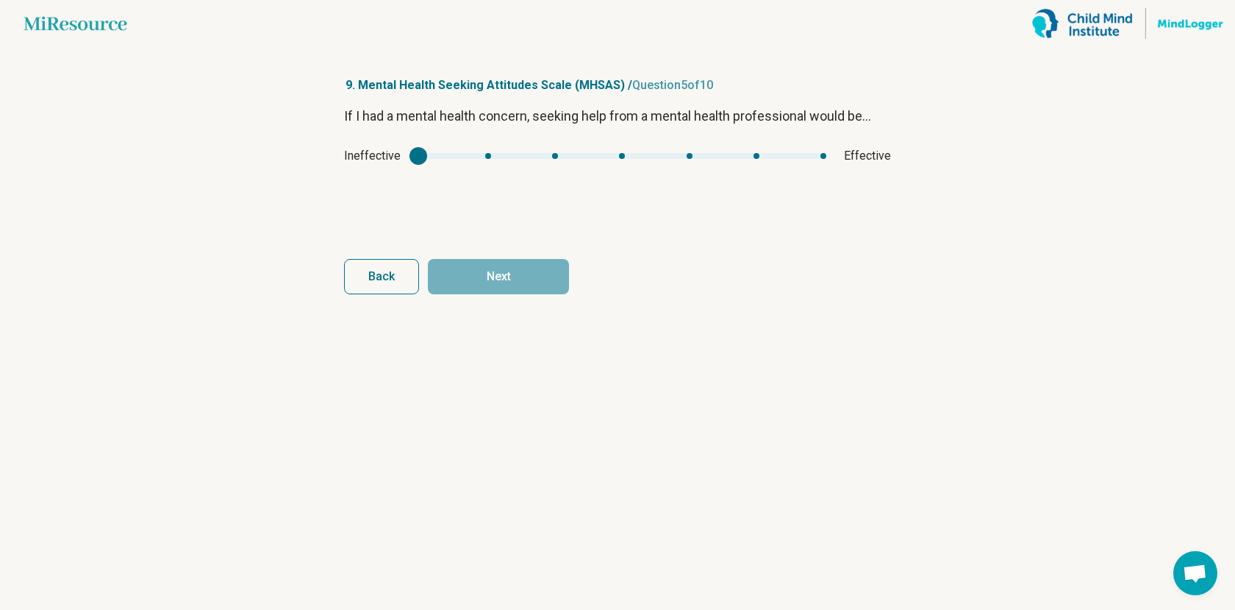
click at [627, 157] on div "mhsas4" at bounding box center [622, 156] width 408 height 6
click at [693, 152] on div "Ineffective Effective" at bounding box center [617, 156] width 547 height 18
type input "*"
click at [685, 158] on div "mhsas4" at bounding box center [622, 156] width 408 height 6
click at [560, 267] on button "Next" at bounding box center [498, 276] width 141 height 35
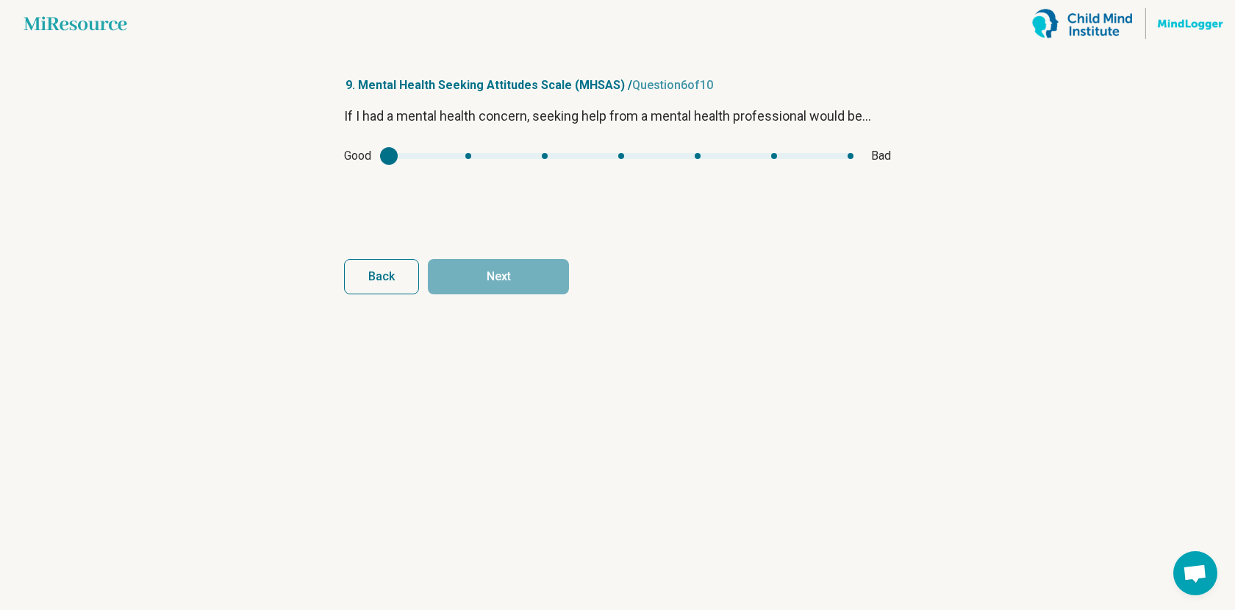
click at [394, 157] on div "mhsas5" at bounding box center [389, 156] width 18 height 18
click at [467, 156] on div "mhsas5" at bounding box center [621, 156] width 465 height 6
click at [390, 161] on div "Good Bad" at bounding box center [617, 156] width 547 height 18
click at [394, 154] on div "mhsas5" at bounding box center [621, 156] width 465 height 6
type input "*"
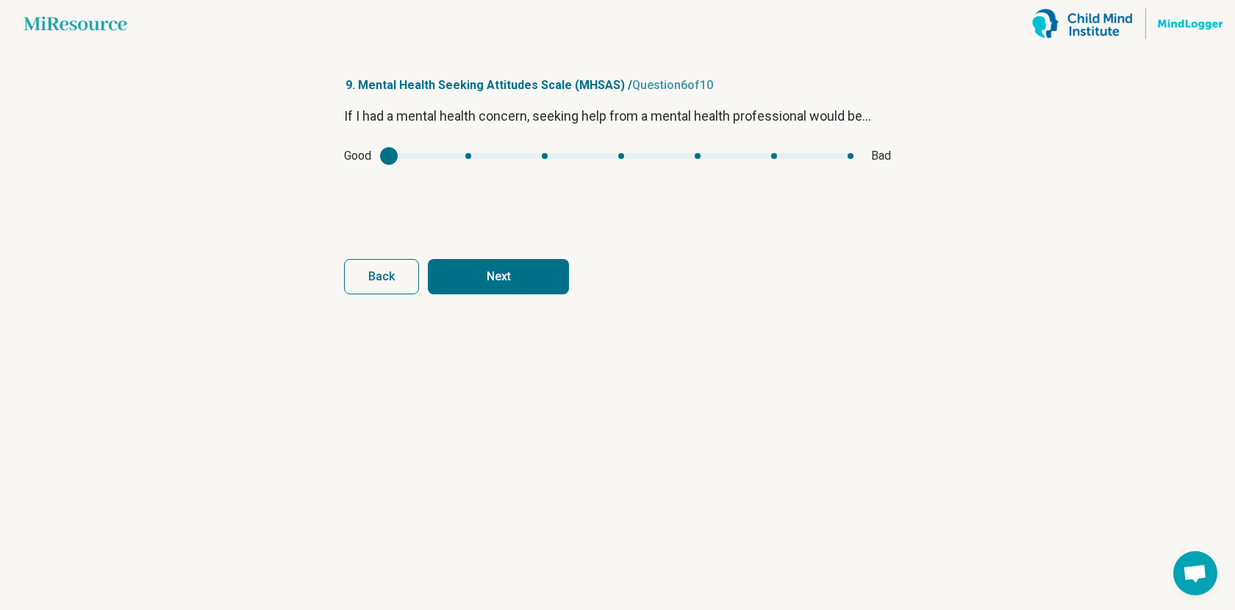
click at [485, 275] on button "Next" at bounding box center [498, 276] width 141 height 35
click at [553, 151] on div "Healing Hurting" at bounding box center [617, 156] width 547 height 18
type input "*"
click at [610, 154] on div "mhsas6" at bounding box center [619, 156] width 436 height 6
click at [532, 272] on button "Next" at bounding box center [498, 276] width 141 height 35
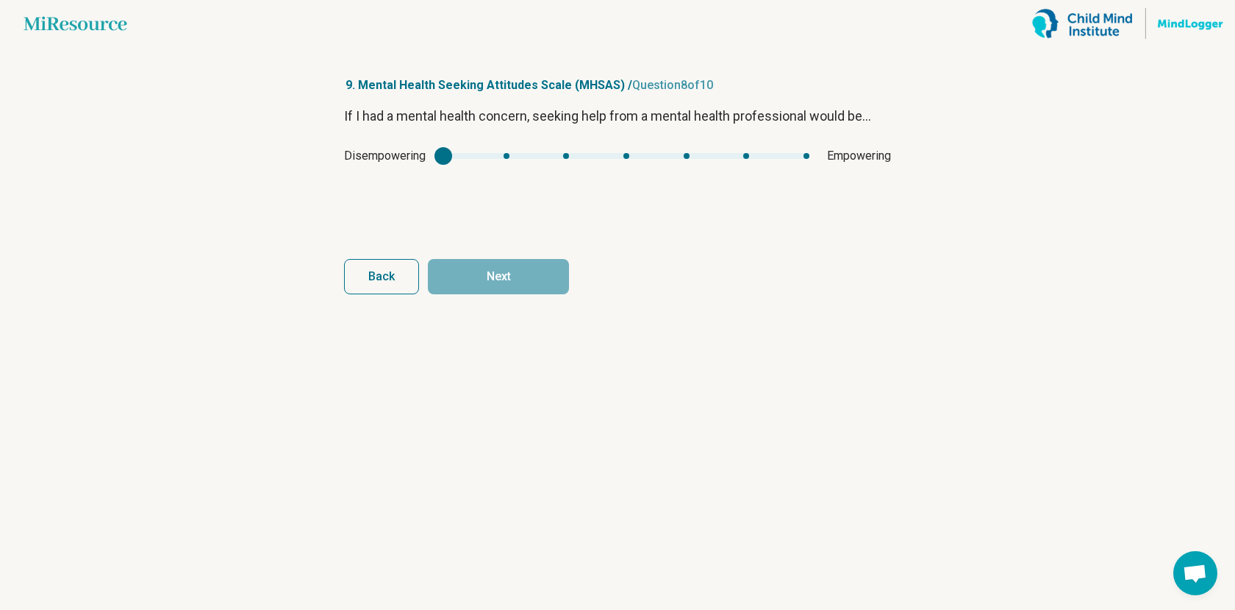
type input "*"
click at [627, 157] on div "mhsas7" at bounding box center [626, 156] width 366 height 6
click at [537, 282] on button "Next" at bounding box center [498, 276] width 141 height 35
click at [544, 157] on div "mhsas8" at bounding box center [611, 156] width 395 height 6
type input "*"
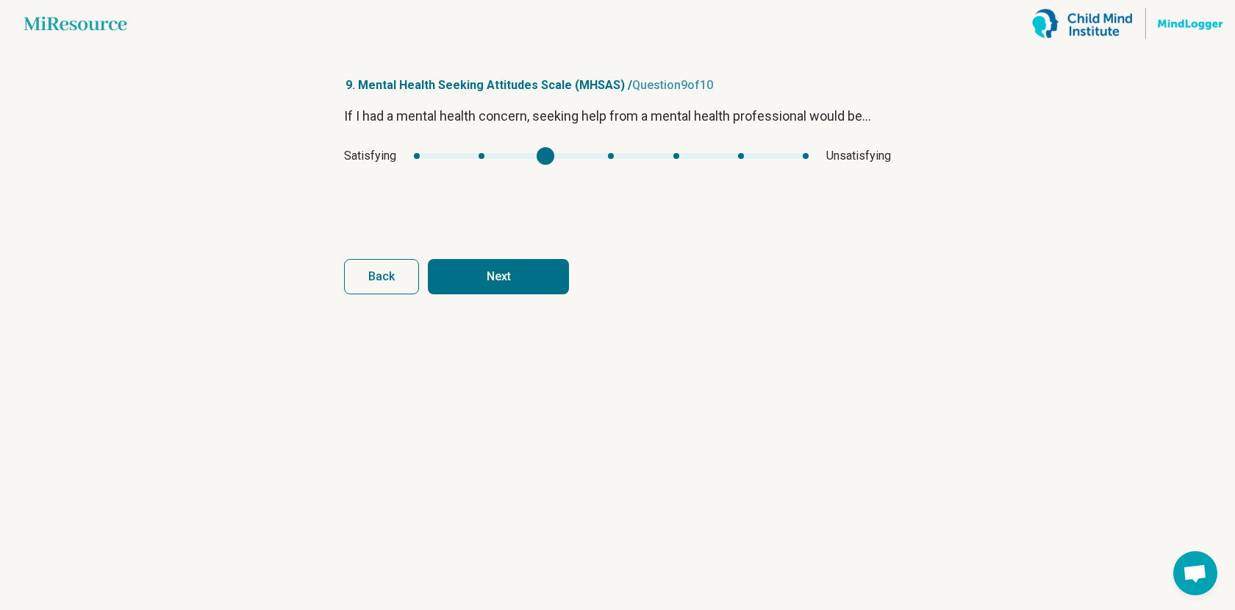
click at [546, 268] on button "Next" at bounding box center [498, 276] width 141 height 35
click at [549, 156] on div "mhsas9" at bounding box center [612, 156] width 400 height 6
click at [486, 157] on div "mhsas9" at bounding box center [612, 156] width 400 height 6
click at [501, 286] on button "Next survey" at bounding box center [498, 276] width 141 height 35
type input "*"
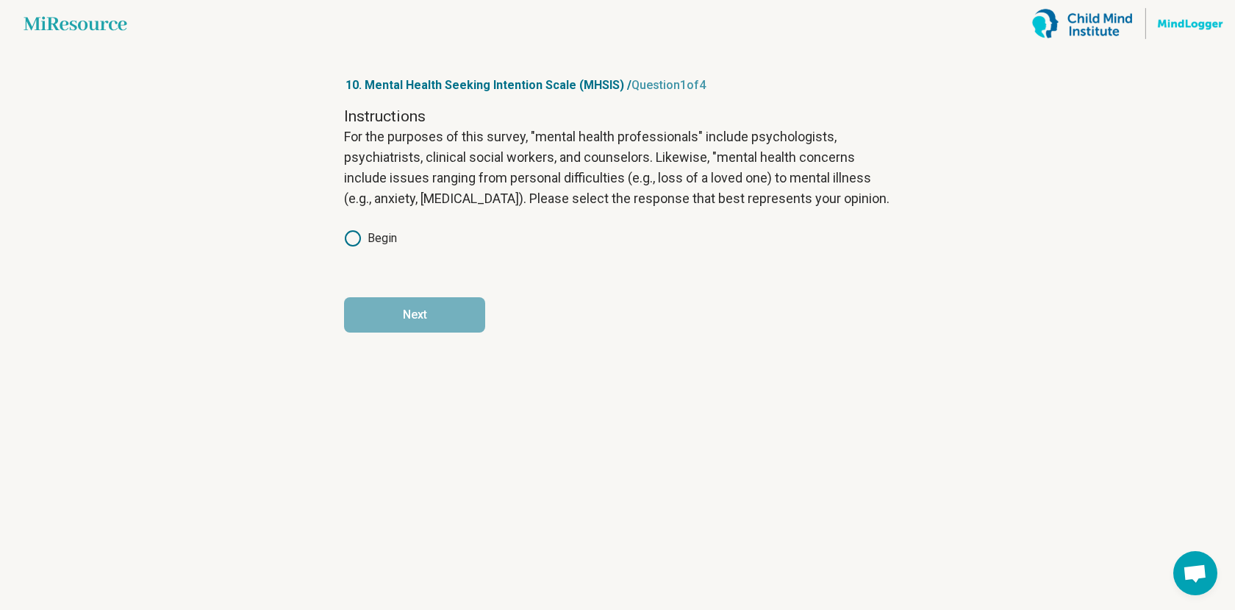
click at [385, 235] on label "Begin" at bounding box center [370, 238] width 53 height 18
click at [413, 315] on button "Next" at bounding box center [414, 314] width 141 height 35
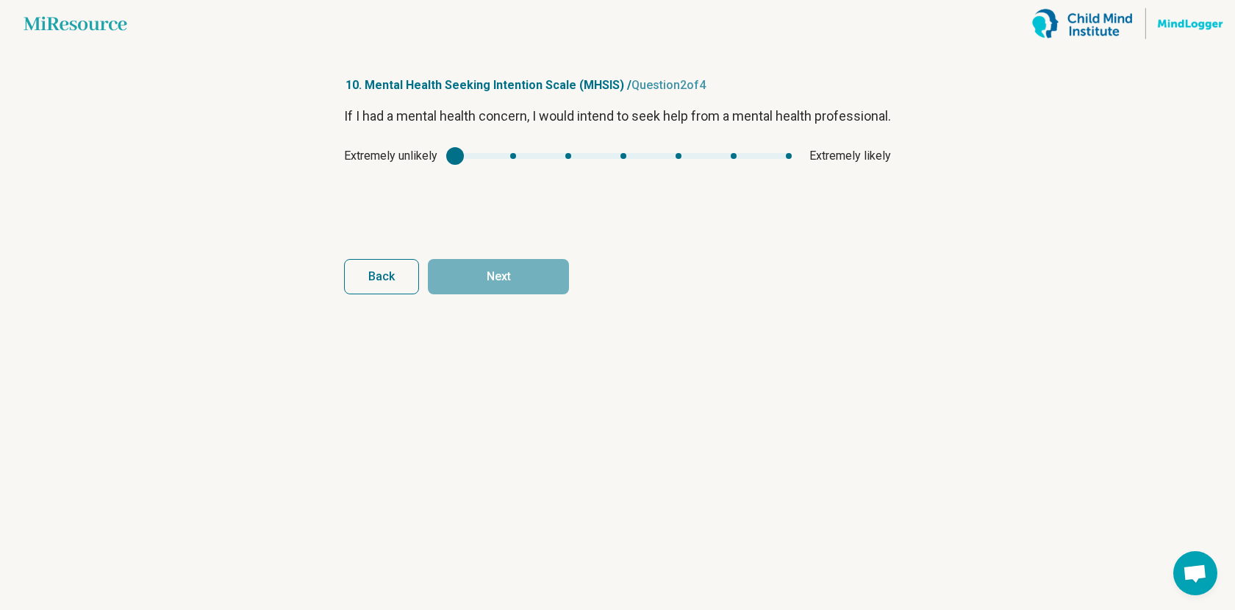
type input "*"
click at [677, 159] on div "mhsis1" at bounding box center [623, 156] width 337 height 6
click at [504, 306] on article "10. Mental Health Seeking Intention Scale (MHSIS) / Question 2 of 4 If I had a …" at bounding box center [618, 328] width 594 height 562
click at [510, 283] on button "Next" at bounding box center [498, 276] width 141 height 35
click at [685, 154] on div "mhsis2" at bounding box center [620, 156] width 361 height 6
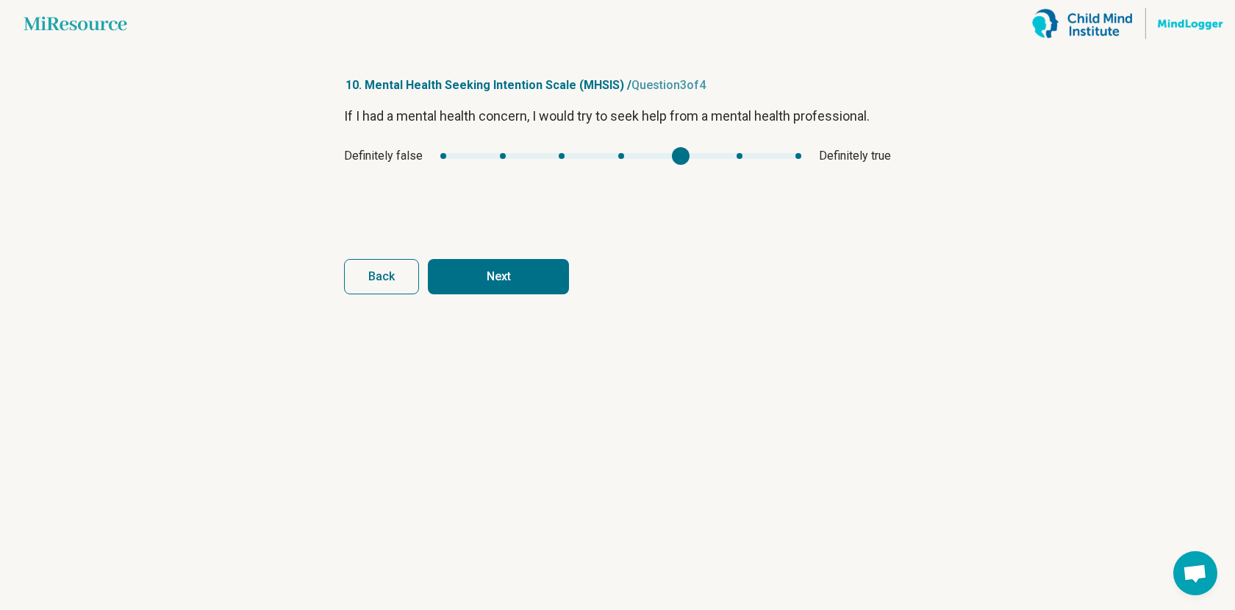
type input "*"
click at [617, 154] on div "mhsis2" at bounding box center [620, 156] width 361 height 6
click at [526, 279] on button "Next" at bounding box center [498, 276] width 141 height 35
click at [698, 157] on div "mhsis3" at bounding box center [626, 156] width 346 height 6
click at [539, 267] on button "Finish" at bounding box center [498, 276] width 141 height 35
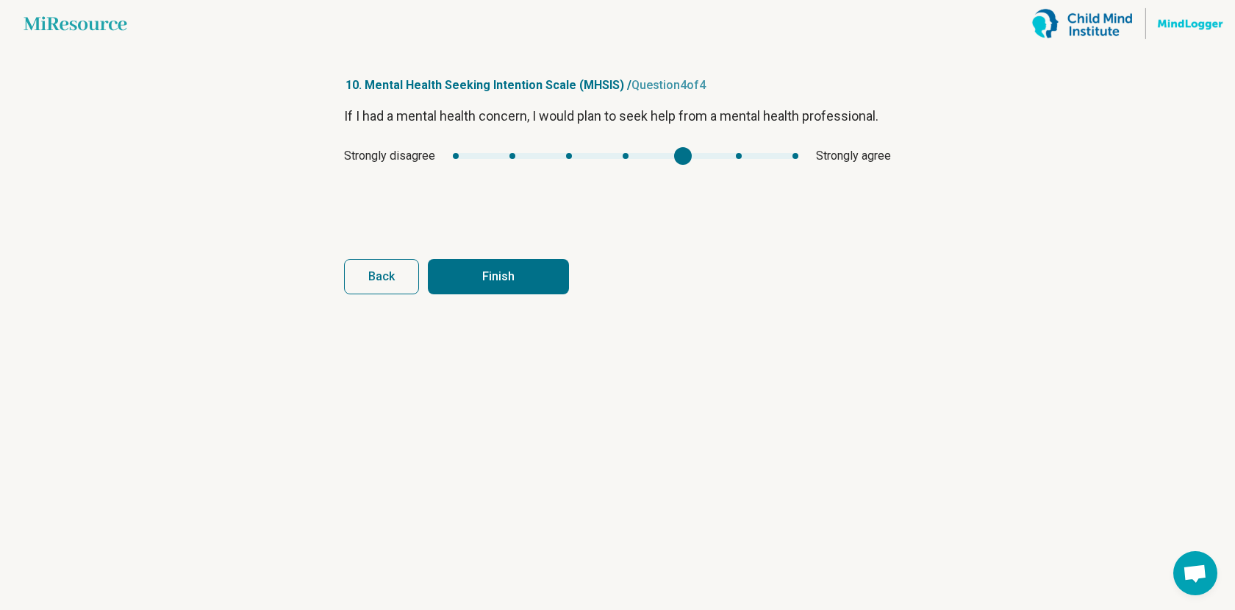
type input "*"
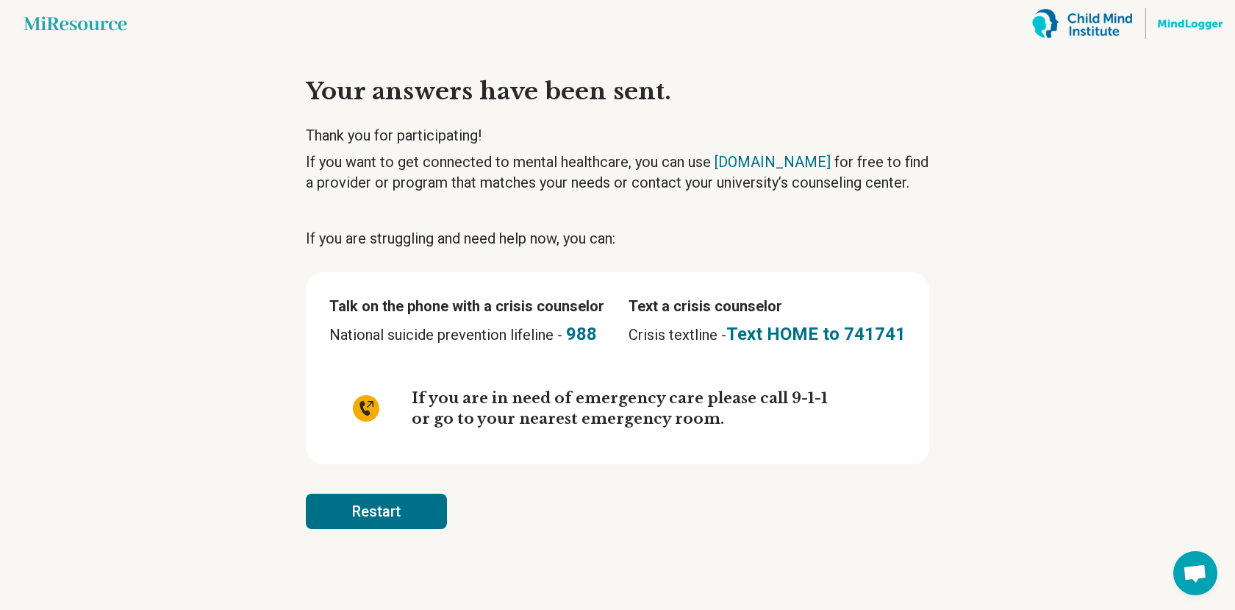
click at [416, 519] on button "Restart" at bounding box center [376, 510] width 141 height 35
